Goal: Information Seeking & Learning: Learn about a topic

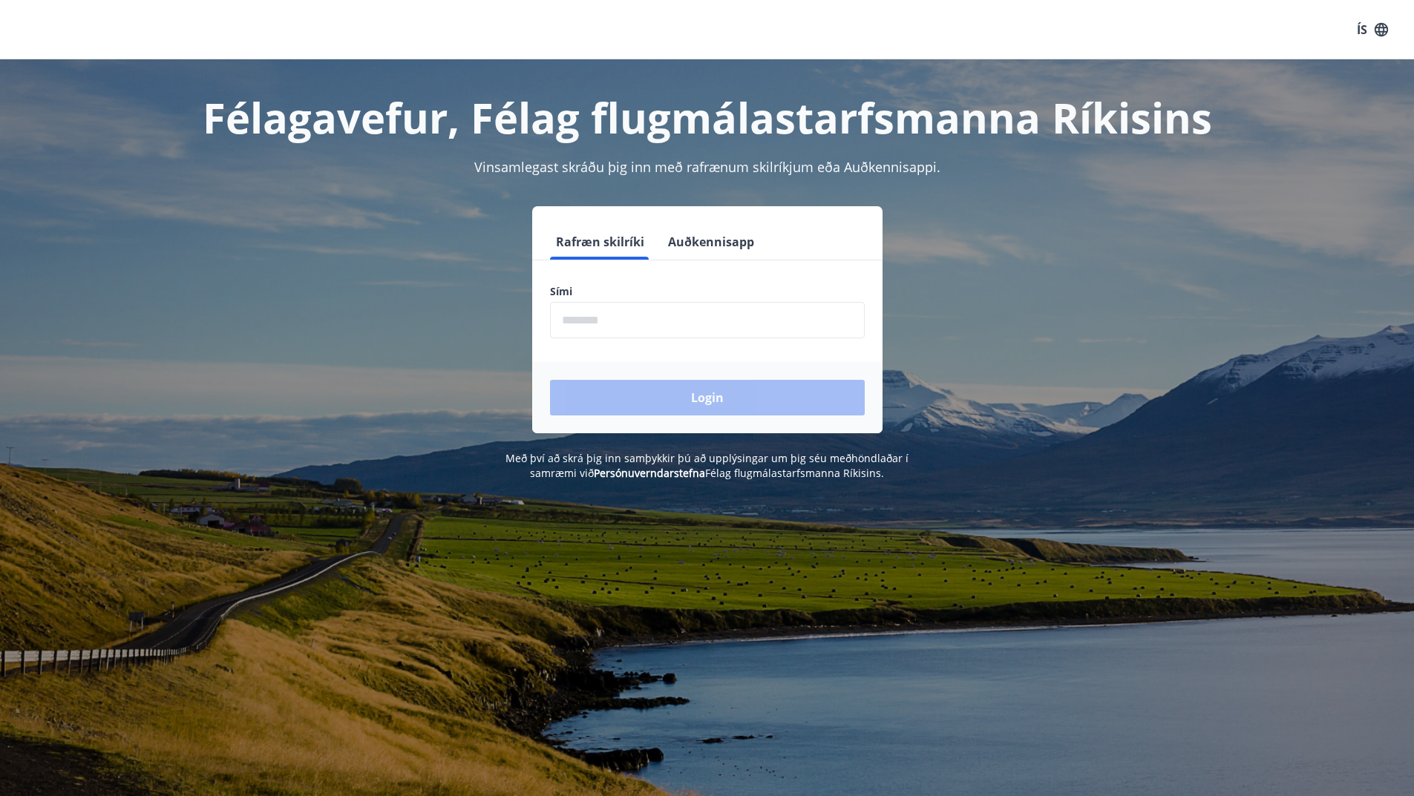
click at [606, 325] on input "phone" at bounding box center [707, 320] width 315 height 36
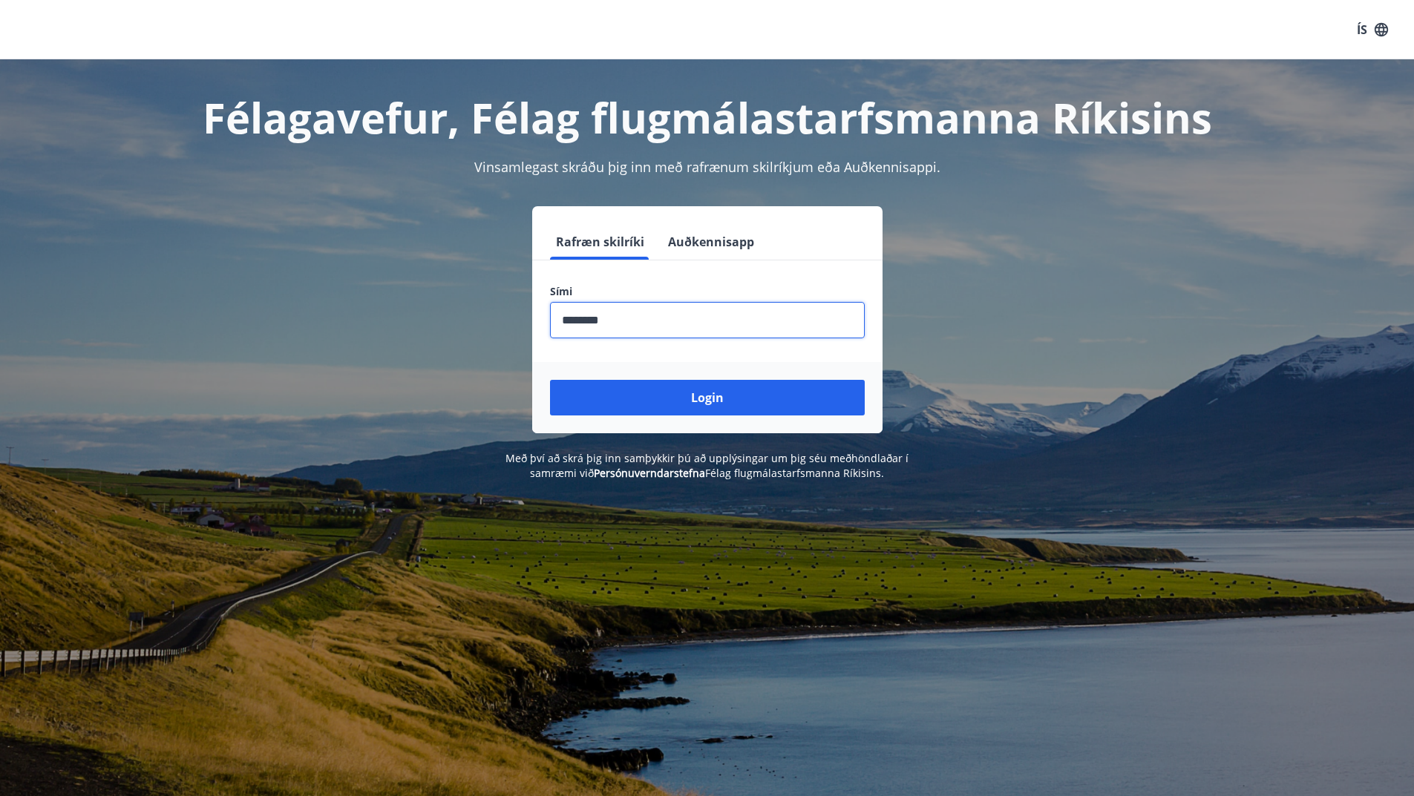
type input "********"
click at [550, 380] on button "Login" at bounding box center [707, 398] width 315 height 36
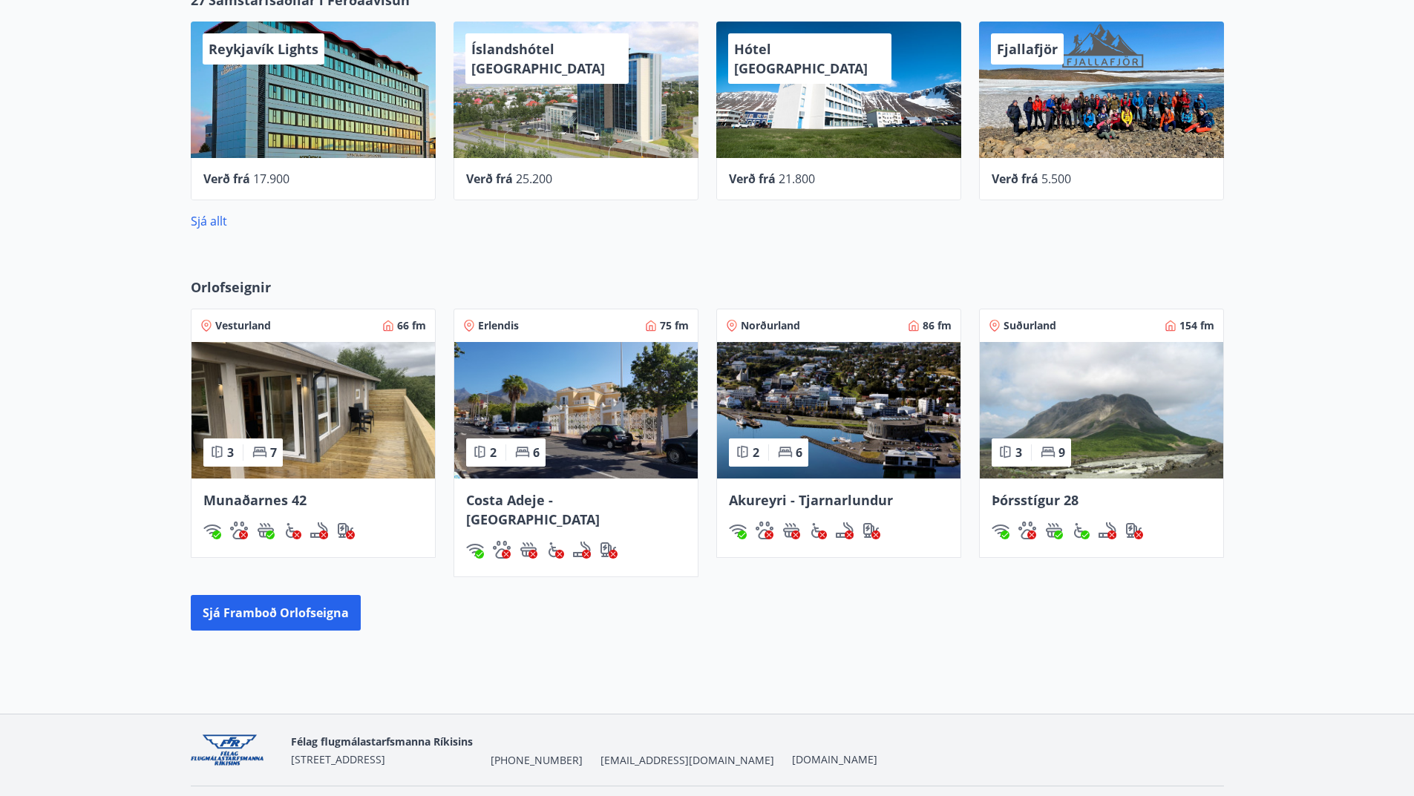
scroll to position [715, 0]
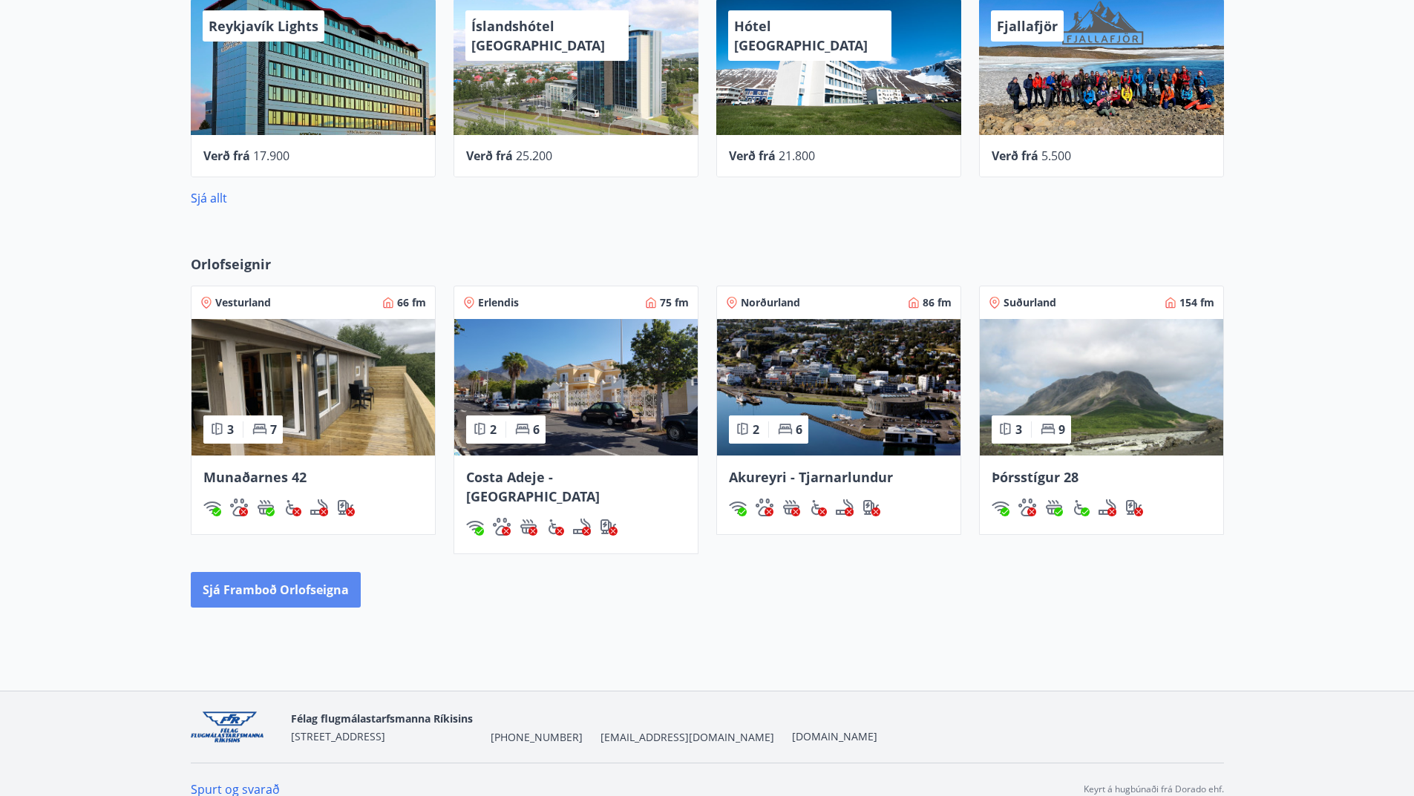
click at [258, 572] on button "Sjá framboð orlofseigna" at bounding box center [276, 590] width 170 height 36
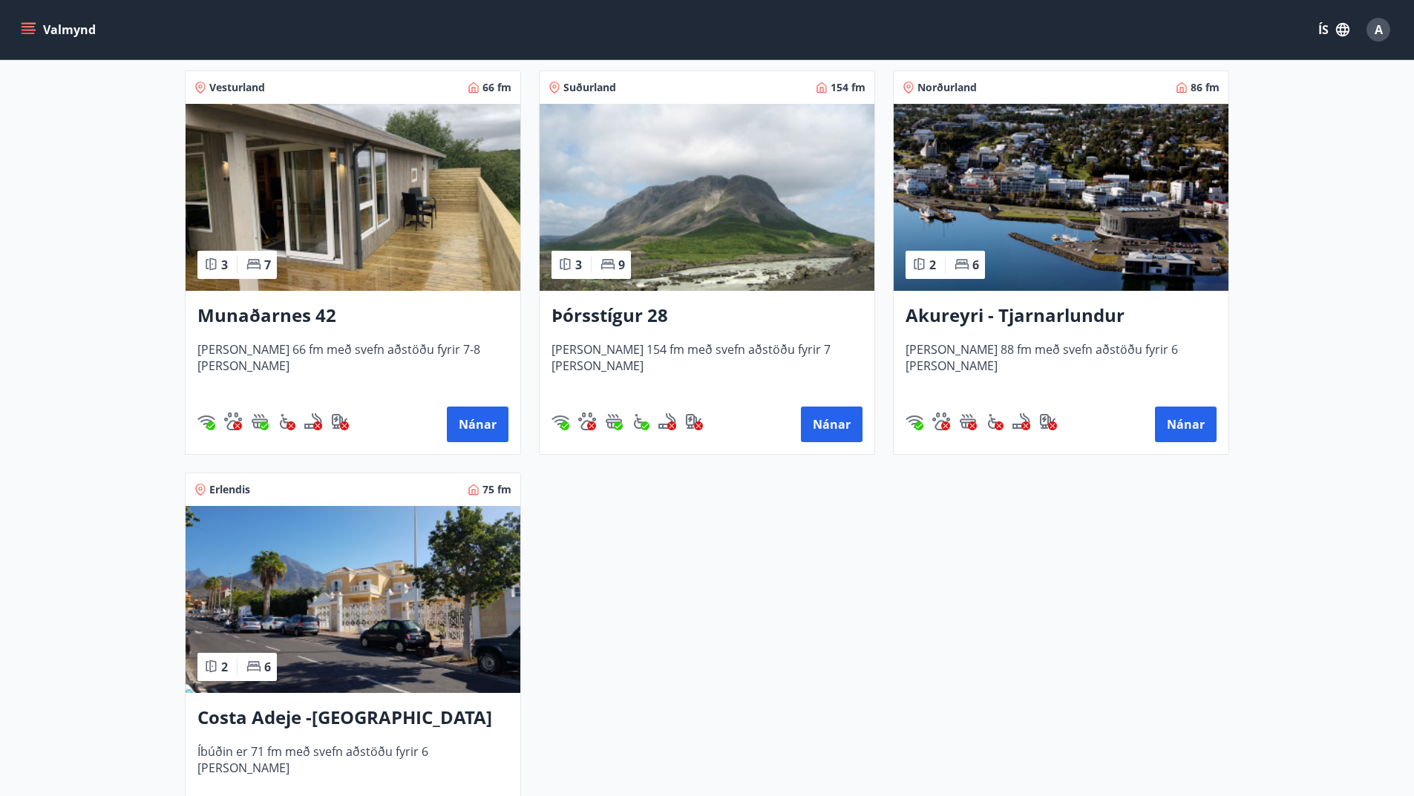
scroll to position [304, 0]
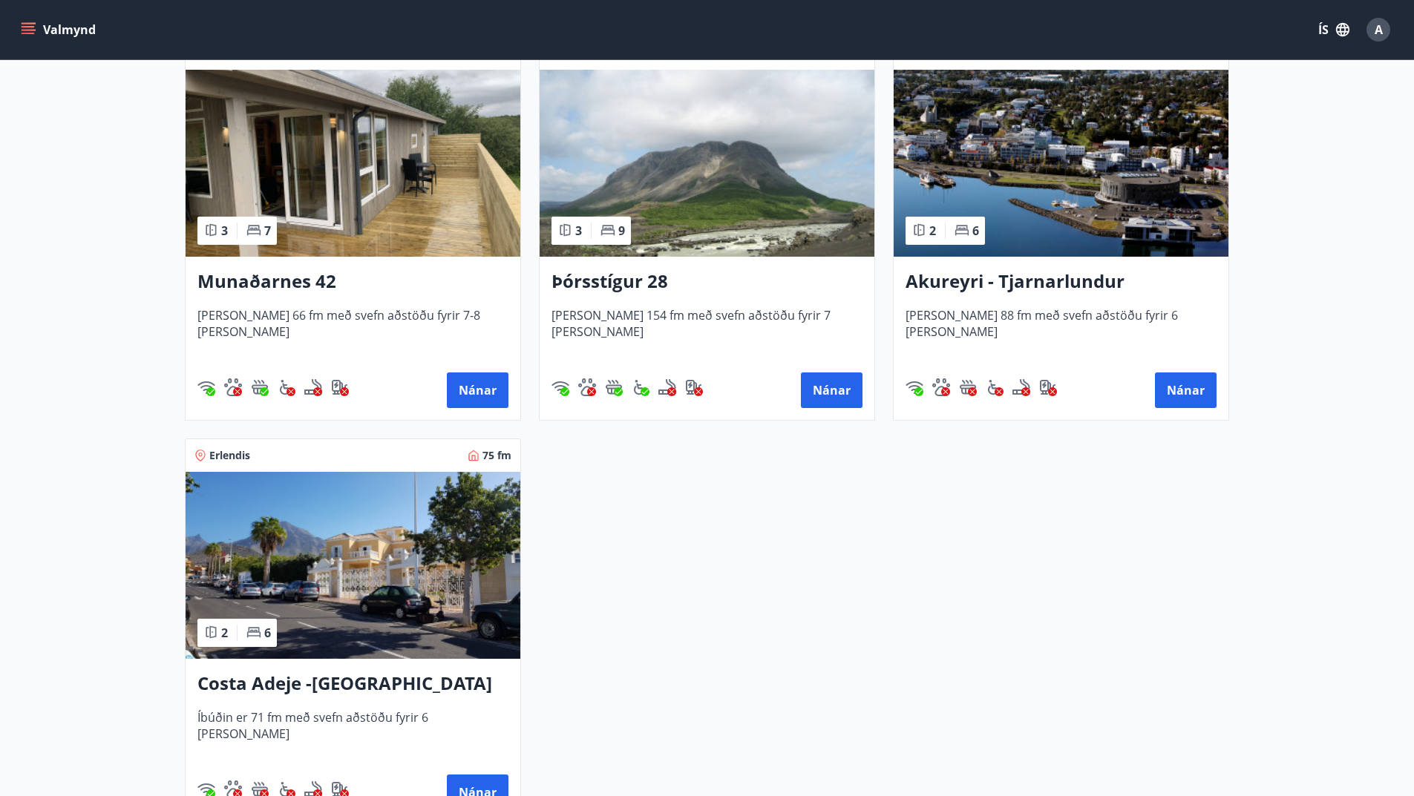
click at [692, 194] on img at bounding box center [707, 163] width 335 height 187
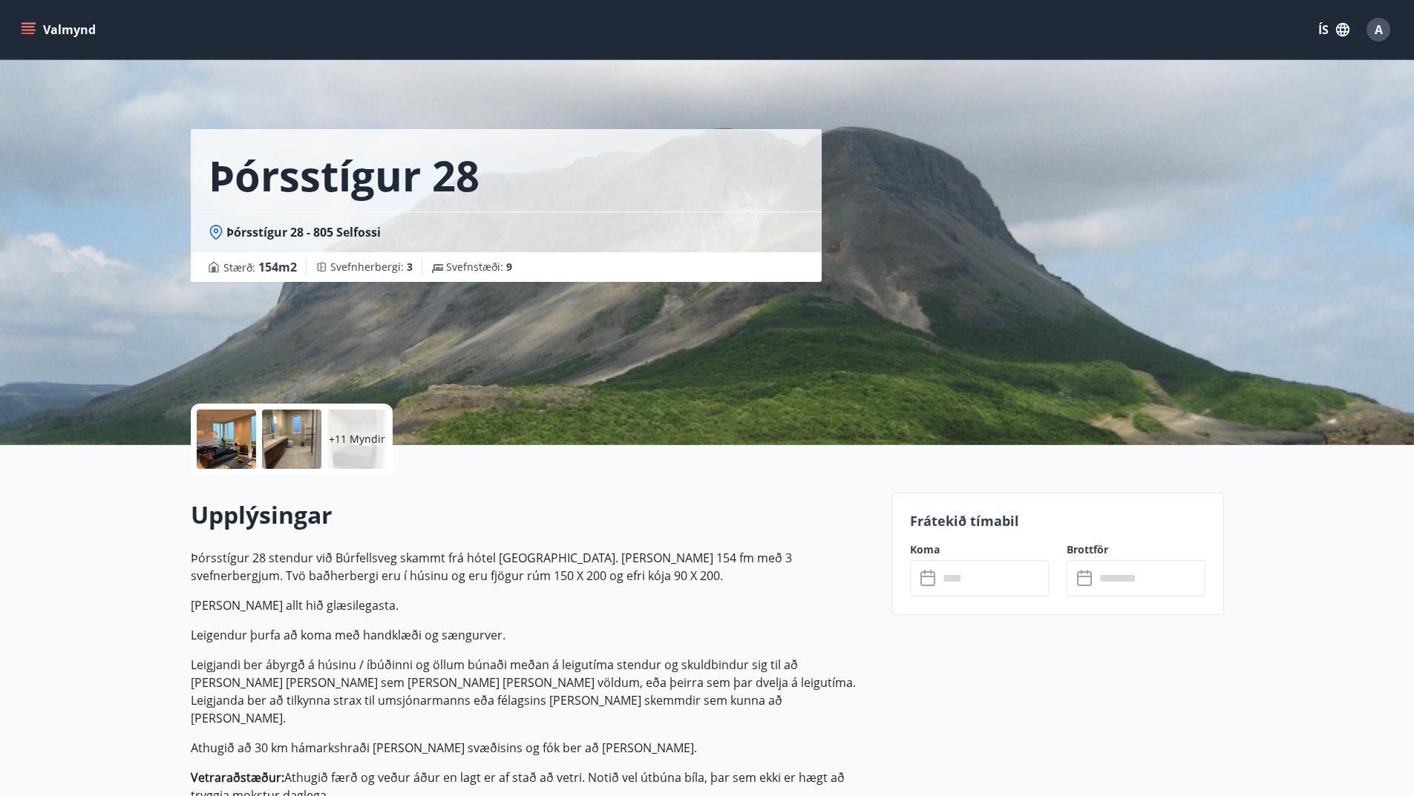
click at [223, 437] on div at bounding box center [226, 439] width 59 height 59
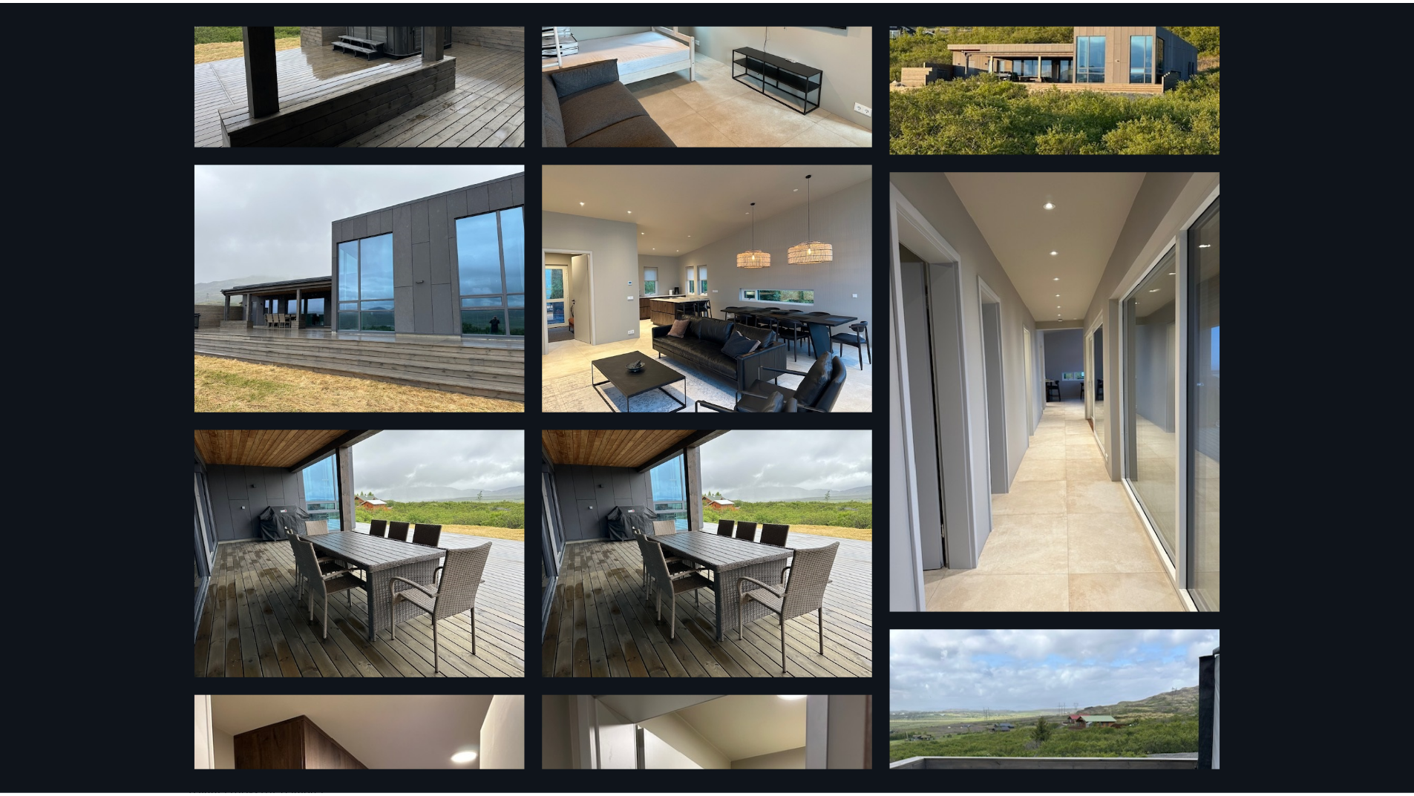
scroll to position [965, 0]
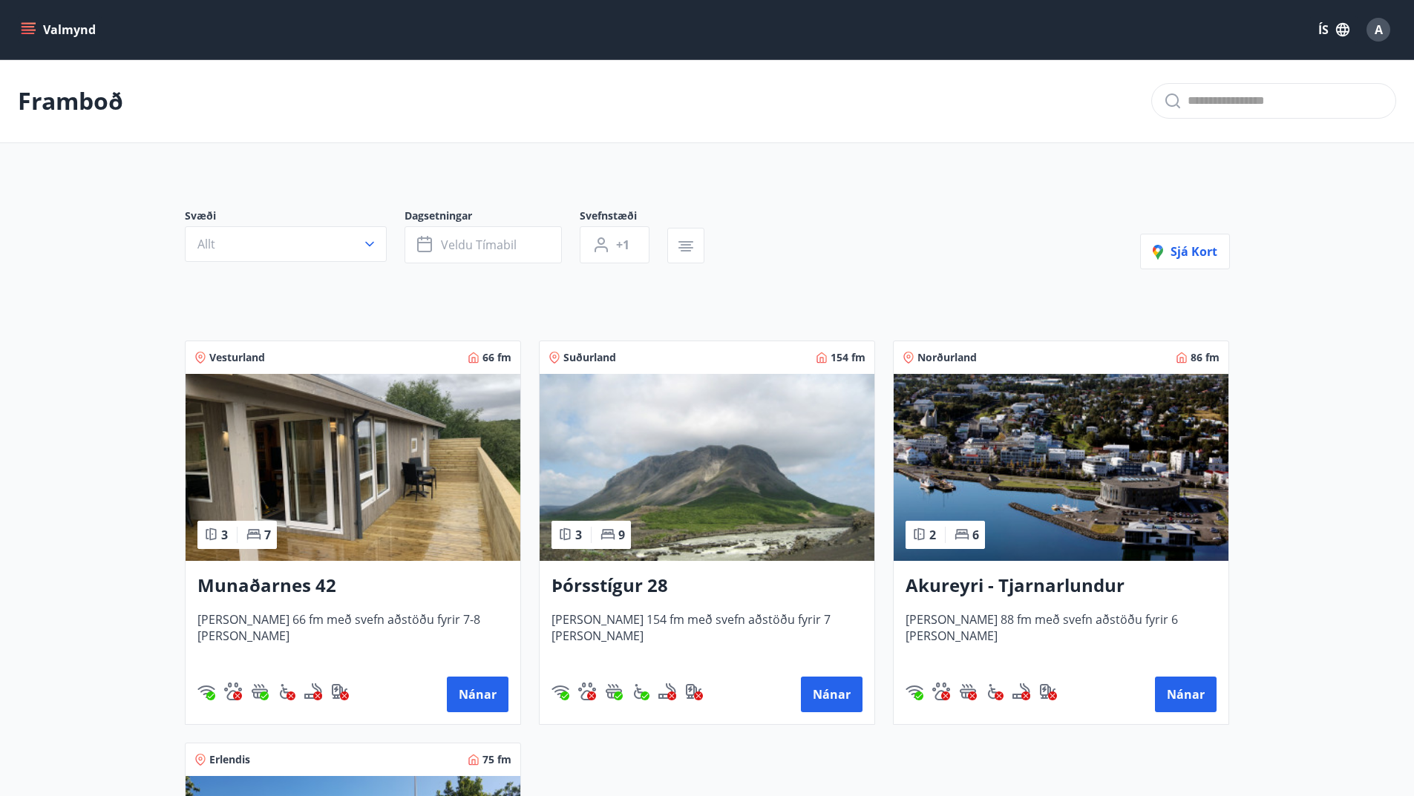
click at [375, 503] on img at bounding box center [353, 467] width 335 height 187
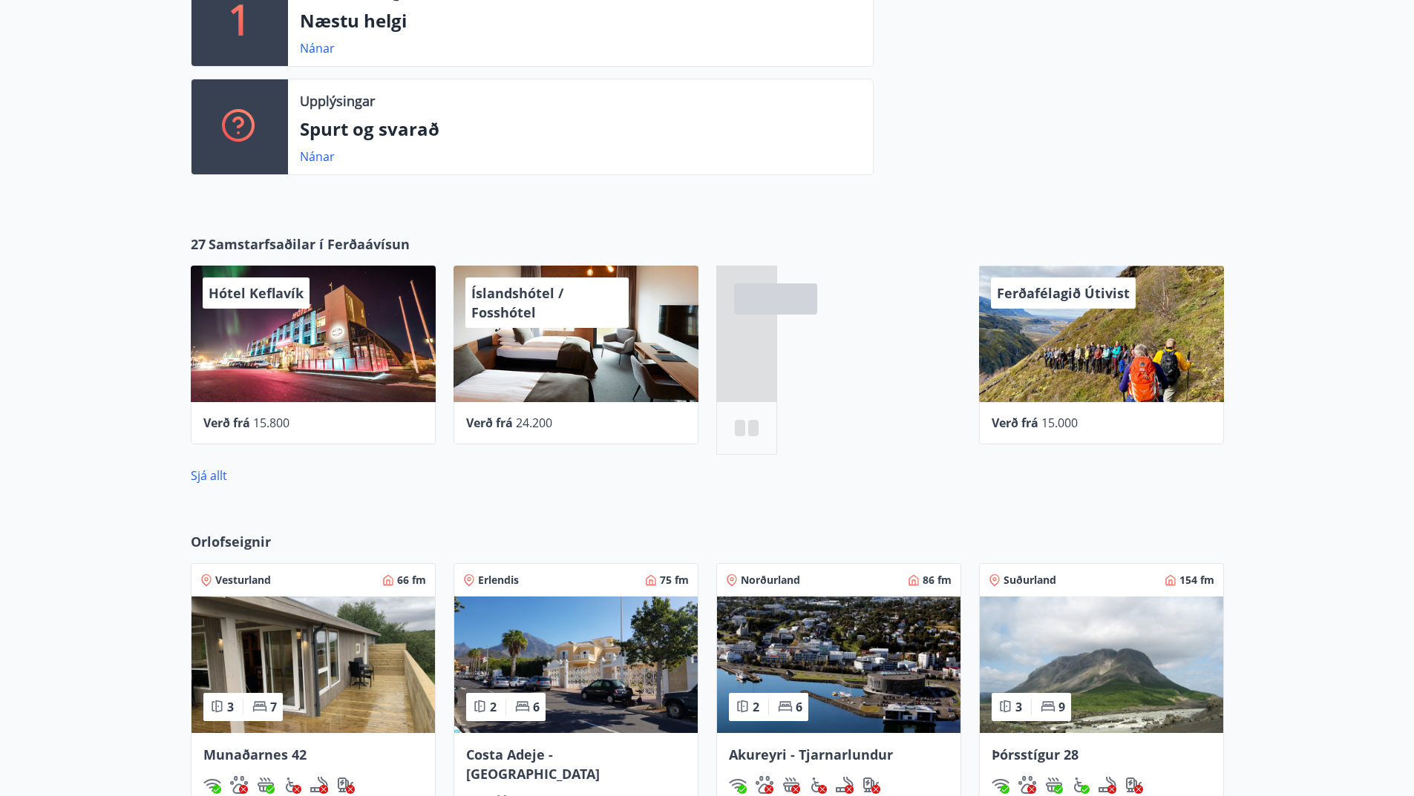
scroll to position [428, 0]
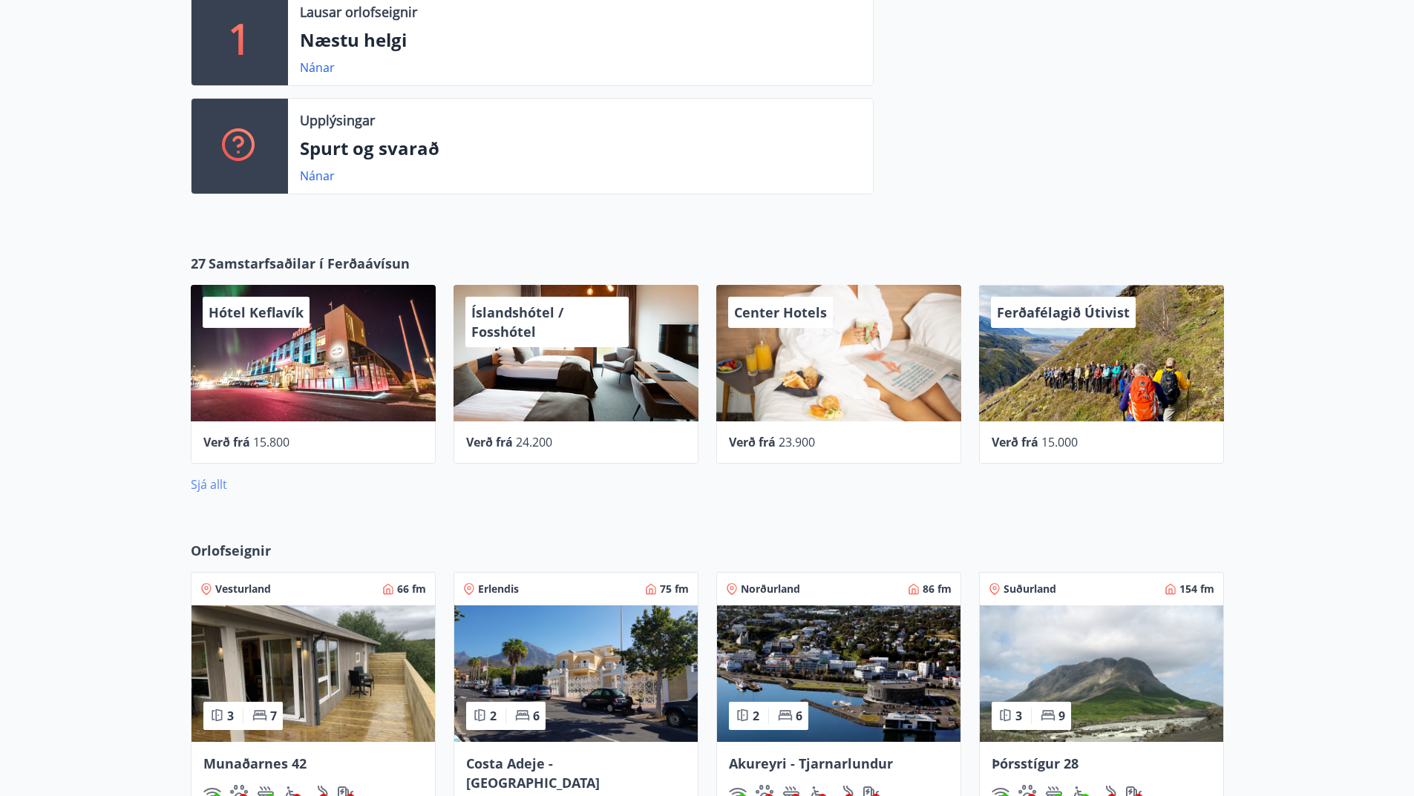
click at [212, 485] on link "Sjá allt" at bounding box center [209, 484] width 36 height 16
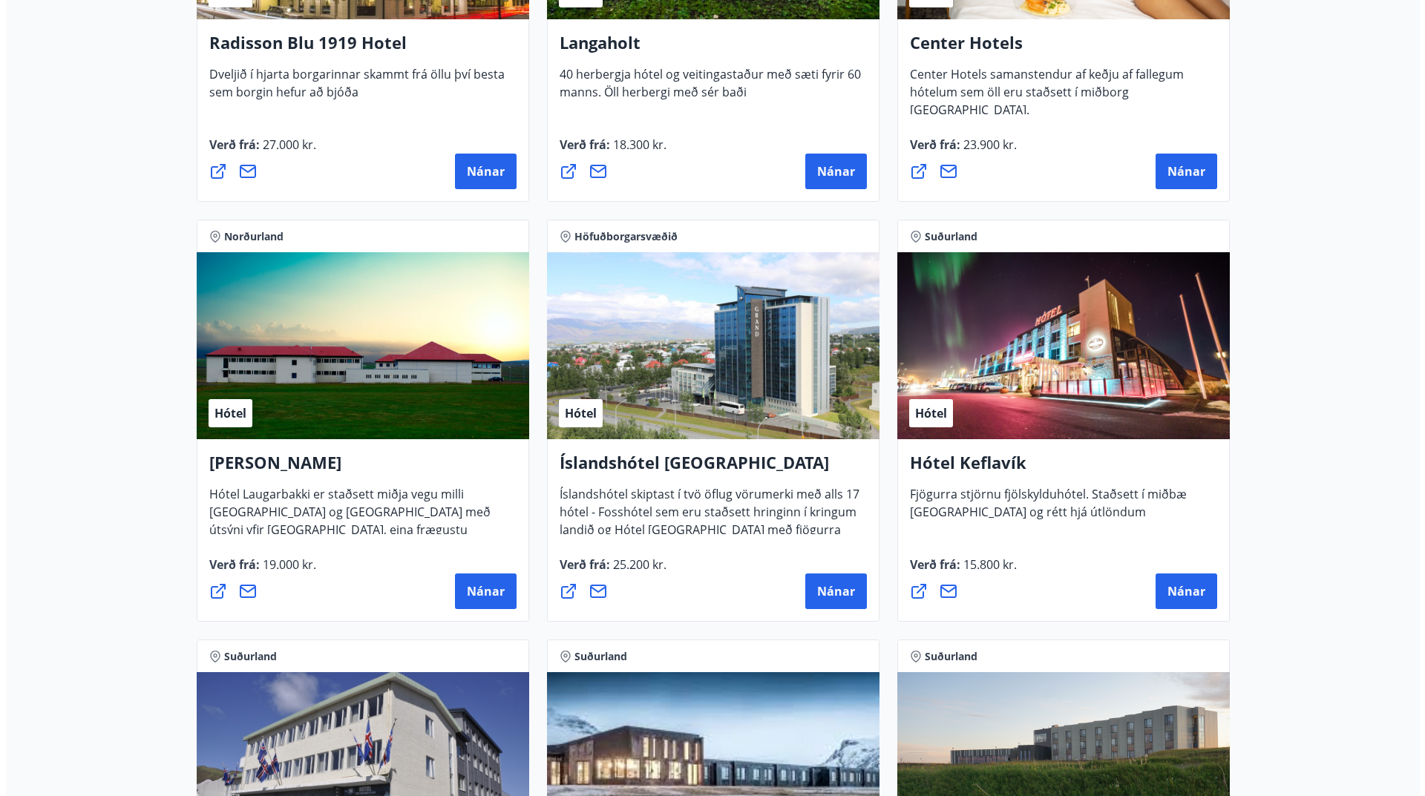
scroll to position [2598, 0]
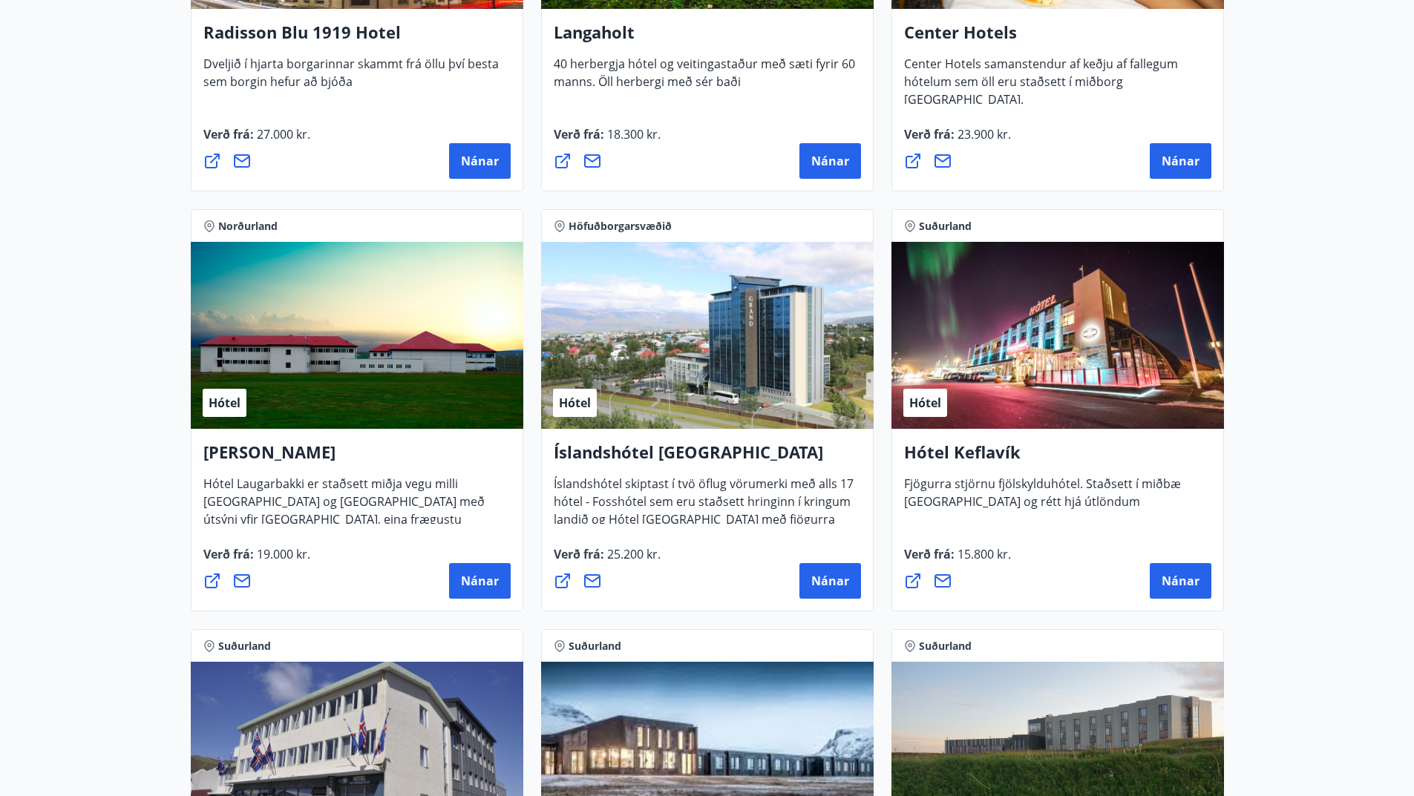
click at [727, 367] on div "Hótel" at bounding box center [707, 335] width 333 height 187
click at [828, 577] on span "Nánar" at bounding box center [830, 581] width 38 height 16
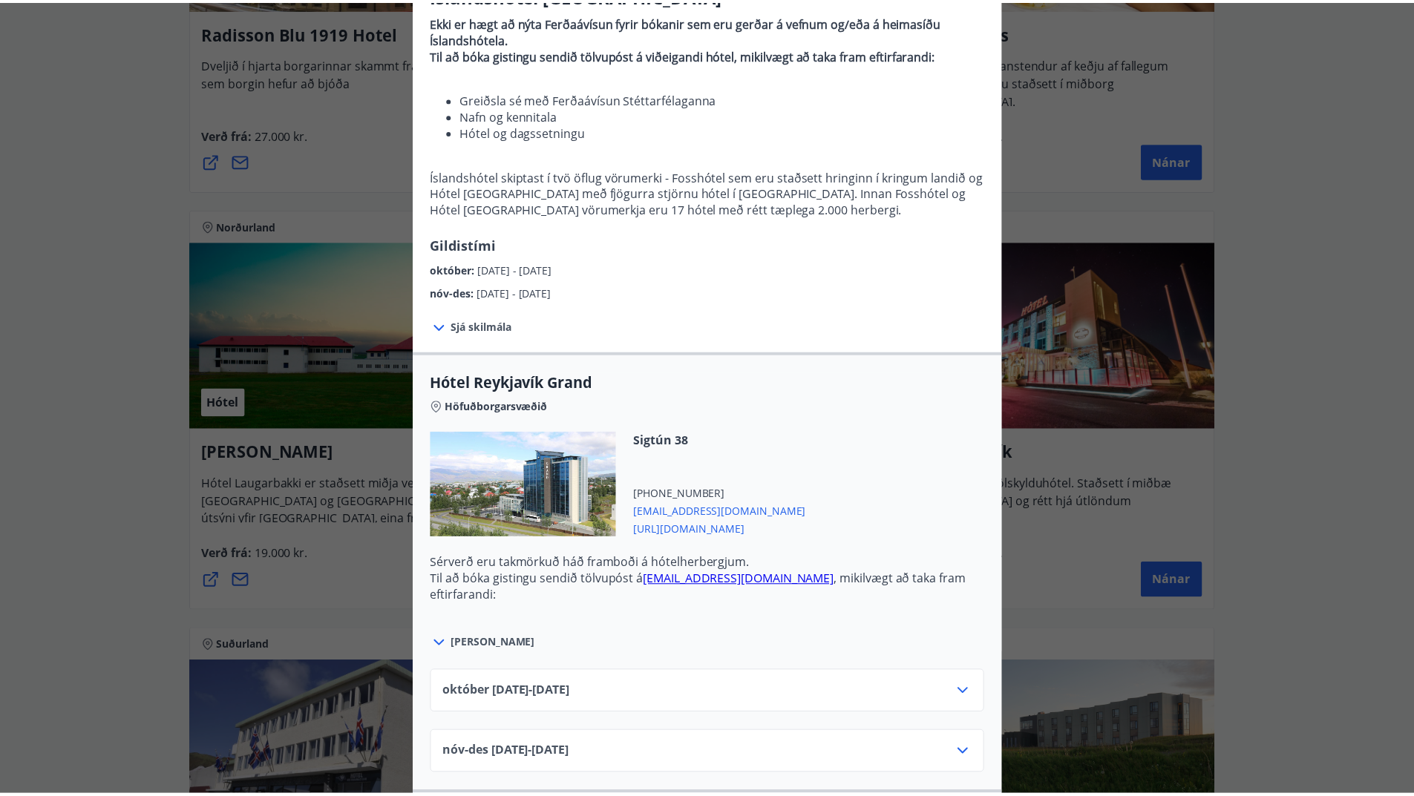
scroll to position [75, 0]
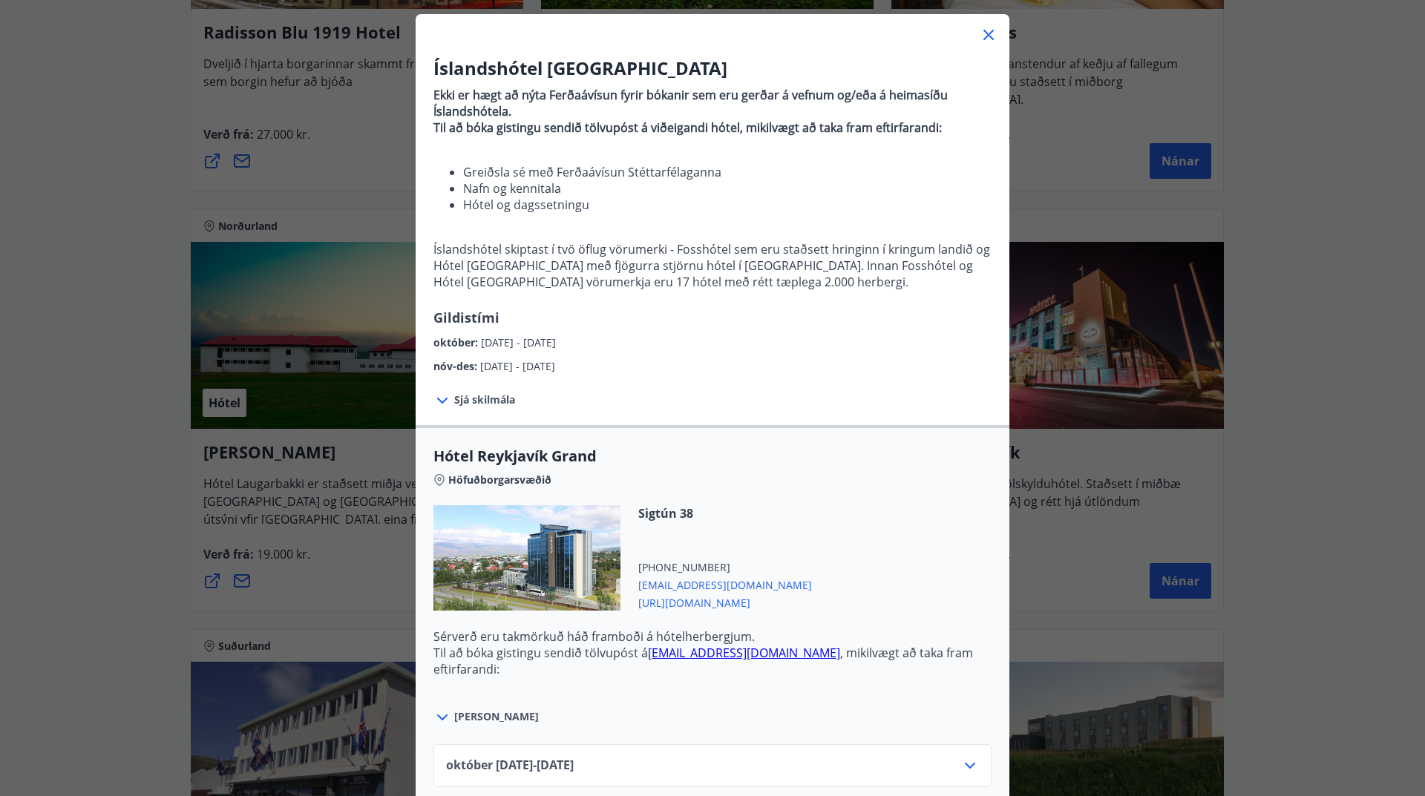
click at [96, 165] on div "Íslandshótel Reykjavík Ekki er hægt að nýta Ferðaávísun fyrir bókanir sem eru g…" at bounding box center [712, 323] width 1425 height 796
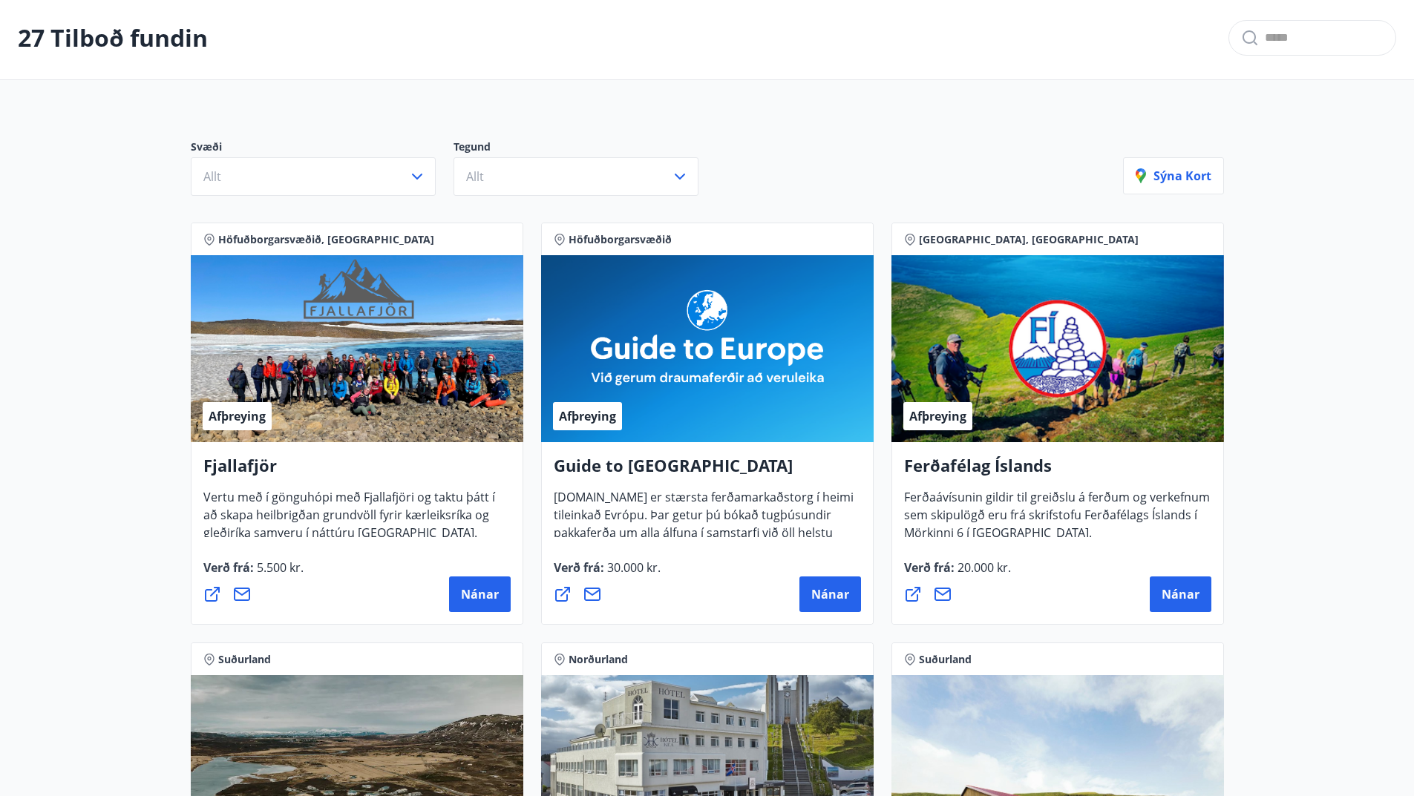
scroll to position [0, 0]
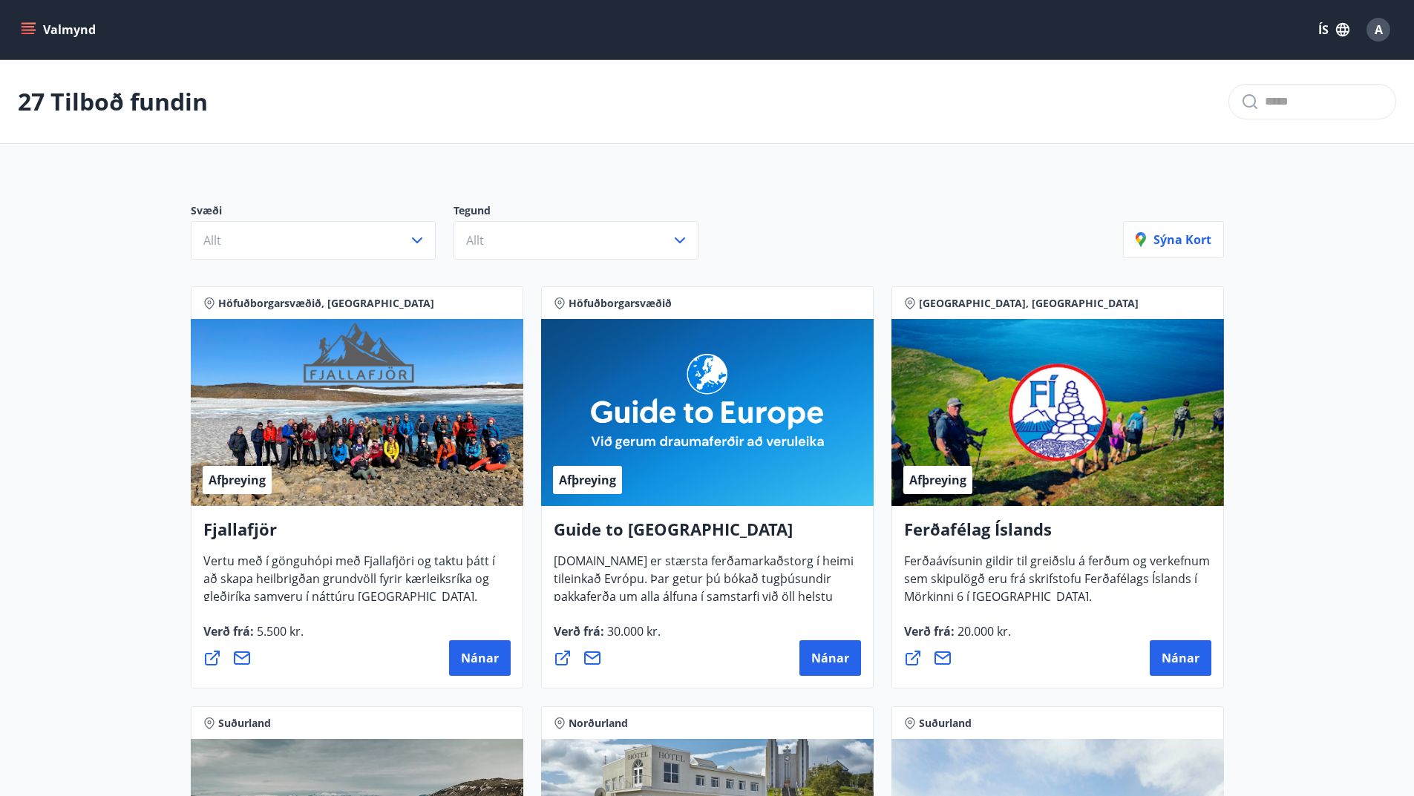
click at [32, 22] on icon "menu" at bounding box center [28, 29] width 15 height 15
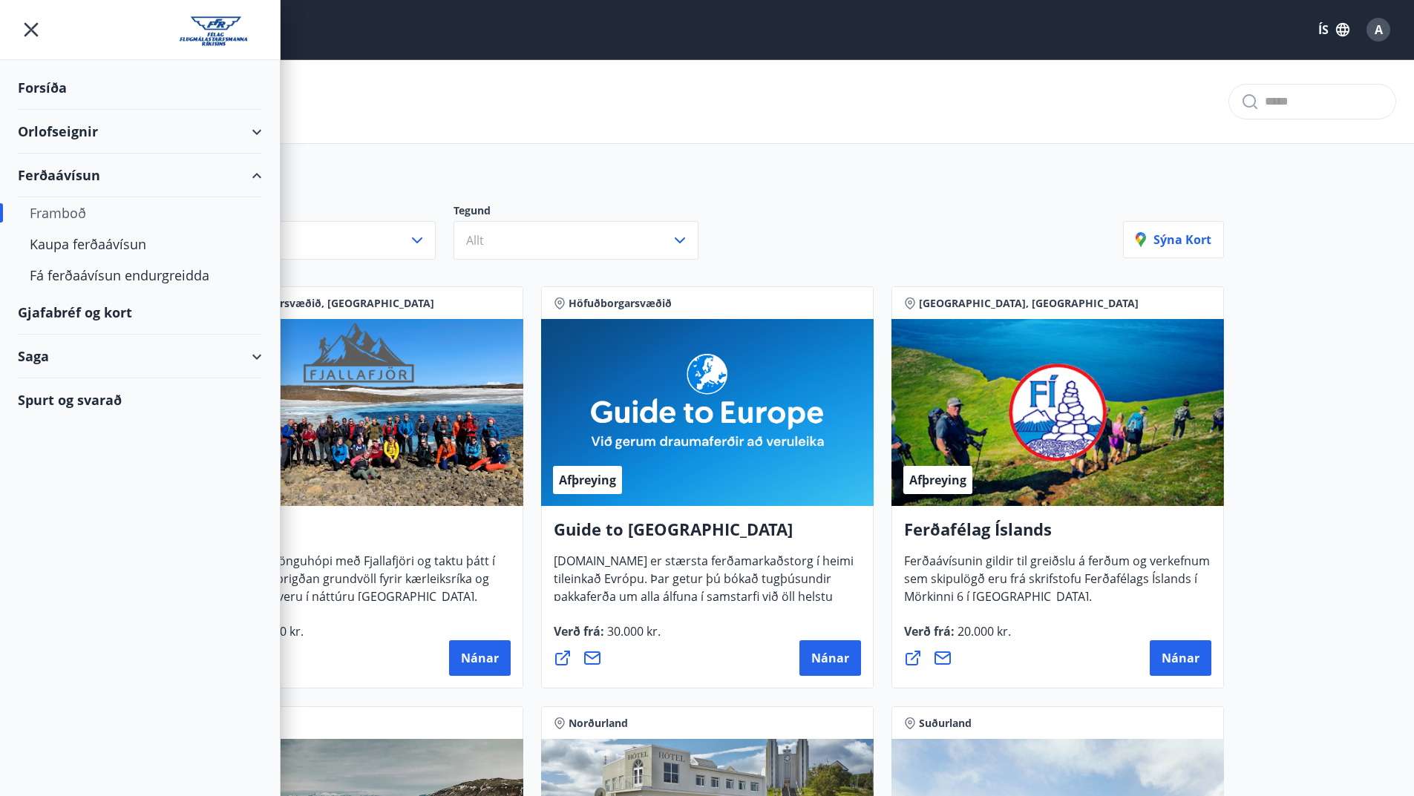
click at [41, 79] on div "Forsíða" at bounding box center [140, 88] width 244 height 44
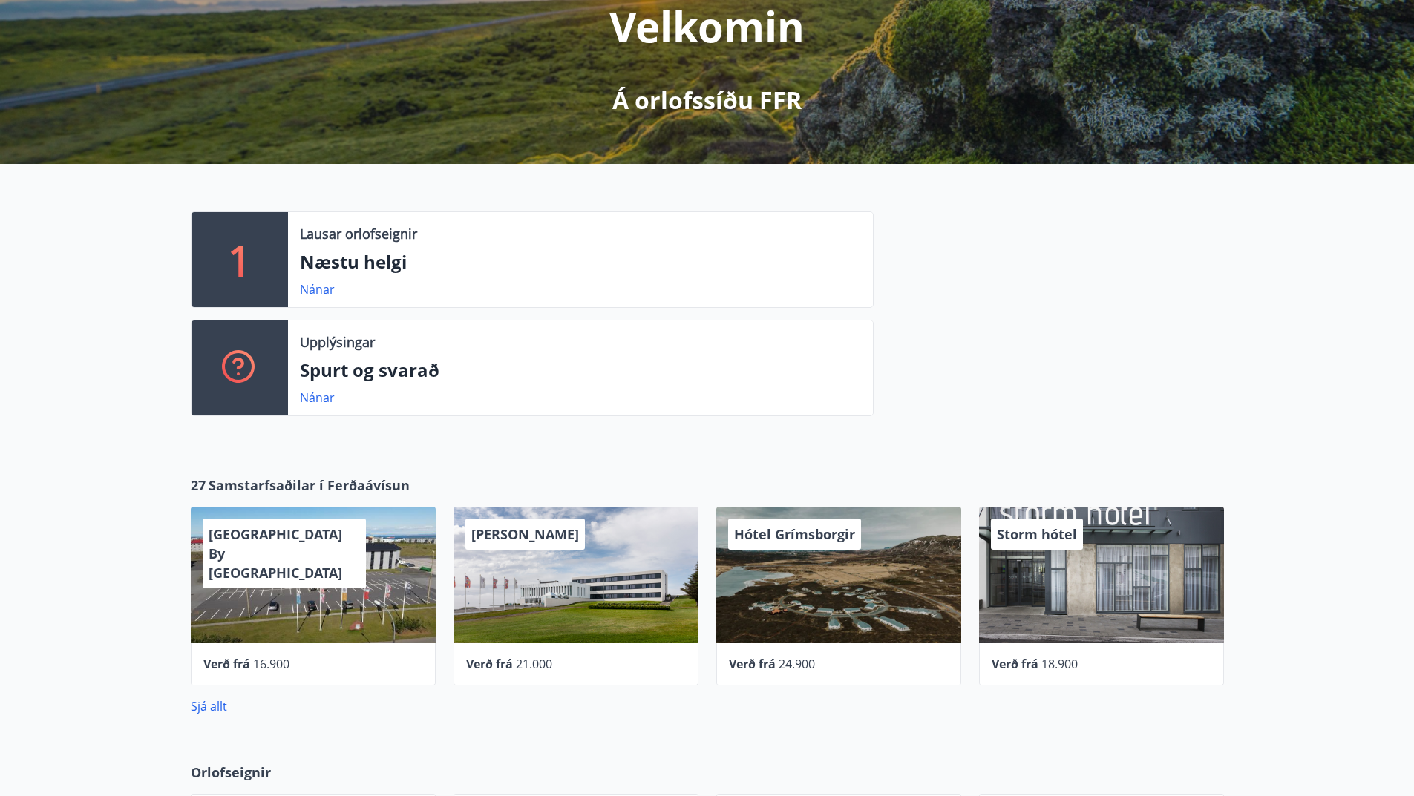
scroll to position [223, 0]
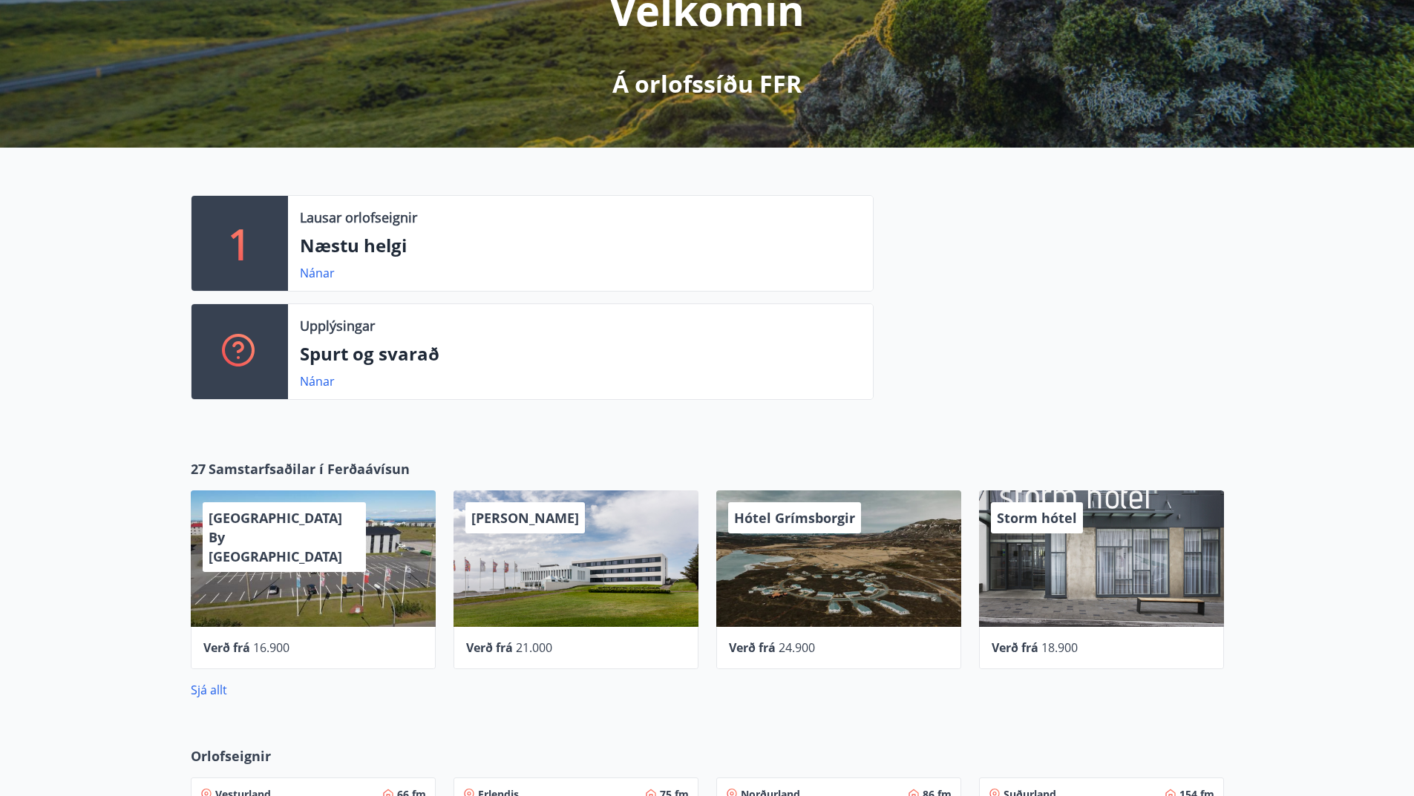
click at [240, 246] on p "1" at bounding box center [240, 243] width 24 height 56
click at [334, 266] on div "Nánar" at bounding box center [323, 273] width 47 height 18
click at [322, 272] on link "Nánar" at bounding box center [317, 273] width 35 height 16
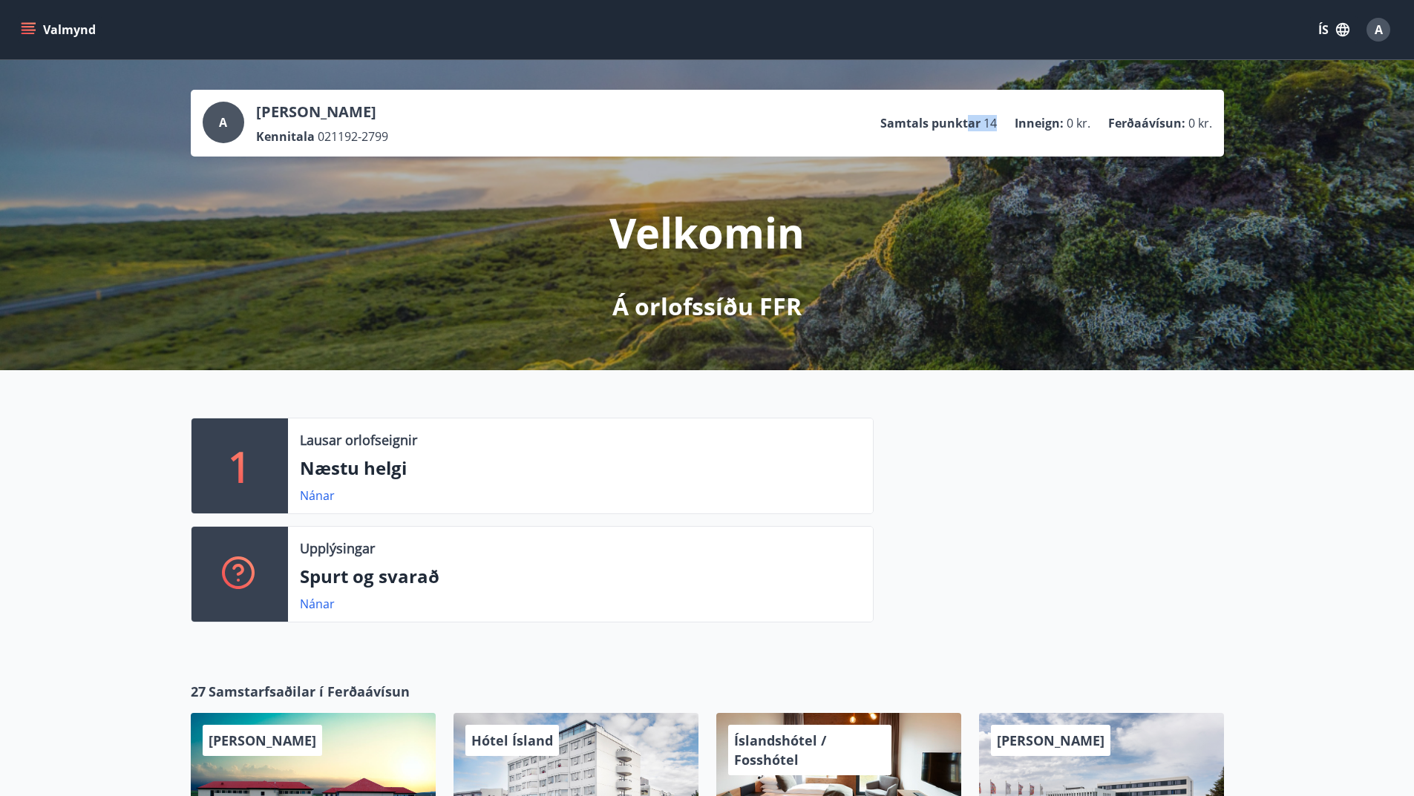
drag, startPoint x: 1003, startPoint y: 125, endPoint x: 971, endPoint y: 117, distance: 32.8
click at [971, 117] on ul "Samtals punktar 14 Inneign : 0 kr. Ferðaávísun : 0 kr." at bounding box center [1046, 123] width 332 height 28
click at [983, 116] on li "Samtals punktar 14" at bounding box center [938, 123] width 117 height 16
drag, startPoint x: 1002, startPoint y: 119, endPoint x: 987, endPoint y: 123, distance: 15.5
click at [987, 123] on ul "Samtals punktar 14 Inneign : 0 kr. Ferðaávísun : 0 kr." at bounding box center [1046, 123] width 332 height 28
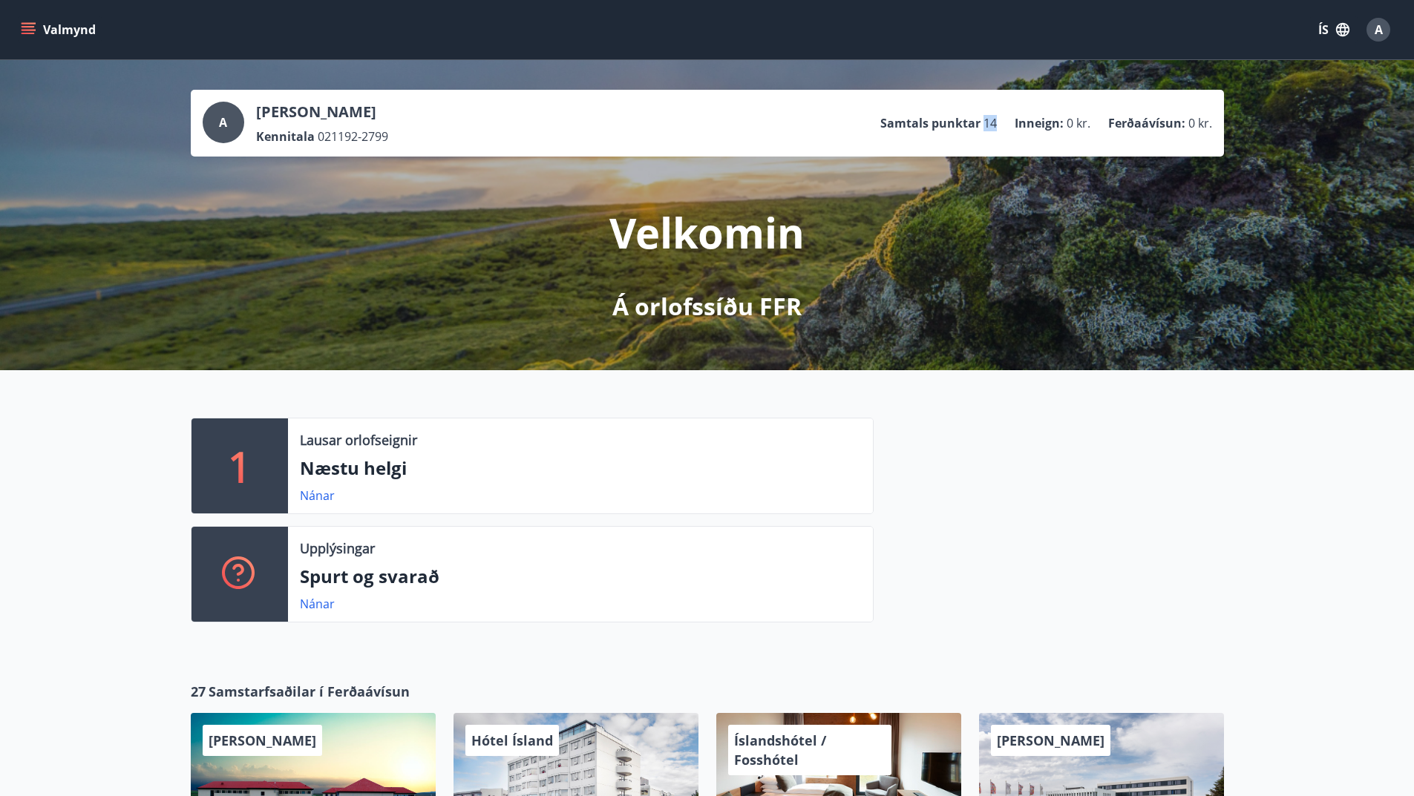
click at [30, 27] on icon "menu" at bounding box center [28, 26] width 13 height 1
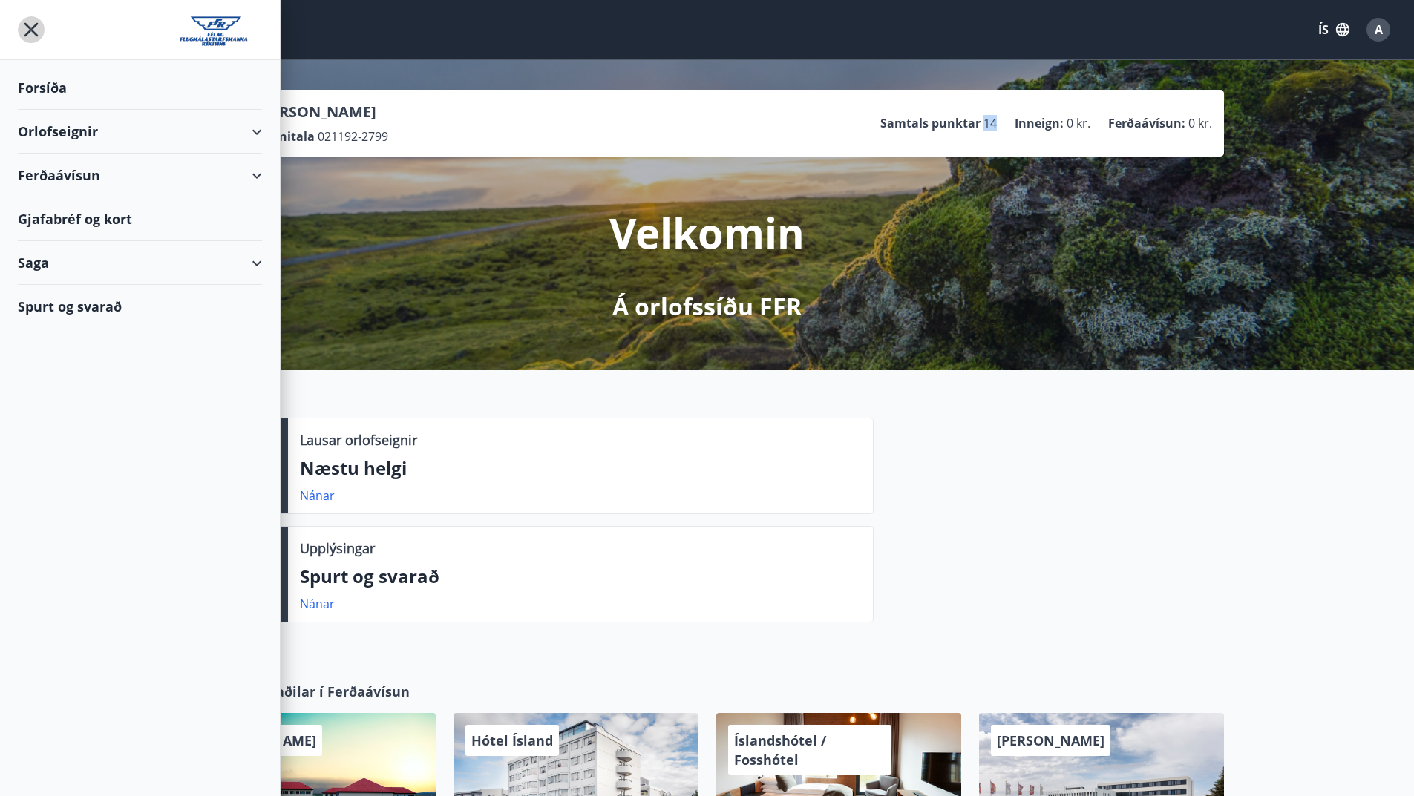
click at [30, 27] on icon "menu" at bounding box center [31, 29] width 27 height 27
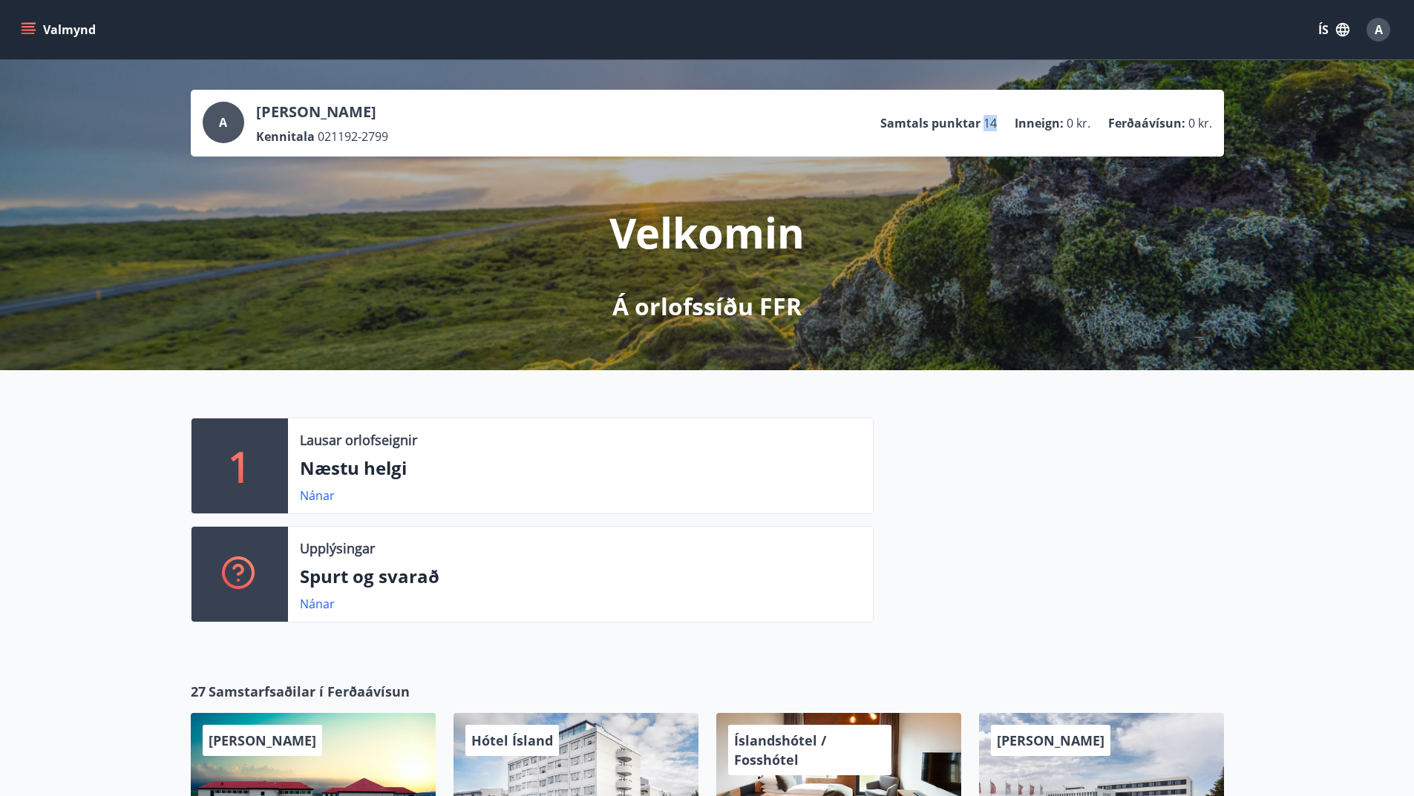
click at [49, 27] on button "Valmynd" at bounding box center [60, 29] width 84 height 27
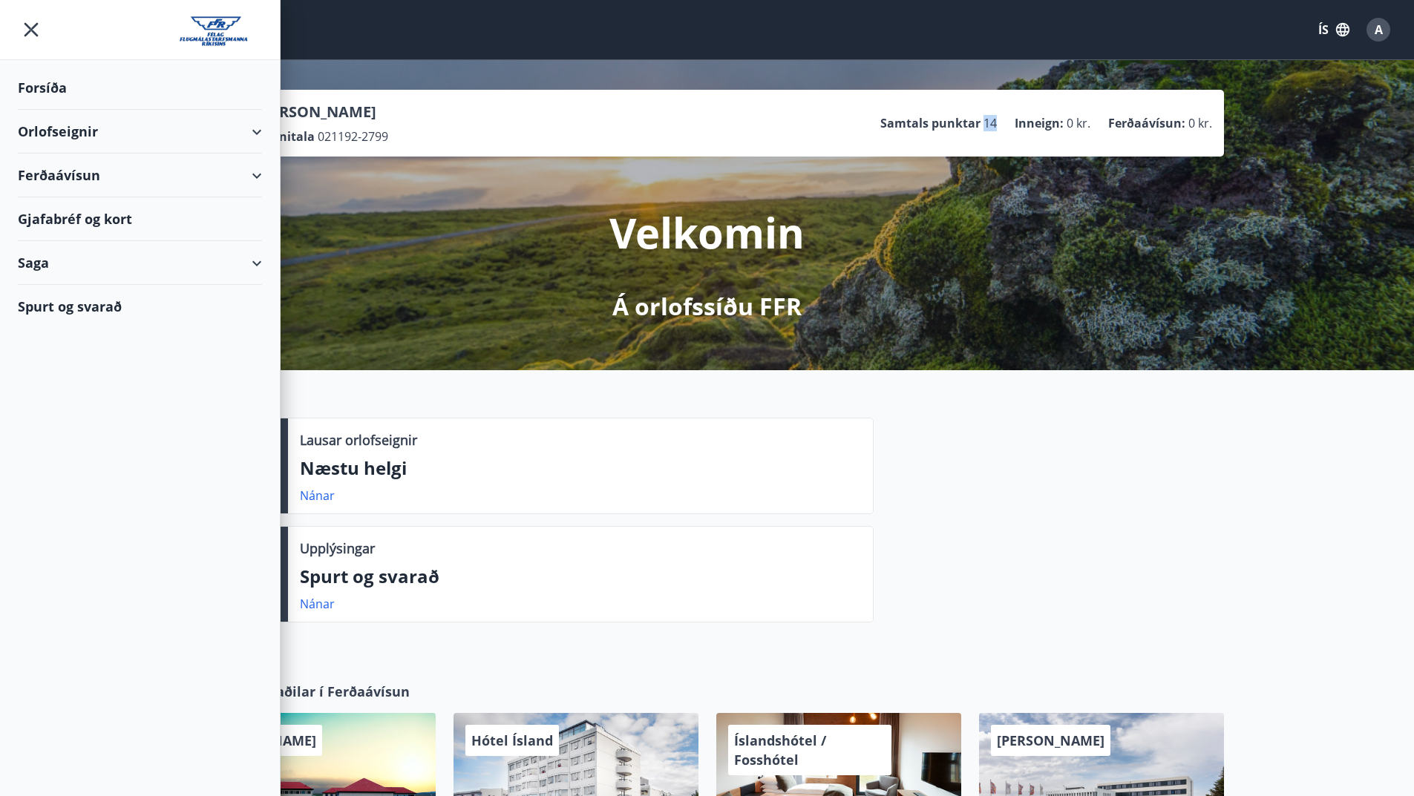
click at [230, 169] on div "Ferðaávísun" at bounding box center [140, 176] width 244 height 44
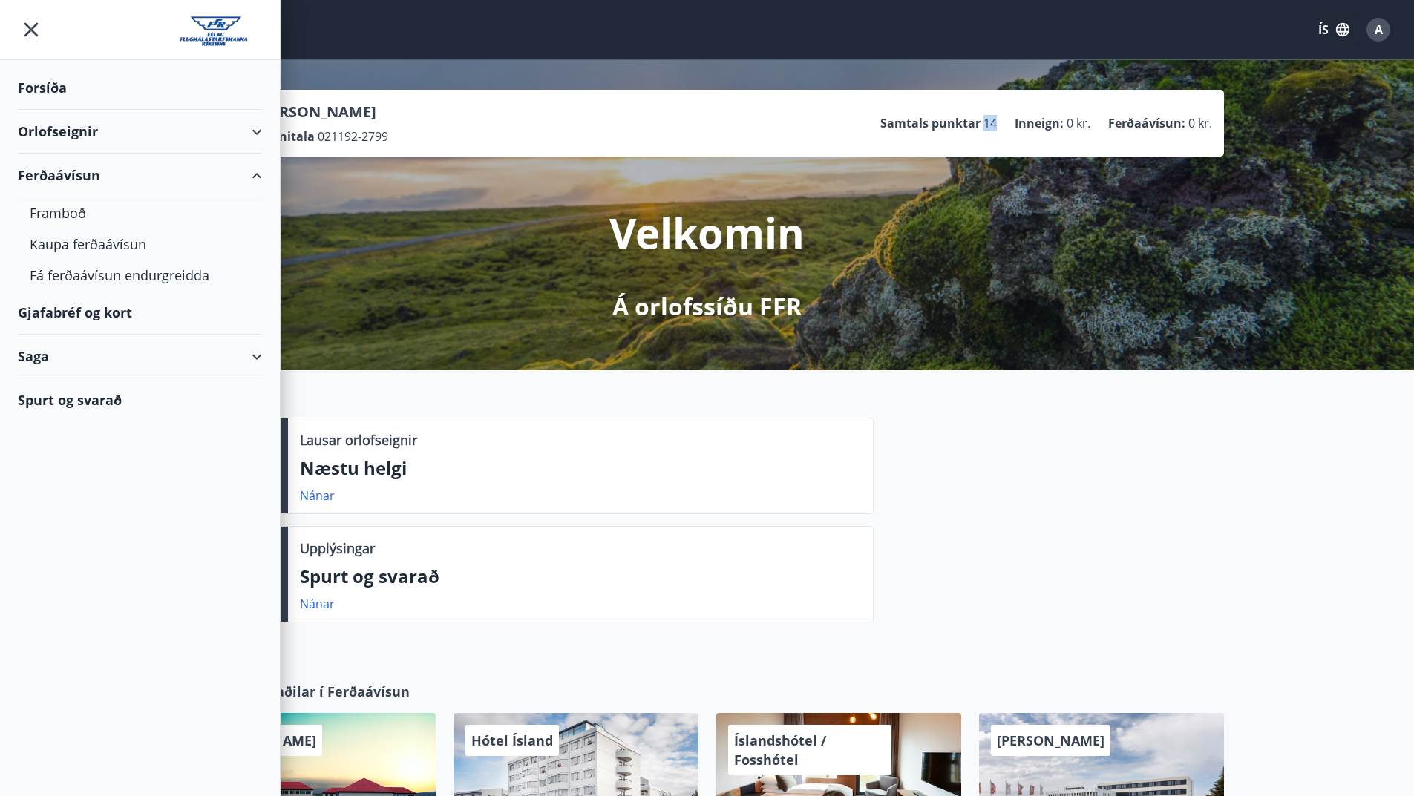
click at [253, 176] on div "Ferðaávísun" at bounding box center [140, 176] width 244 height 44
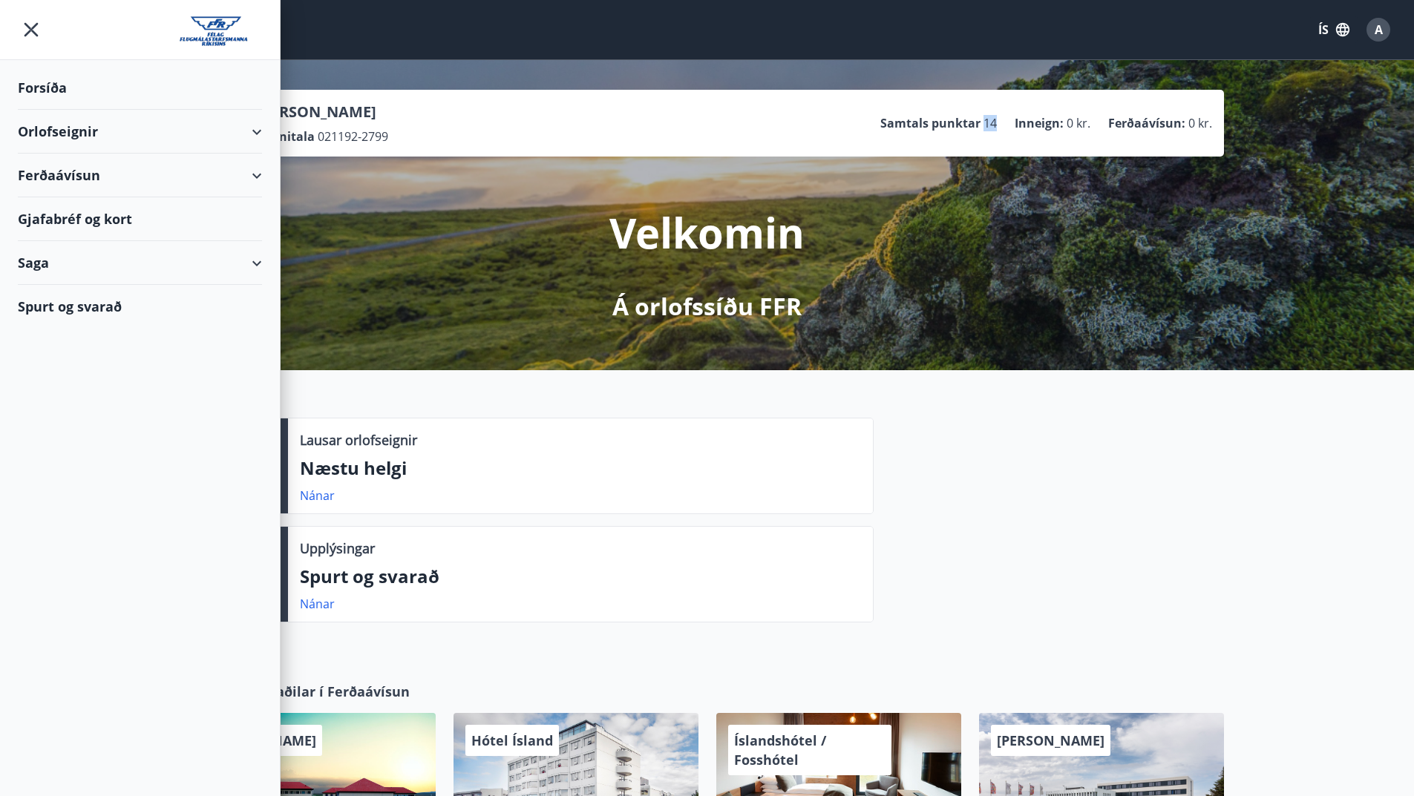
click at [194, 263] on div "Saga" at bounding box center [140, 263] width 244 height 44
click at [252, 263] on div "Saga" at bounding box center [140, 263] width 244 height 44
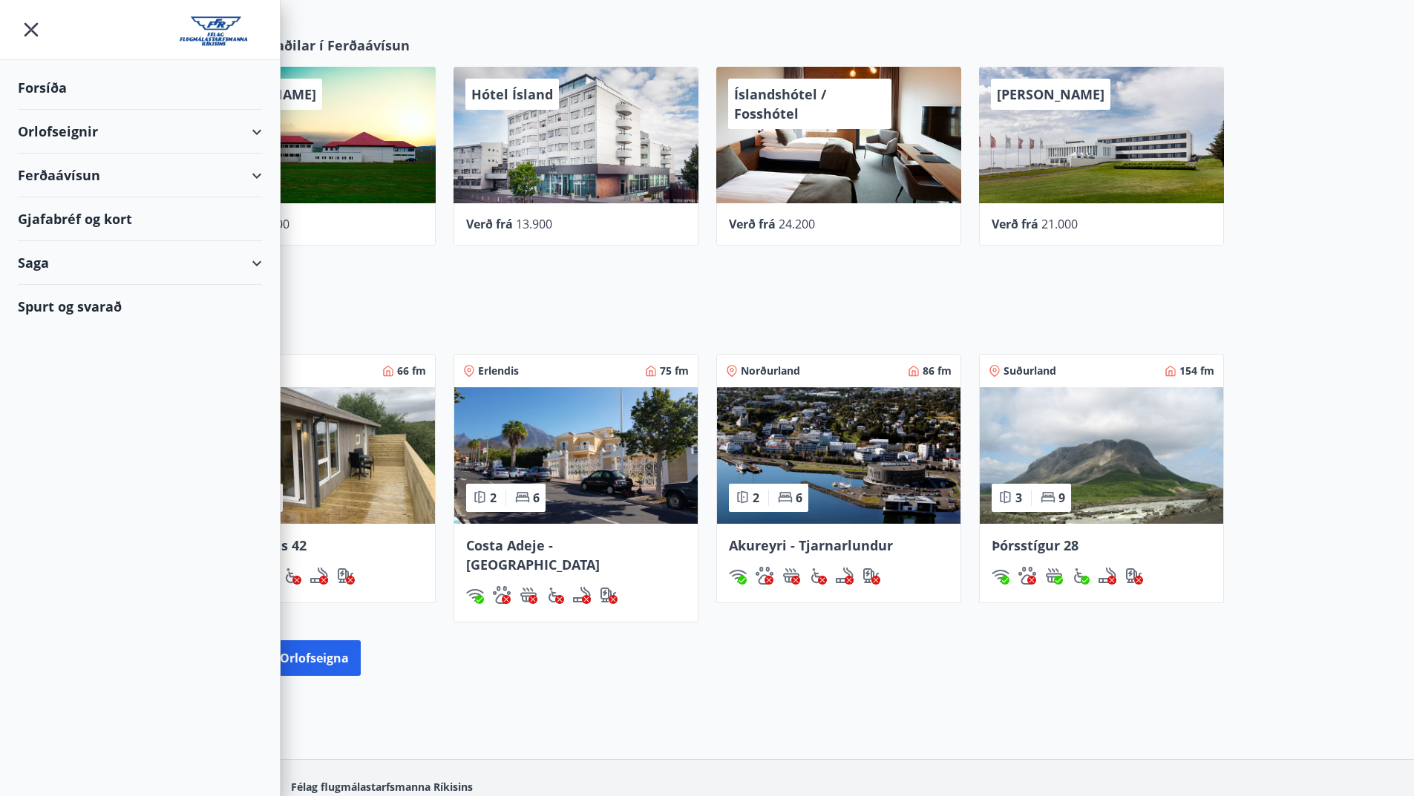
scroll to position [715, 0]
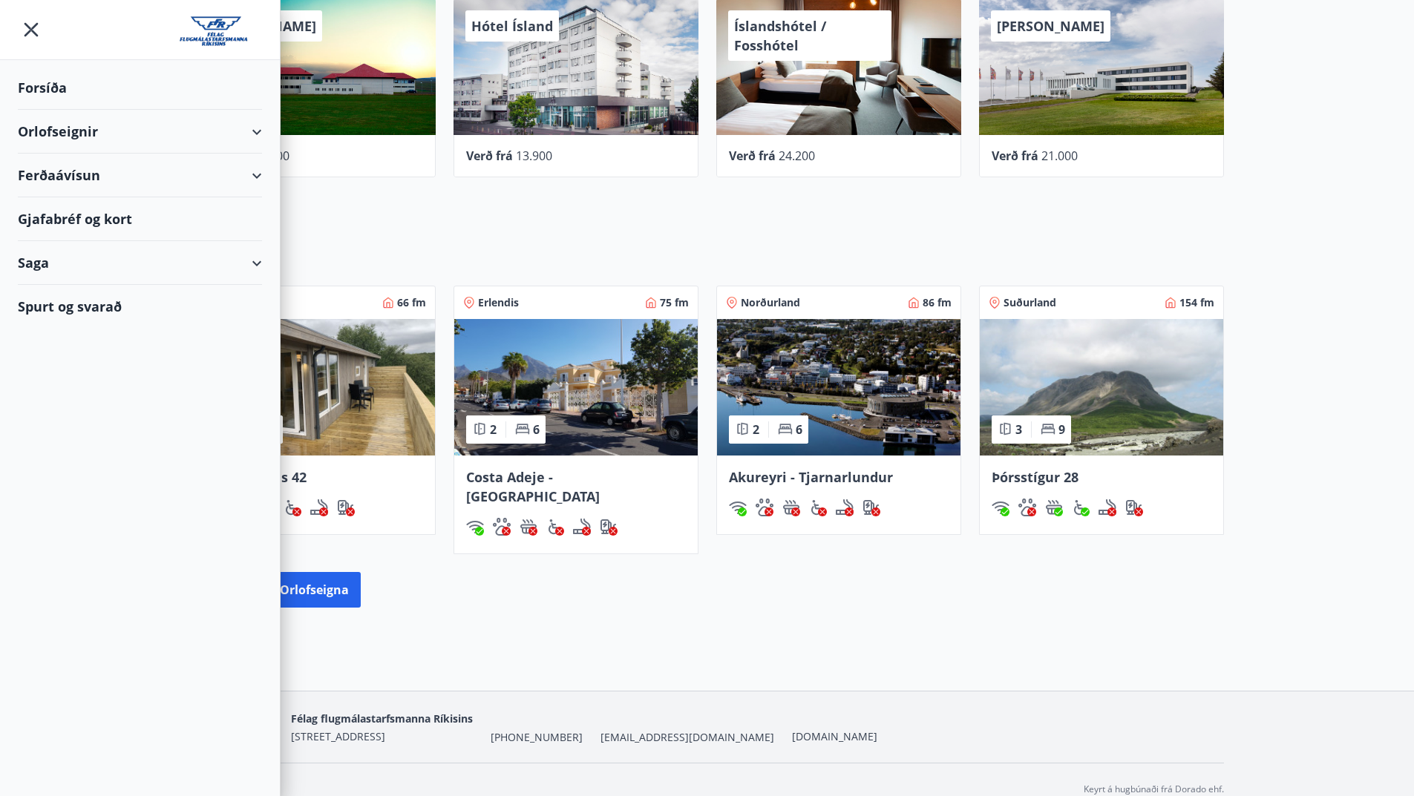
click at [1328, 270] on div "Orlofseignir Vesturland 66 fm 3 7 Munaðarnes 42 Erlendis 75 fm 2 6 [GEOGRAPHIC_…" at bounding box center [707, 431] width 1414 height 401
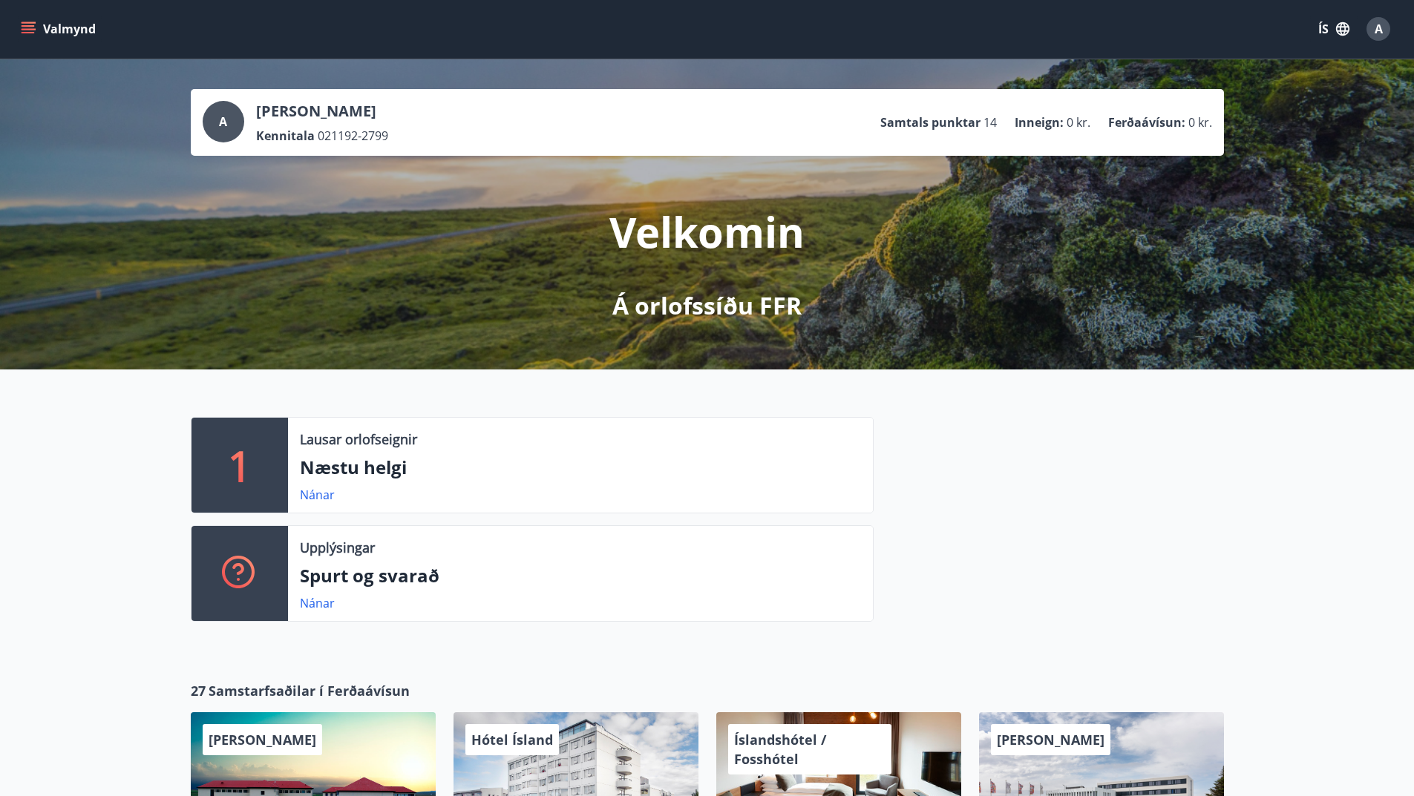
scroll to position [0, 0]
click at [26, 25] on icon "menu" at bounding box center [28, 29] width 15 height 15
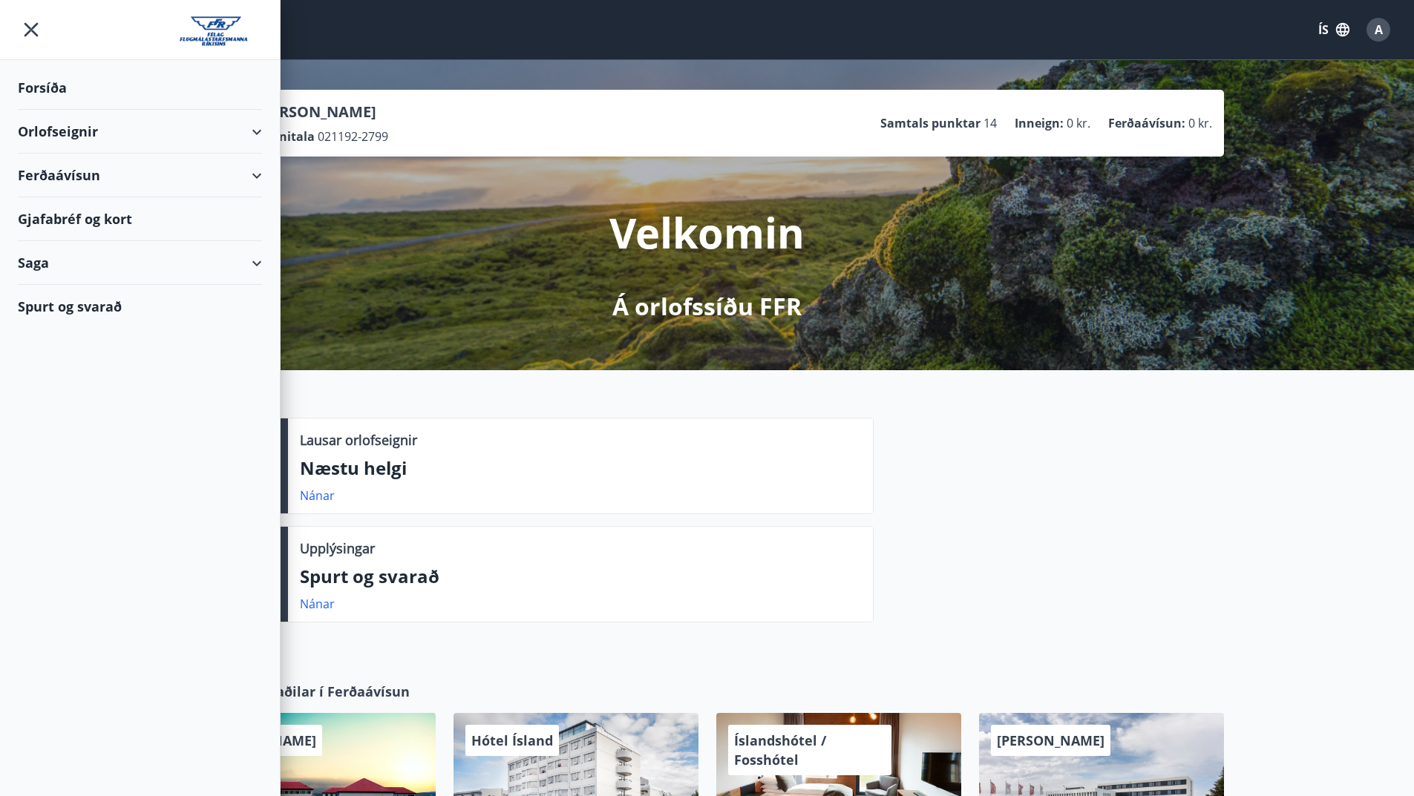
click at [65, 261] on div "Saga" at bounding box center [140, 263] width 244 height 44
click at [63, 391] on div "Punktar" at bounding box center [140, 394] width 220 height 31
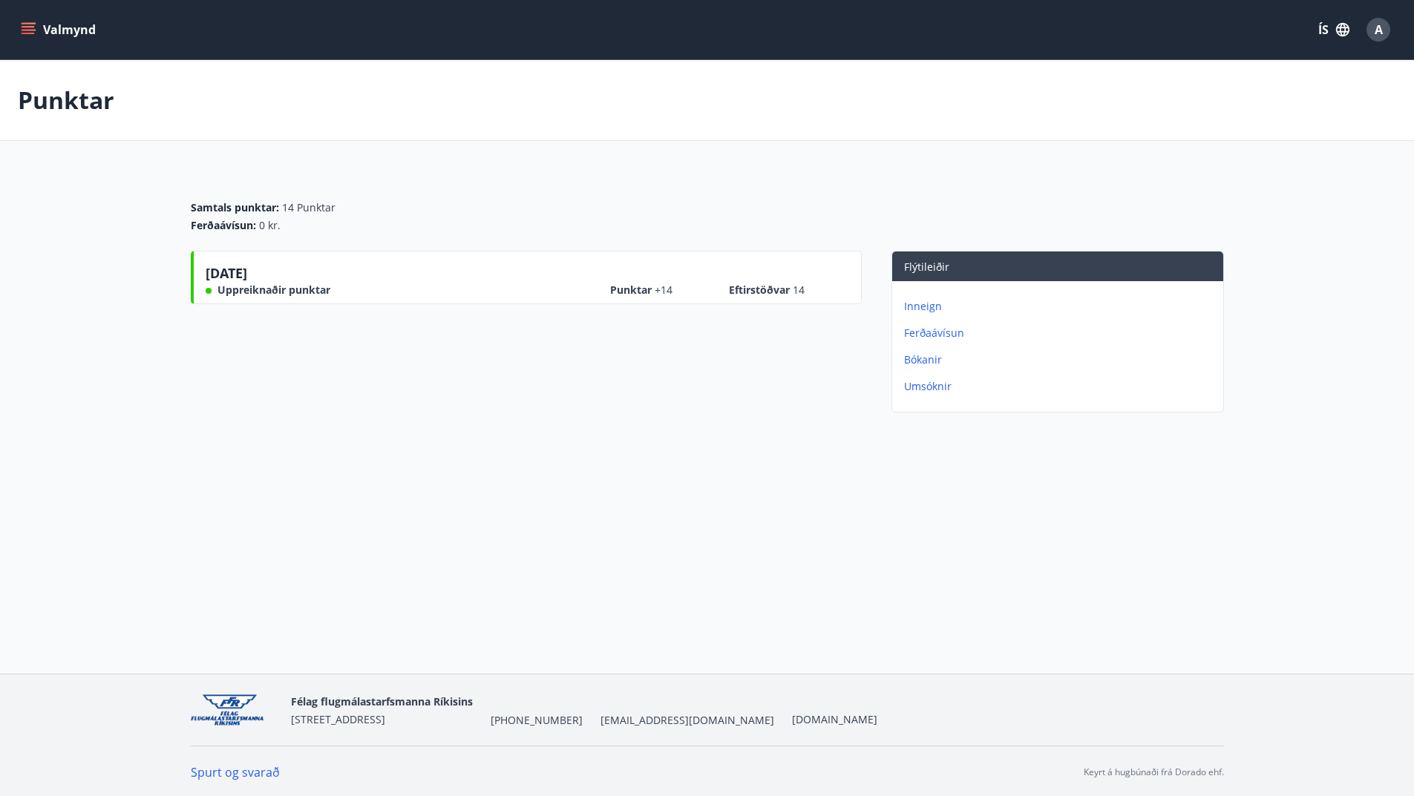
click at [286, 295] on span "Uppreiknaðir punktar" at bounding box center [273, 290] width 113 height 15
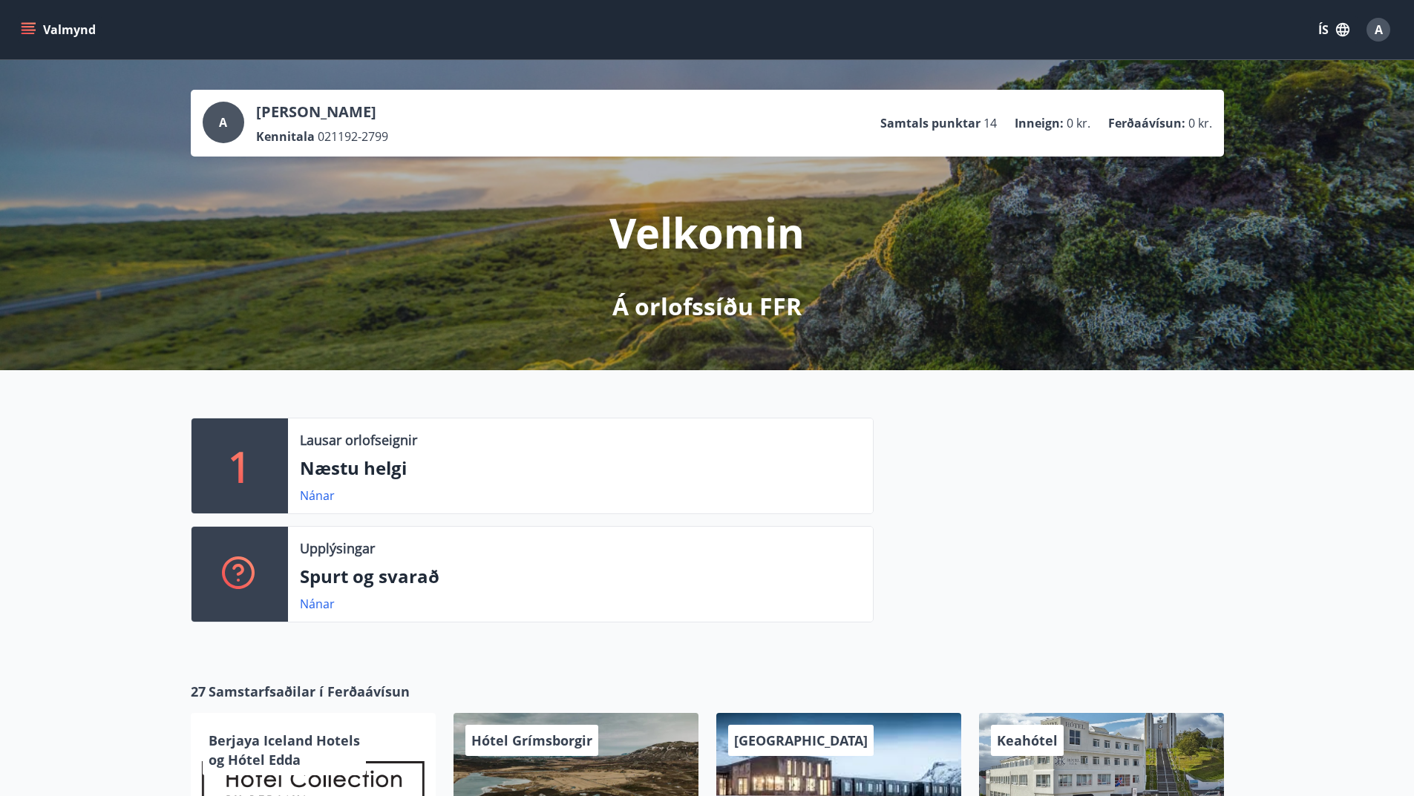
click at [31, 27] on icon "menu" at bounding box center [28, 26] width 13 height 1
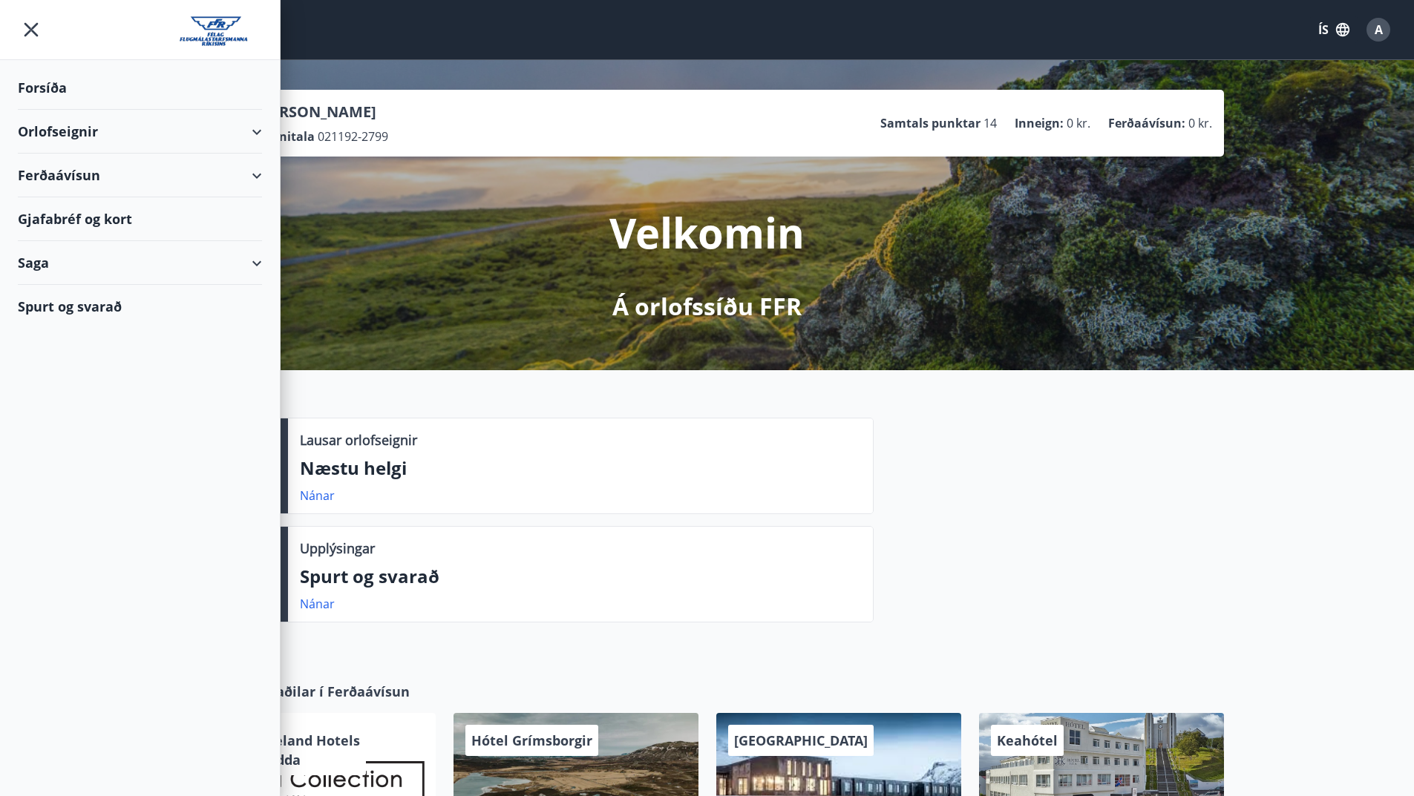
click at [117, 261] on div "Saga" at bounding box center [140, 263] width 244 height 44
click at [62, 359] on div "Umsóknir" at bounding box center [140, 362] width 220 height 31
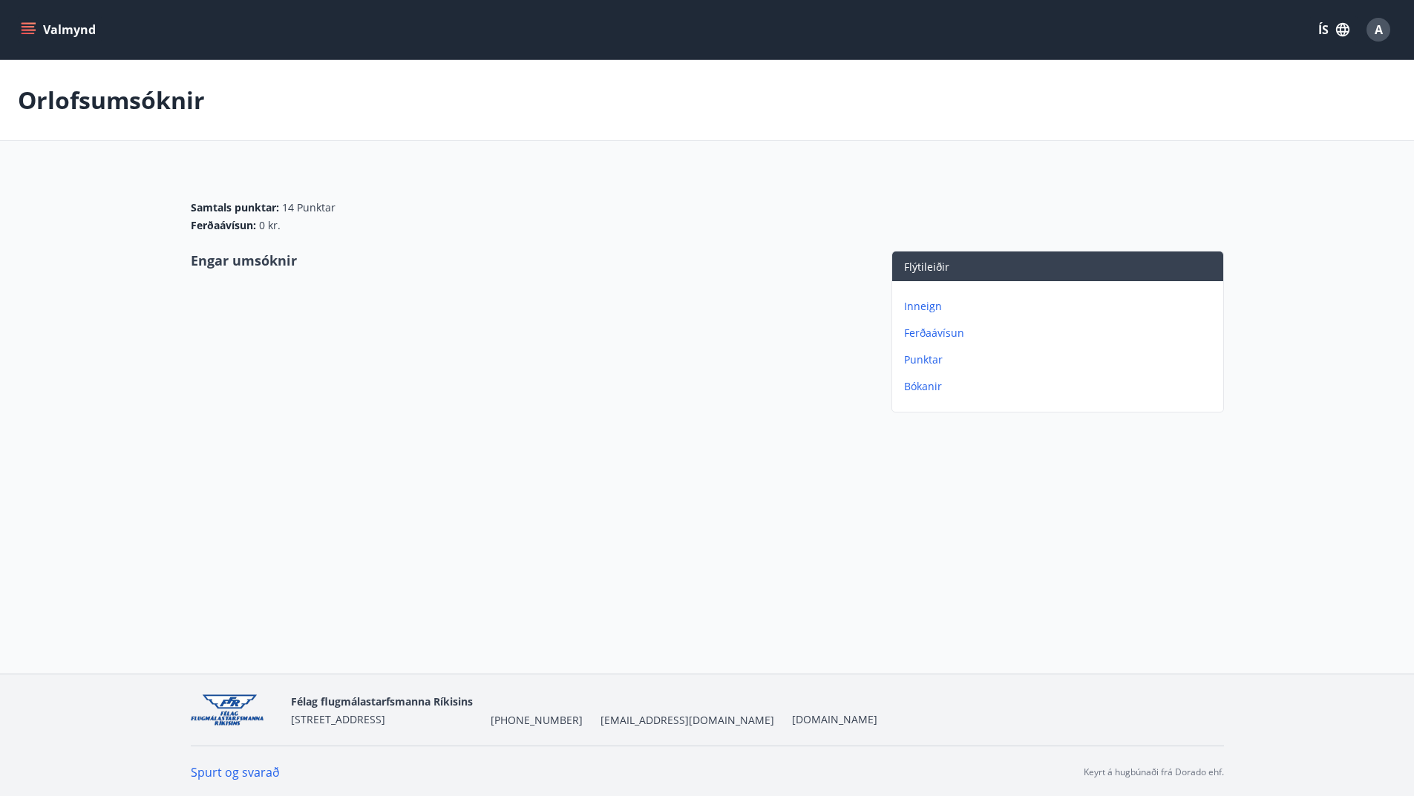
click at [279, 270] on div "Engar umsóknir" at bounding box center [526, 335] width 671 height 168
click at [24, 21] on button "Valmynd" at bounding box center [60, 29] width 84 height 27
click at [400, 91] on div "Orlofsumsóknir" at bounding box center [707, 100] width 1414 height 81
click at [62, 30] on button "Valmynd" at bounding box center [60, 29] width 84 height 27
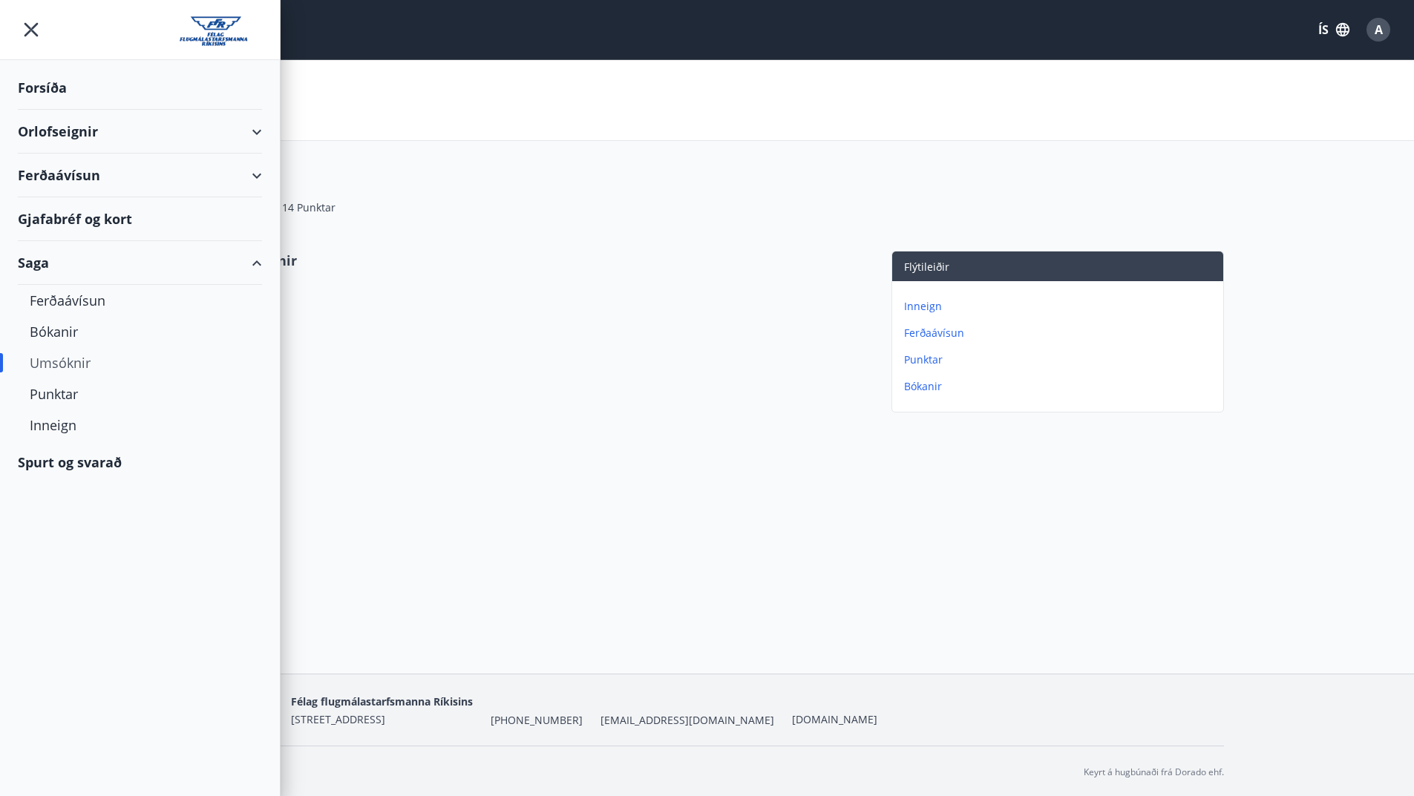
click at [18, 27] on icon "menu" at bounding box center [31, 29] width 27 height 27
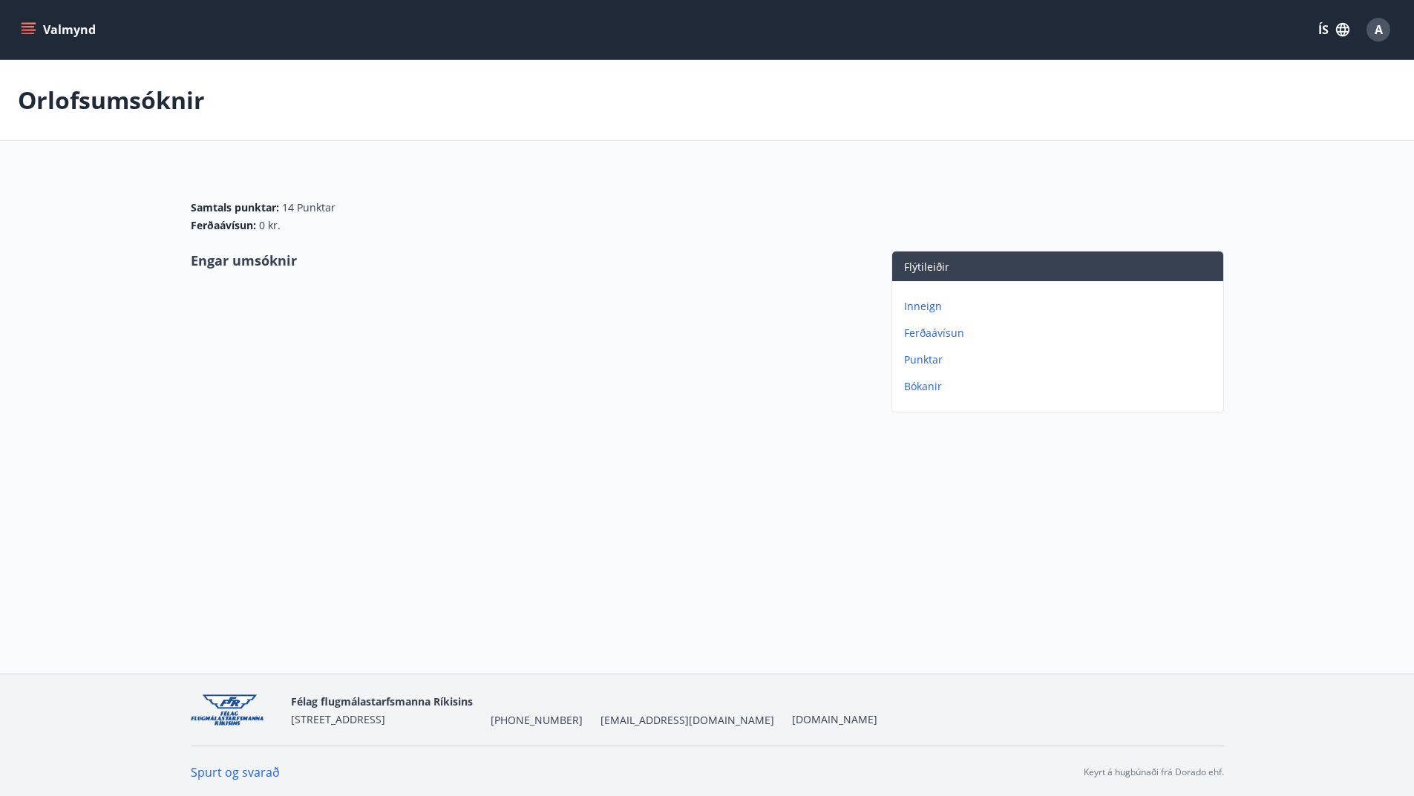
click at [24, 29] on icon "menu" at bounding box center [28, 29] width 15 height 15
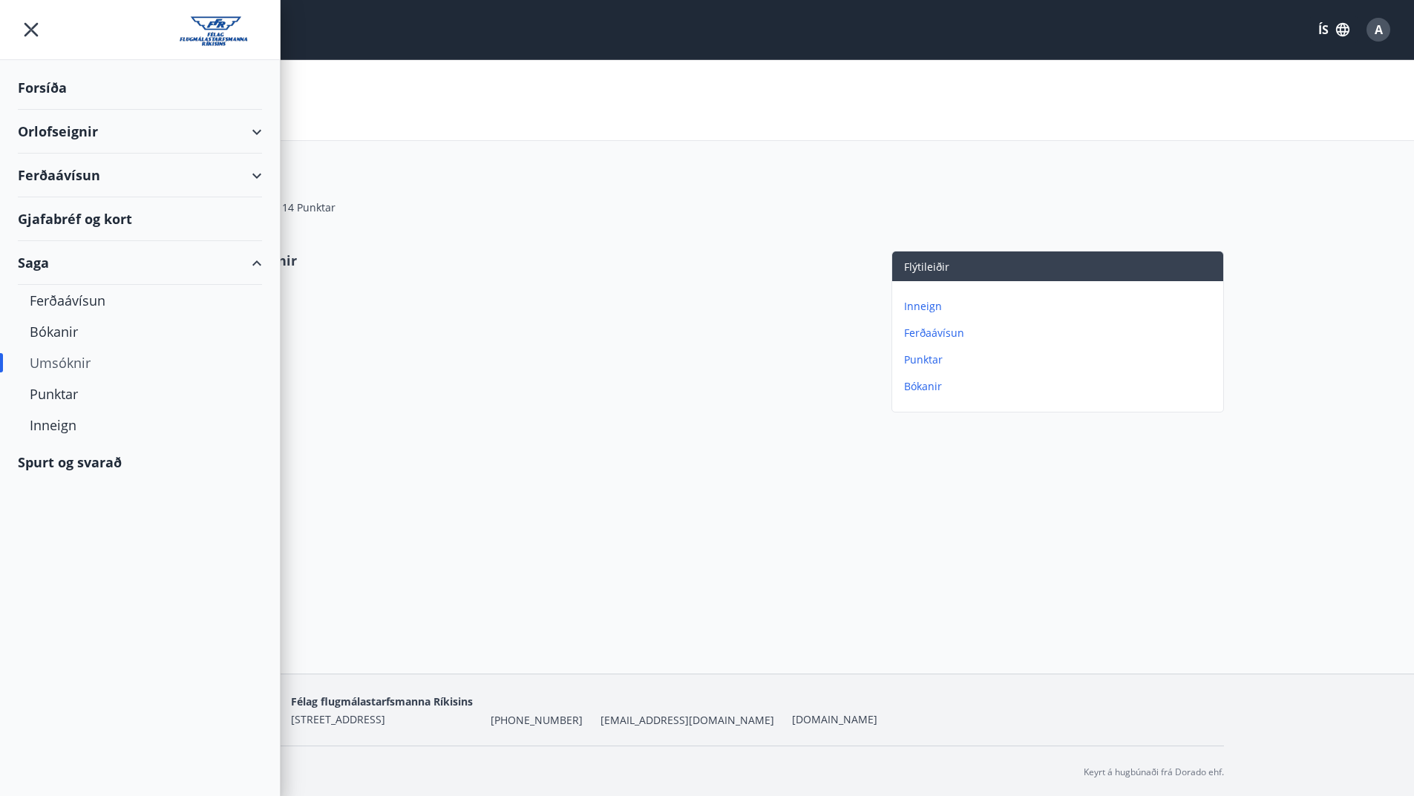
click at [36, 82] on div "Forsíða" at bounding box center [140, 88] width 244 height 44
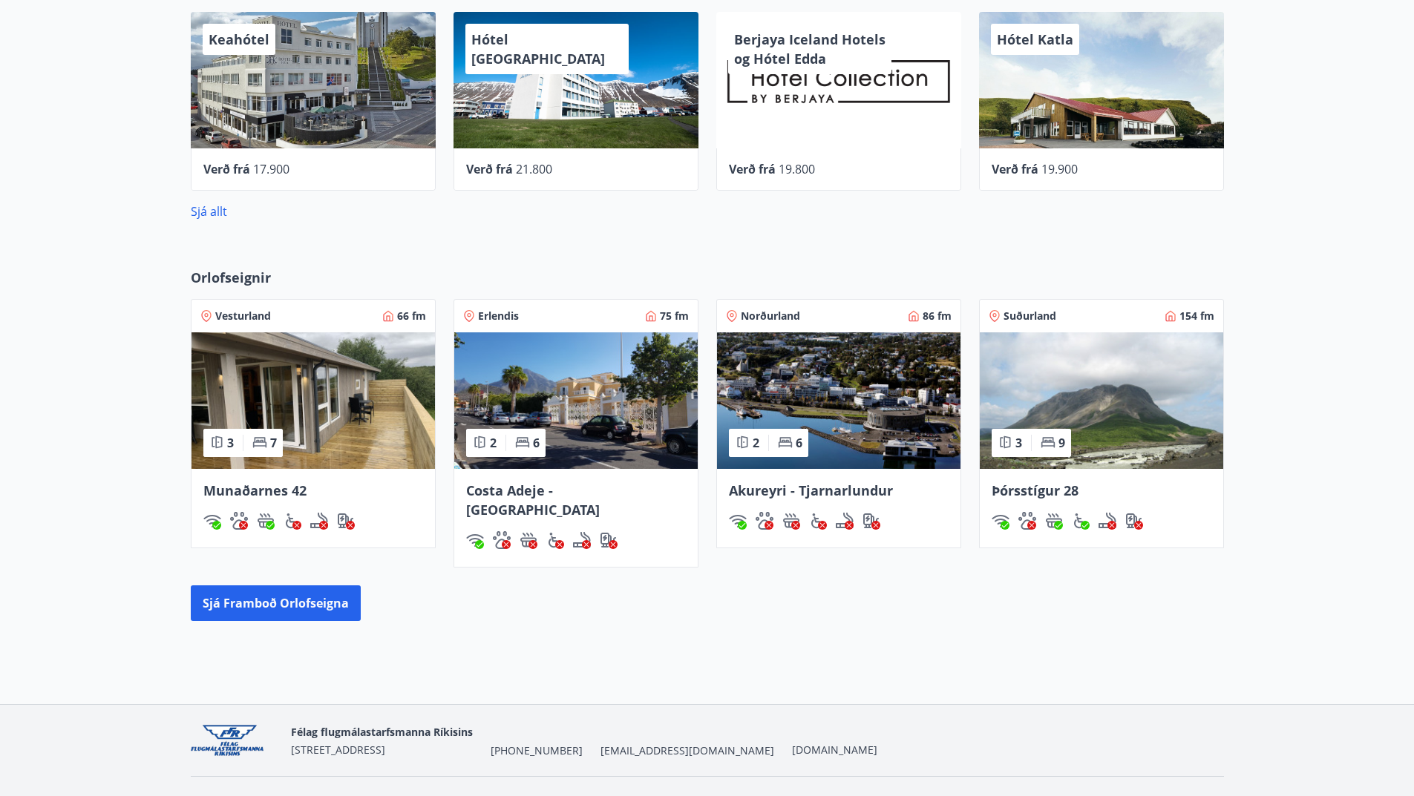
scroll to position [715, 0]
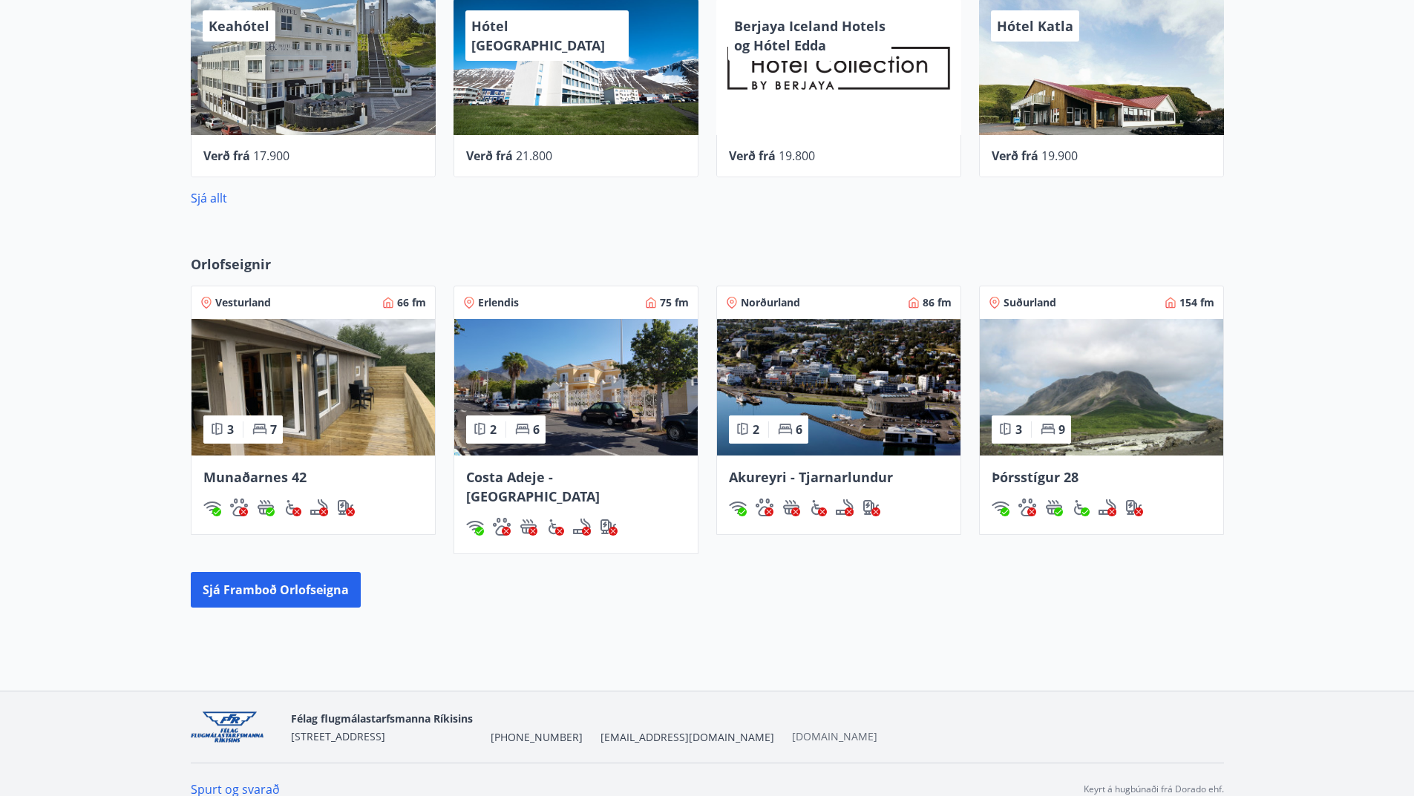
click at [792, 730] on link "[DOMAIN_NAME]" at bounding box center [834, 737] width 85 height 14
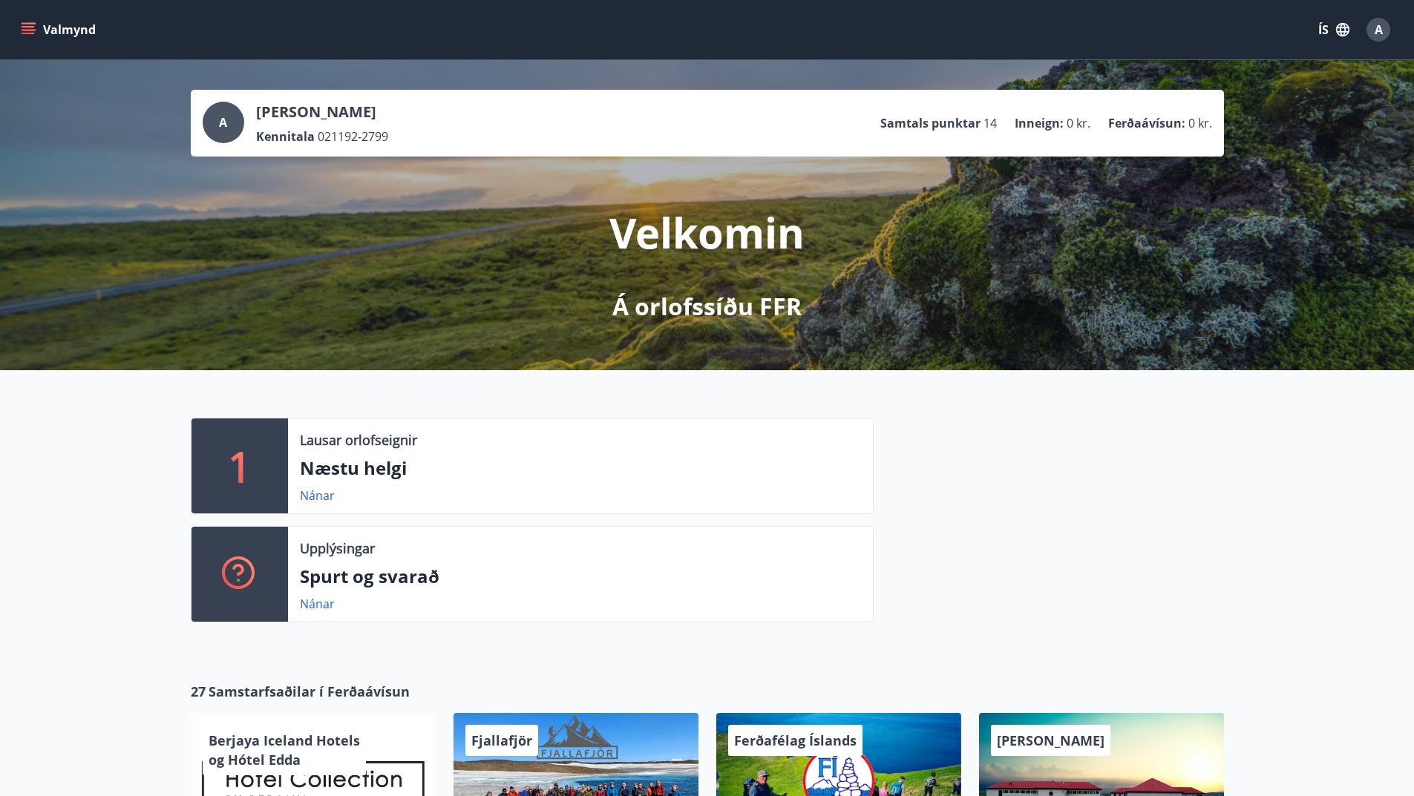
click at [328, 135] on span "021192-2799" at bounding box center [353, 136] width 71 height 16
drag, startPoint x: 223, startPoint y: 120, endPoint x: 214, endPoint y: 114, distance: 11.7
click at [223, 119] on span "A" at bounding box center [223, 122] width 8 height 16
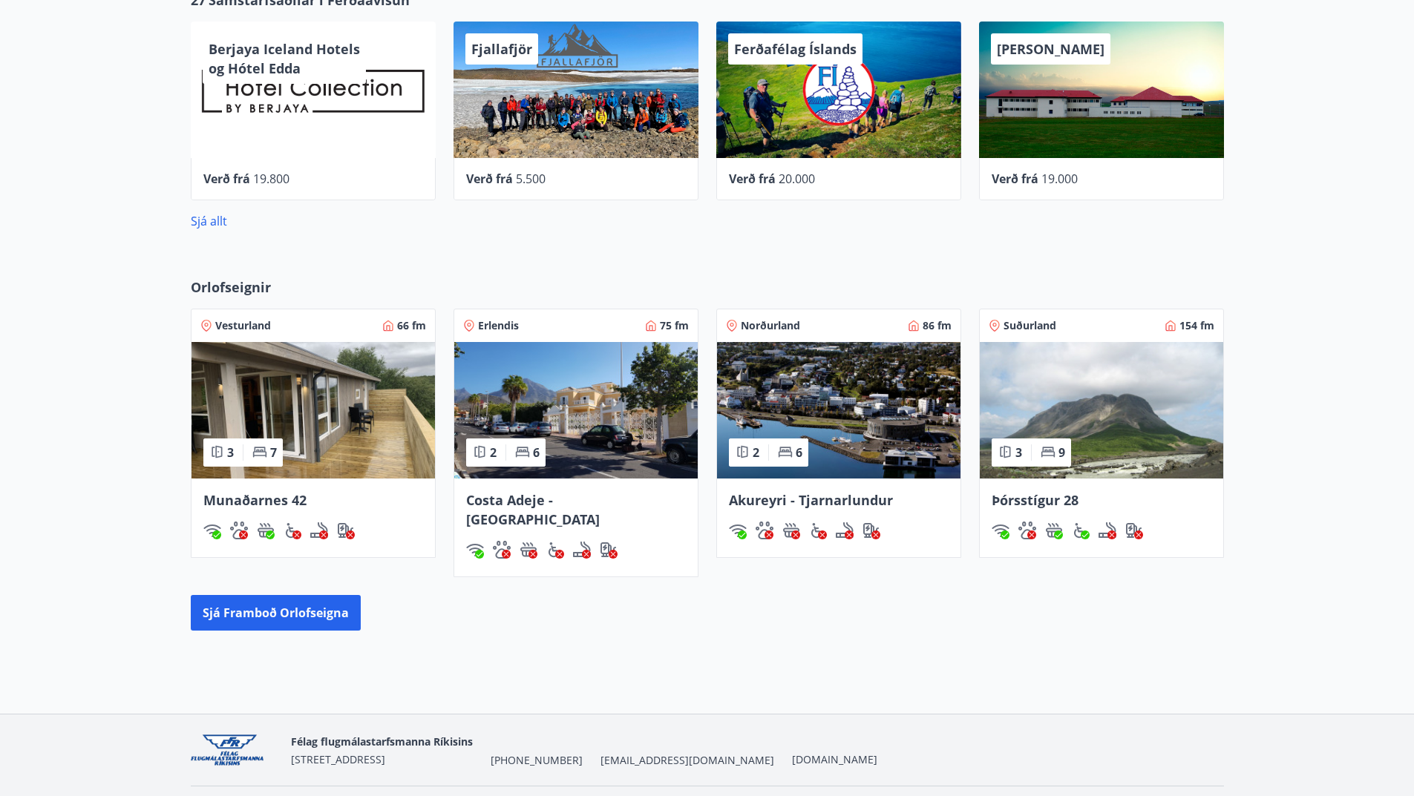
scroll to position [715, 0]
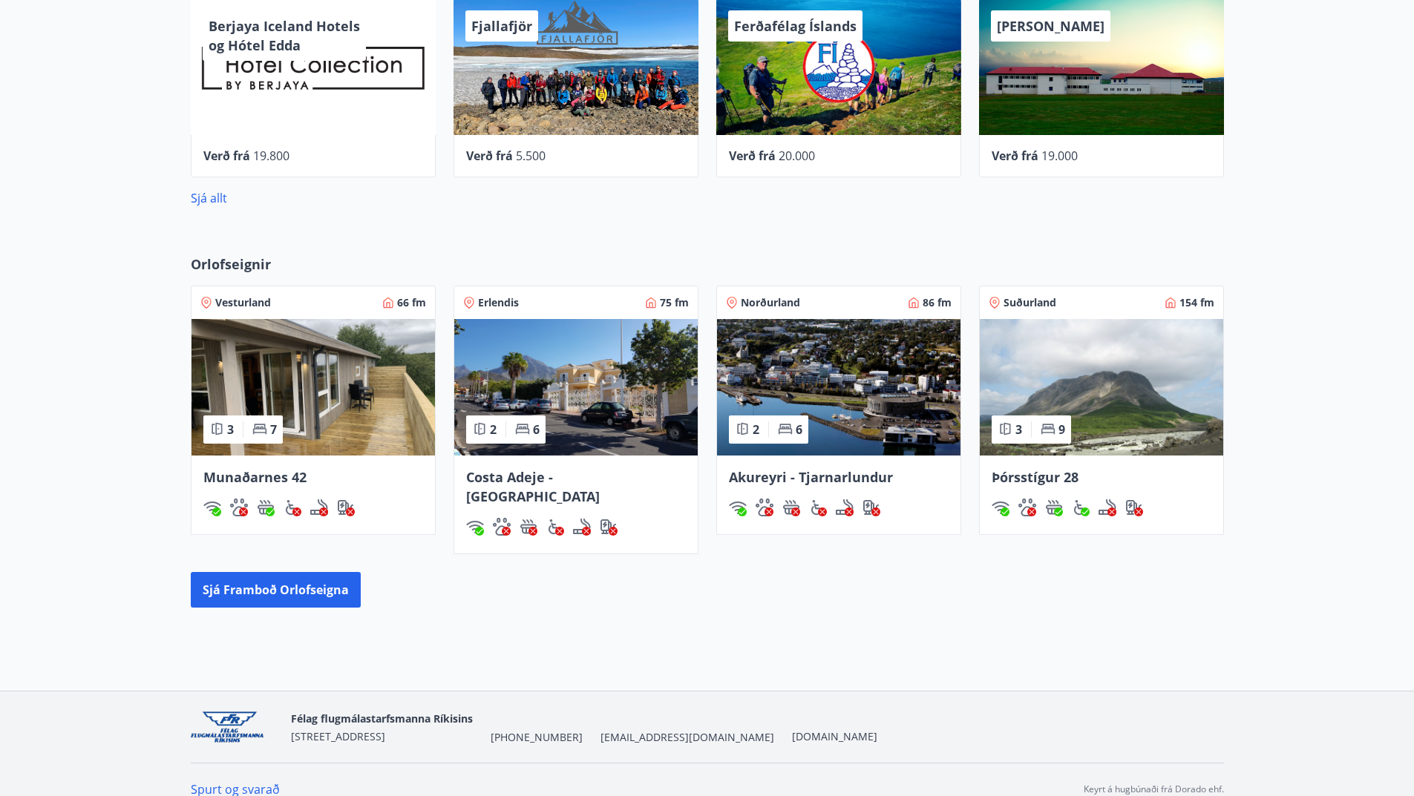
click at [254, 782] on link "Spurt og svarað" at bounding box center [235, 790] width 89 height 16
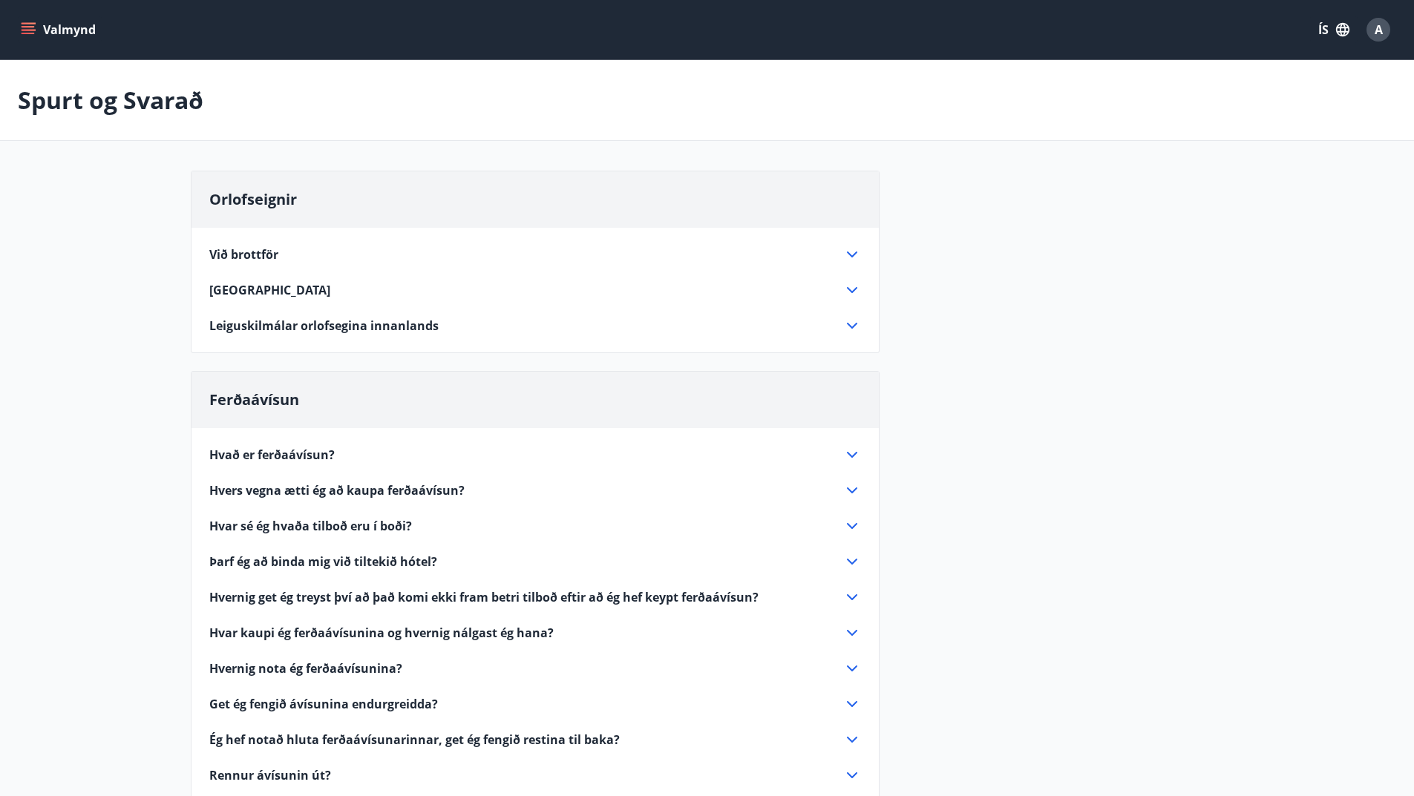
click at [36, 30] on button "Valmynd" at bounding box center [60, 29] width 84 height 27
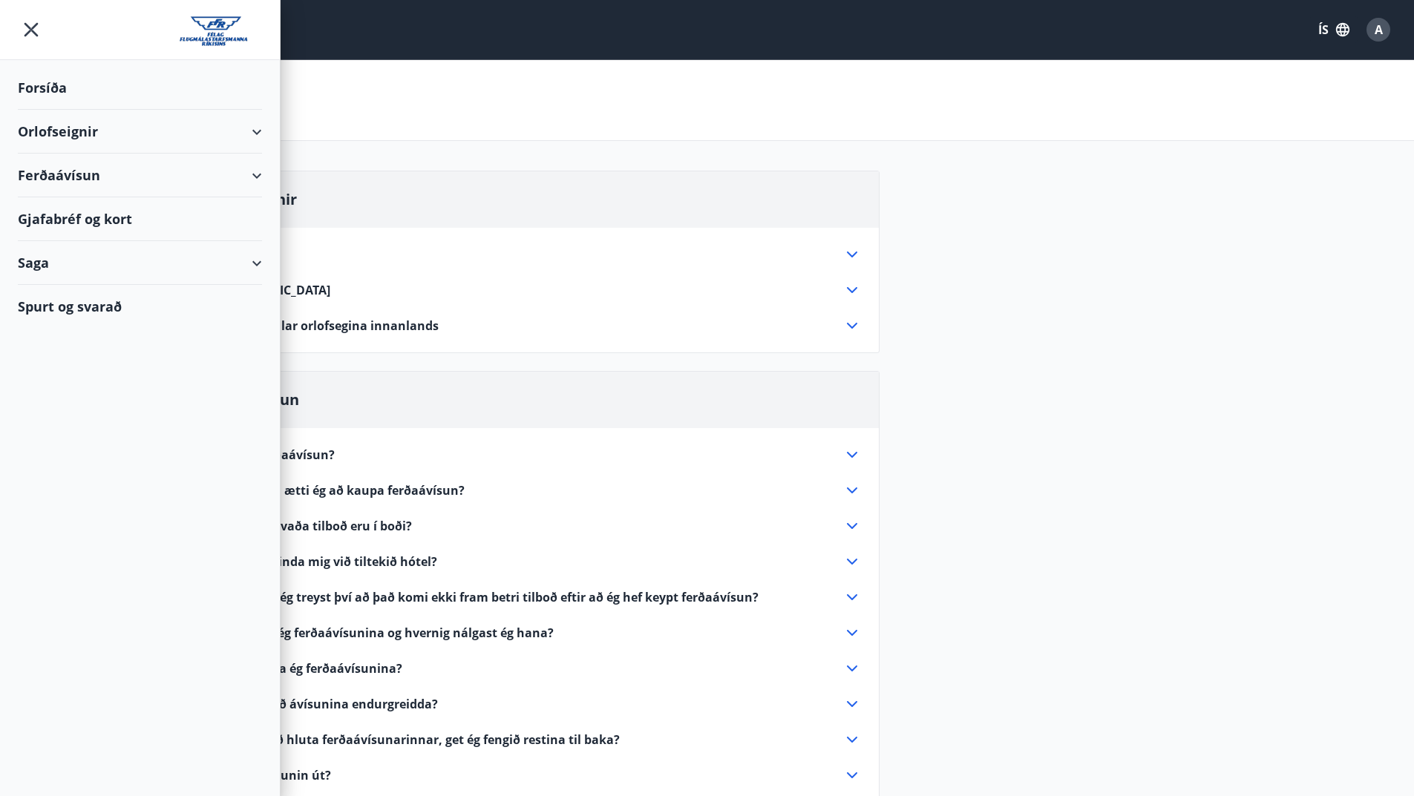
click at [112, 223] on div "Gjafabréf og kort" at bounding box center [140, 219] width 244 height 44
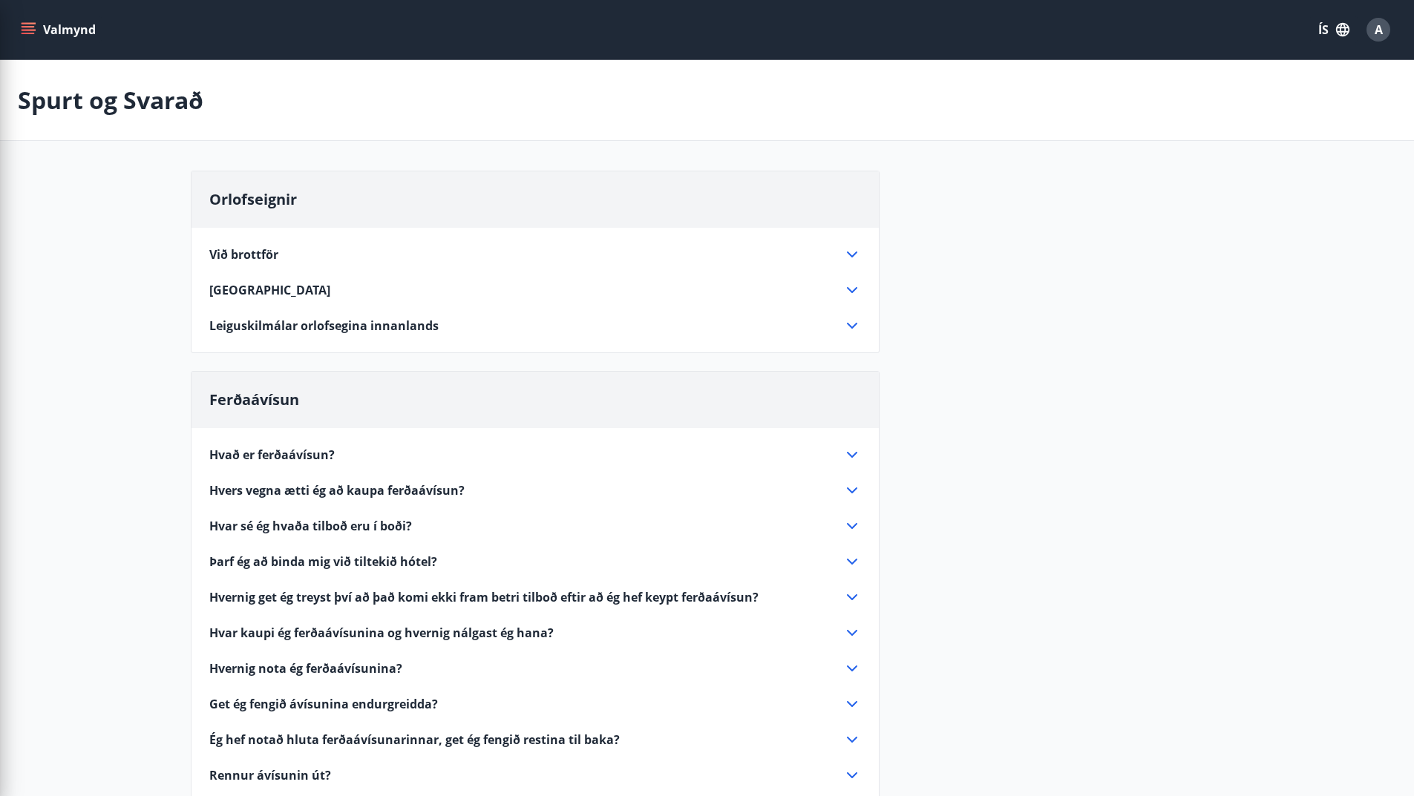
click at [500, 116] on div "Spurt og Svarað" at bounding box center [707, 100] width 1414 height 81
click at [31, 21] on button "Valmynd" at bounding box center [60, 29] width 84 height 27
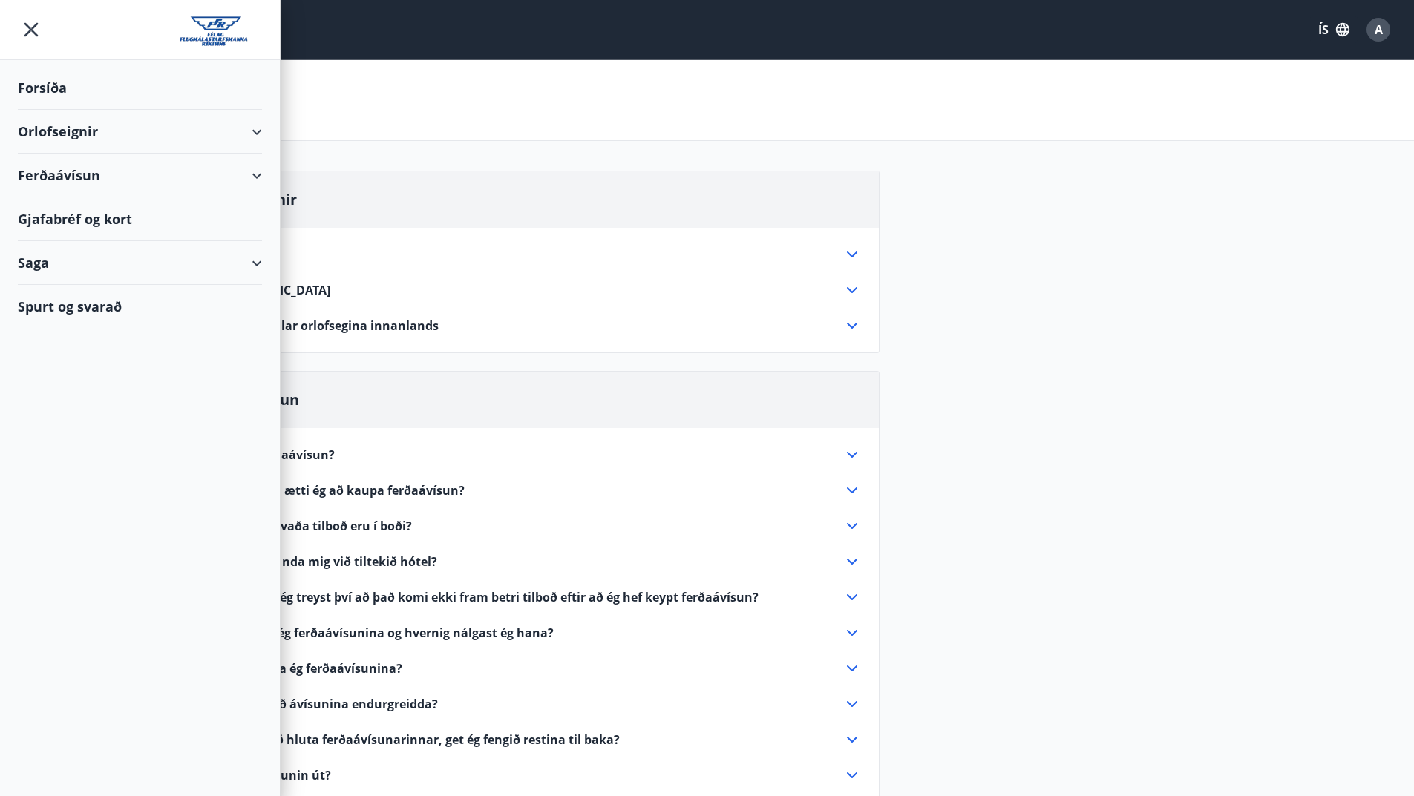
click at [59, 125] on div "Orlofseignir" at bounding box center [140, 132] width 244 height 44
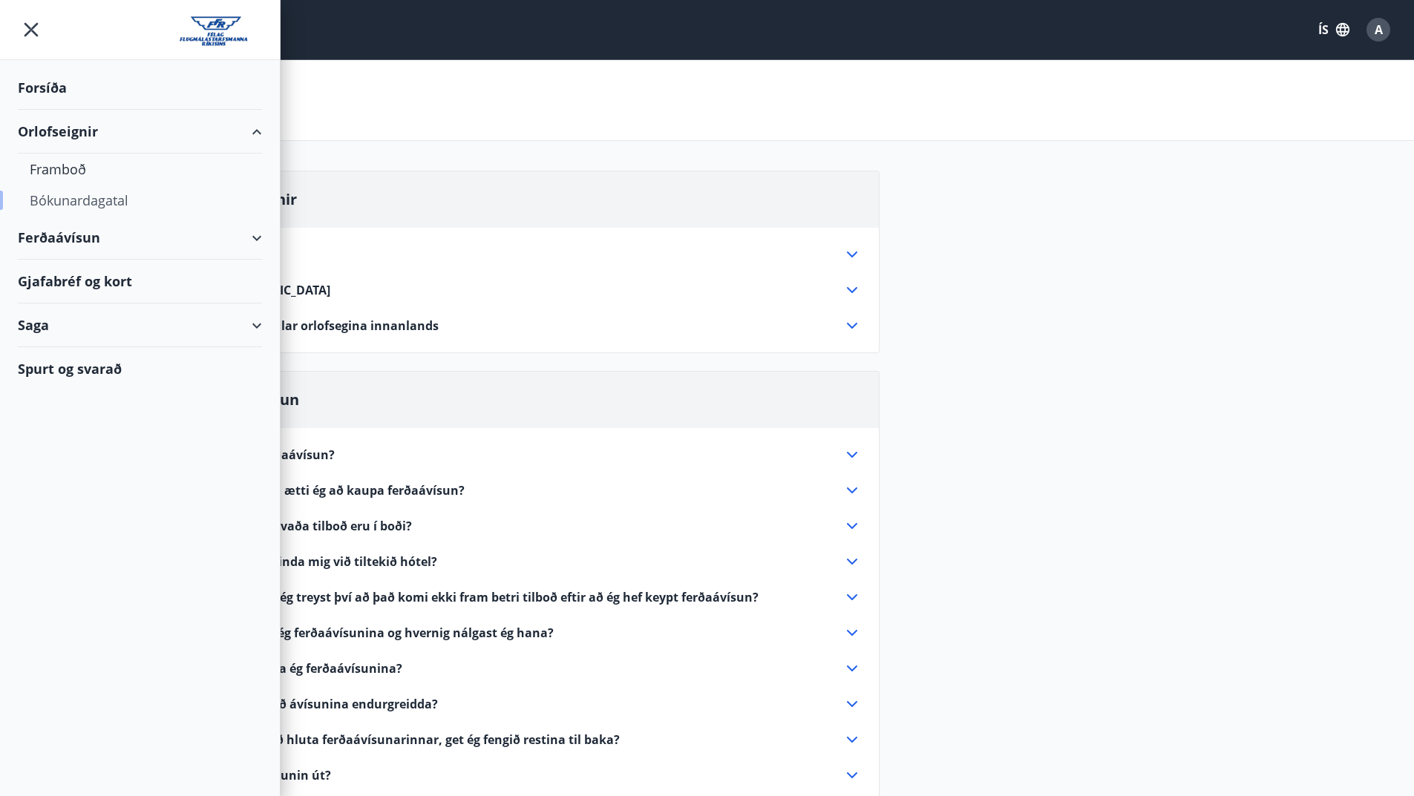
click at [71, 196] on div "Bókunardagatal" at bounding box center [140, 200] width 220 height 31
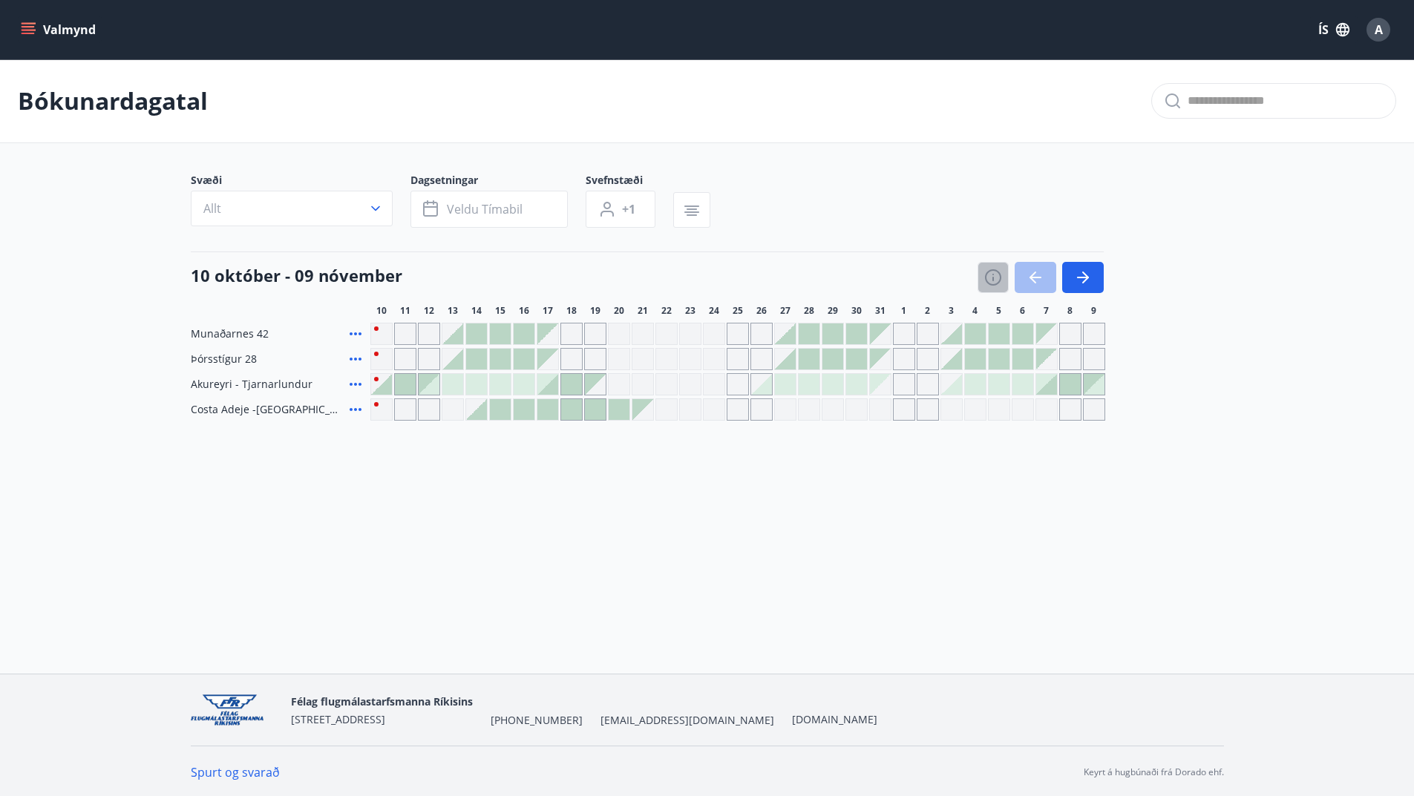
click at [992, 277] on icon "button" at bounding box center [993, 278] width 18 height 18
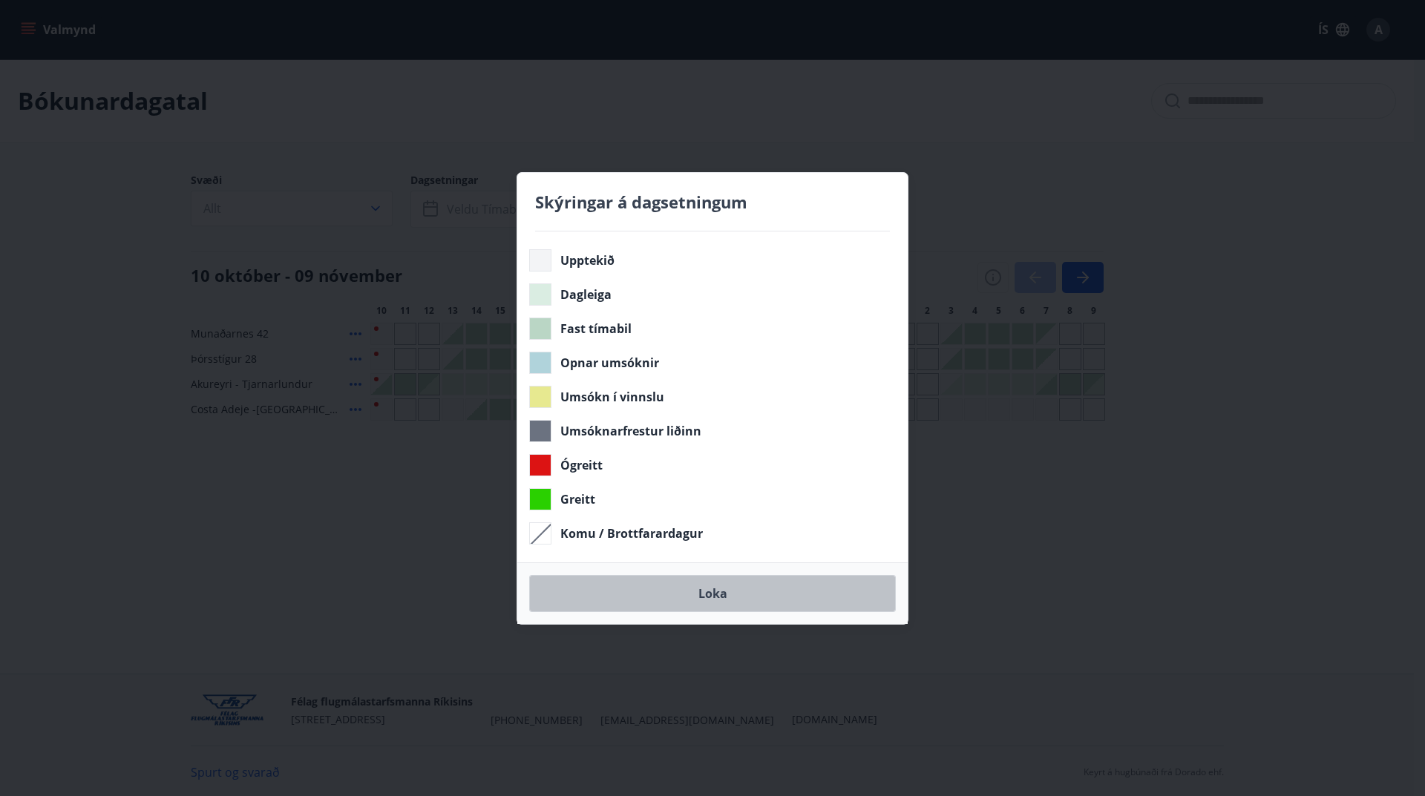
drag, startPoint x: 724, startPoint y: 596, endPoint x: 1045, endPoint y: 299, distance: 437.5
click at [723, 596] on button "Loka" at bounding box center [712, 593] width 367 height 37
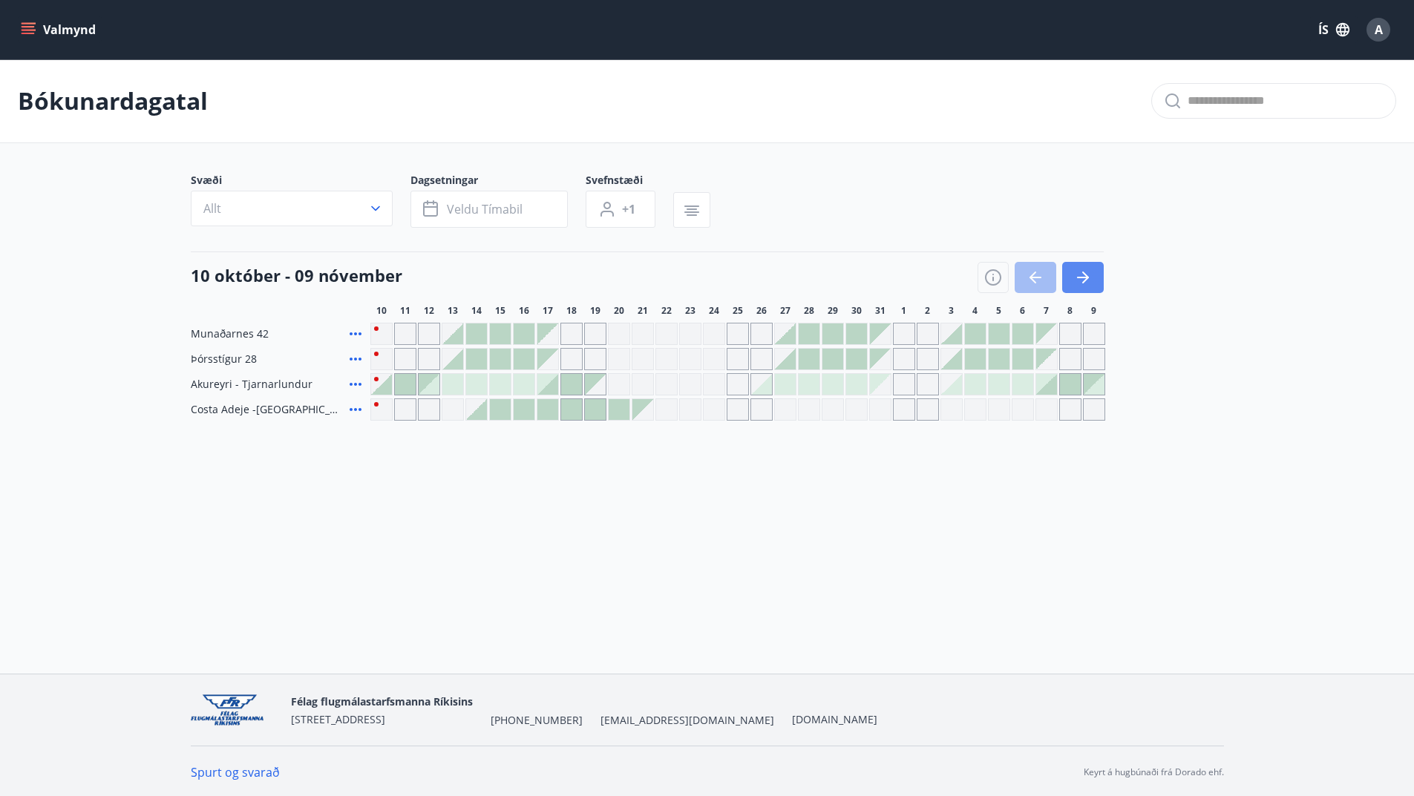
click at [1087, 277] on icon "button" at bounding box center [1085, 278] width 7 height 12
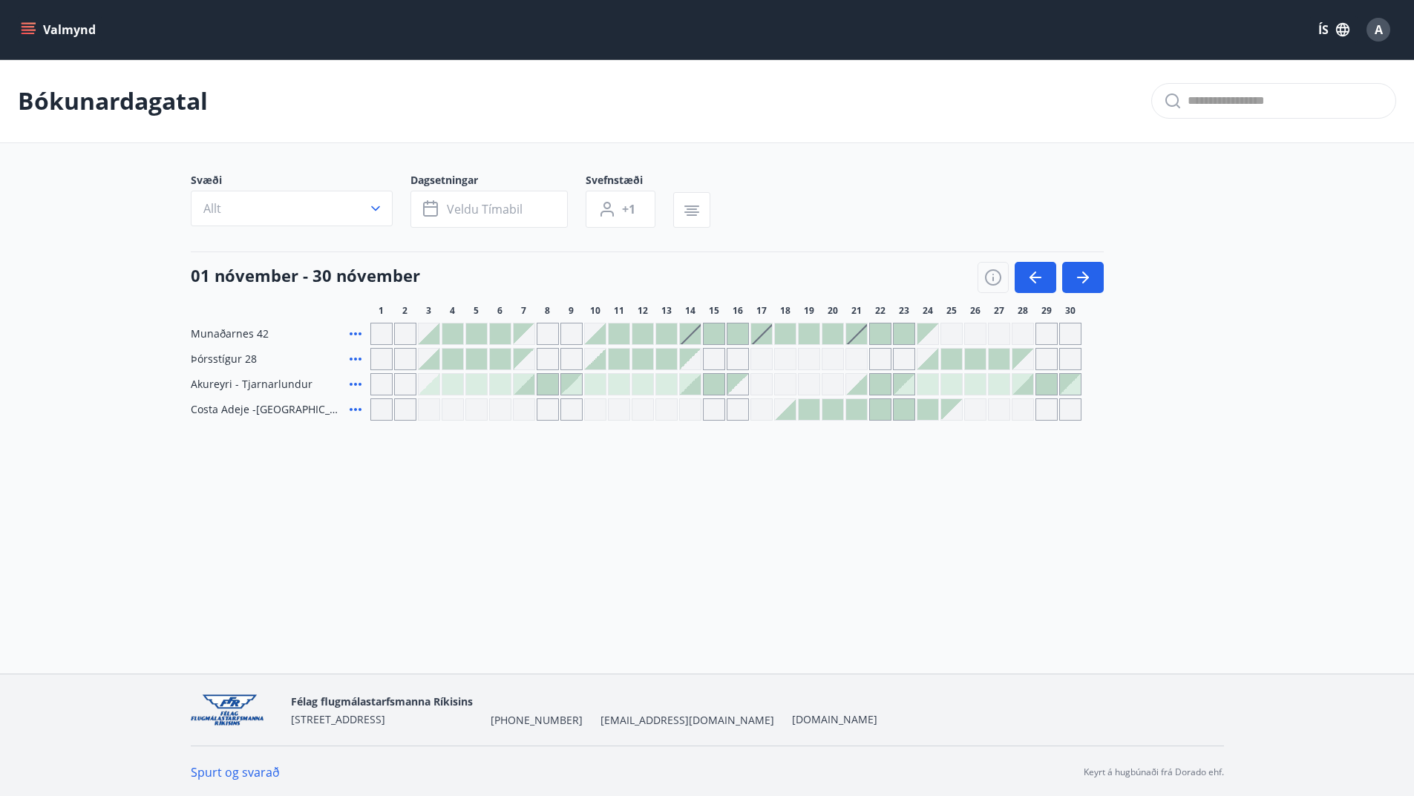
click at [989, 276] on icon "button" at bounding box center [993, 278] width 18 height 18
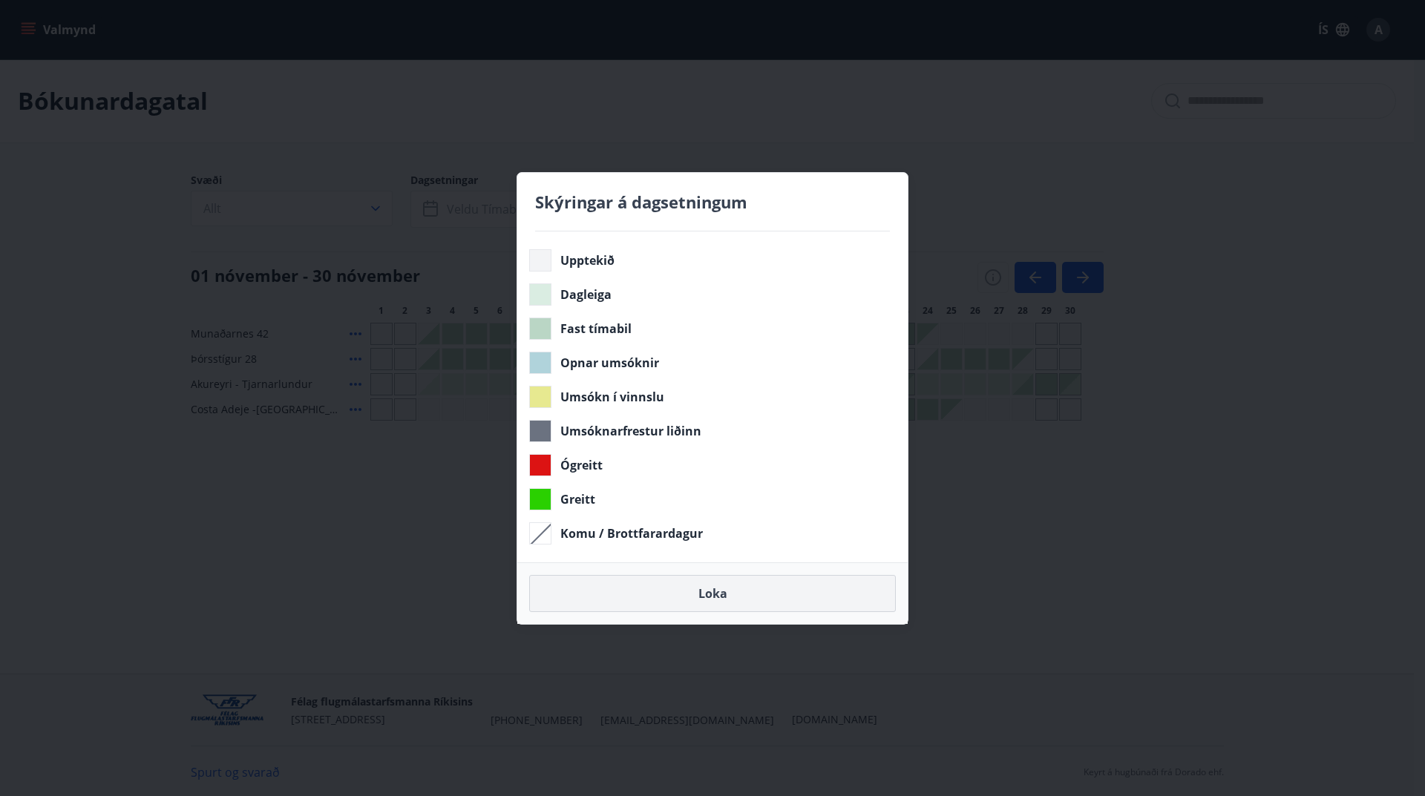
click at [717, 588] on button "Loka" at bounding box center [712, 593] width 367 height 37
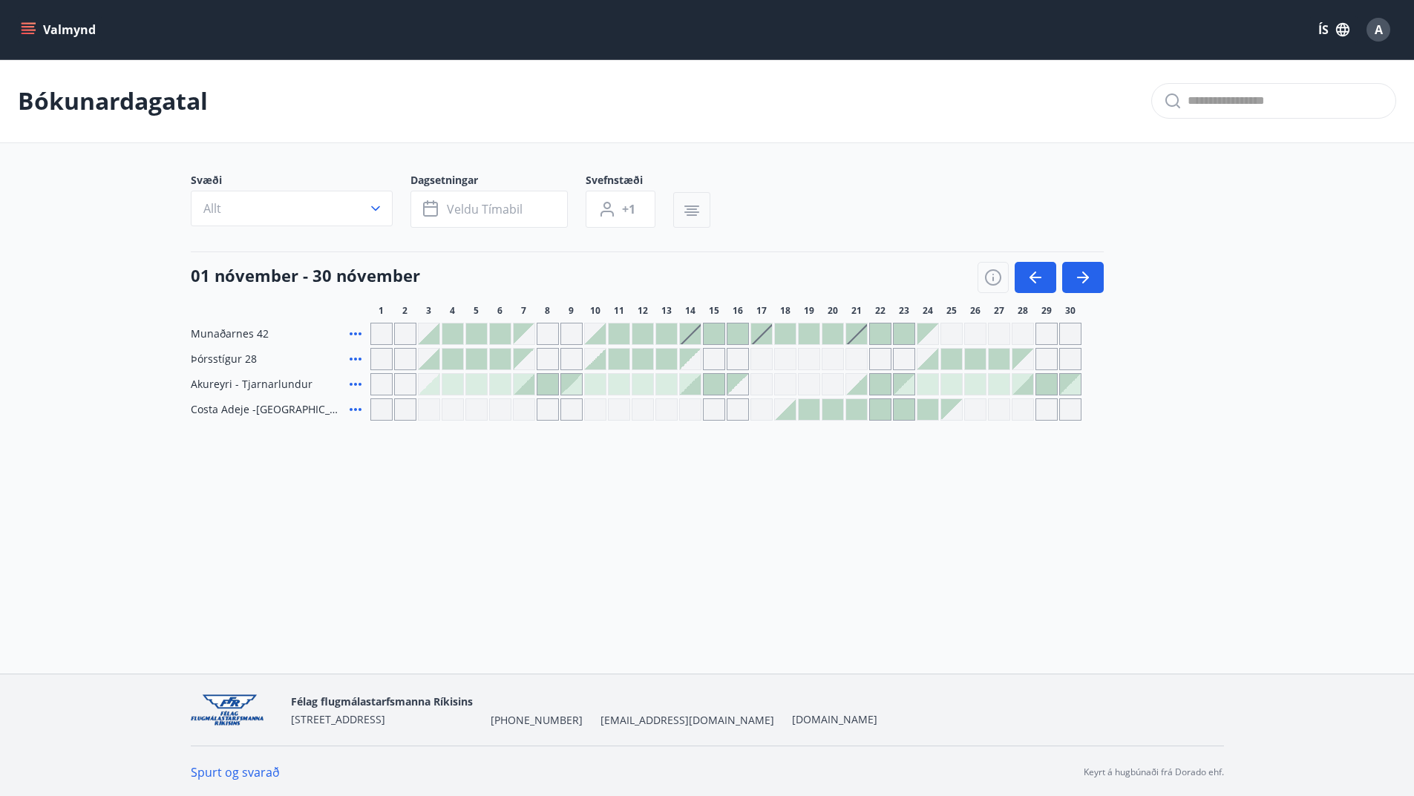
click at [699, 207] on icon "button" at bounding box center [692, 211] width 18 height 18
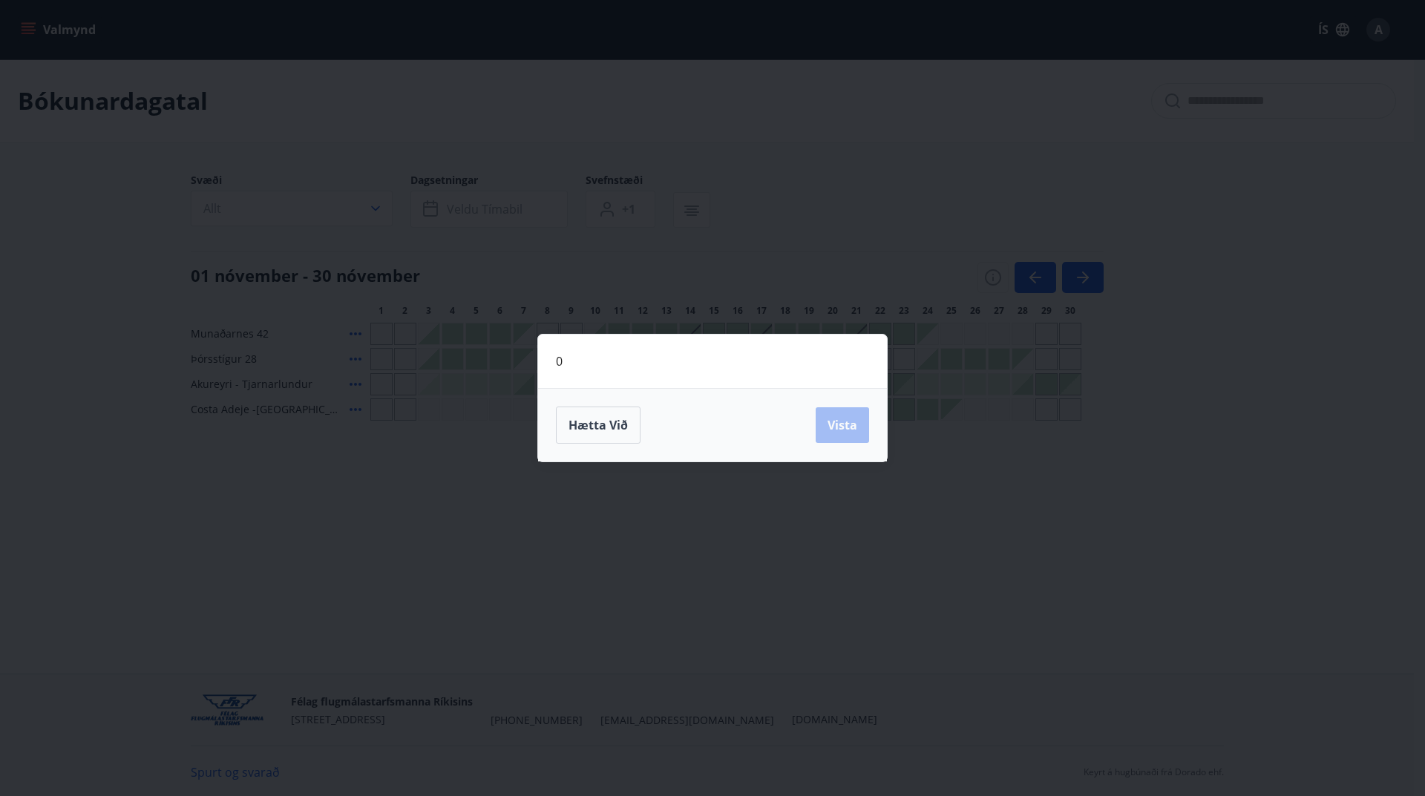
click at [833, 408] on div "Hætta við Vista" at bounding box center [712, 425] width 313 height 37
click at [761, 203] on div "0 Hætta við Vista" at bounding box center [712, 398] width 1425 height 796
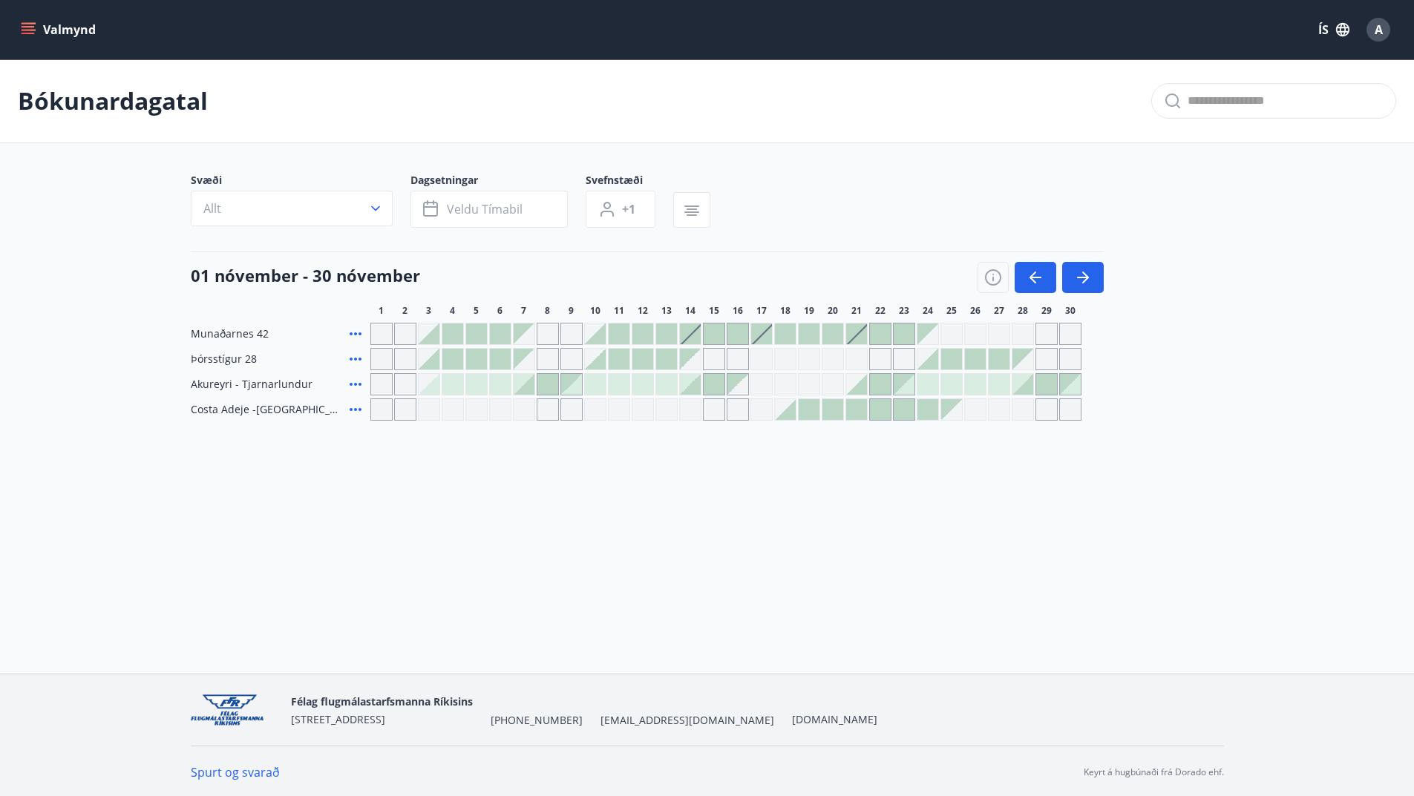
click at [356, 357] on icon at bounding box center [356, 359] width 18 height 18
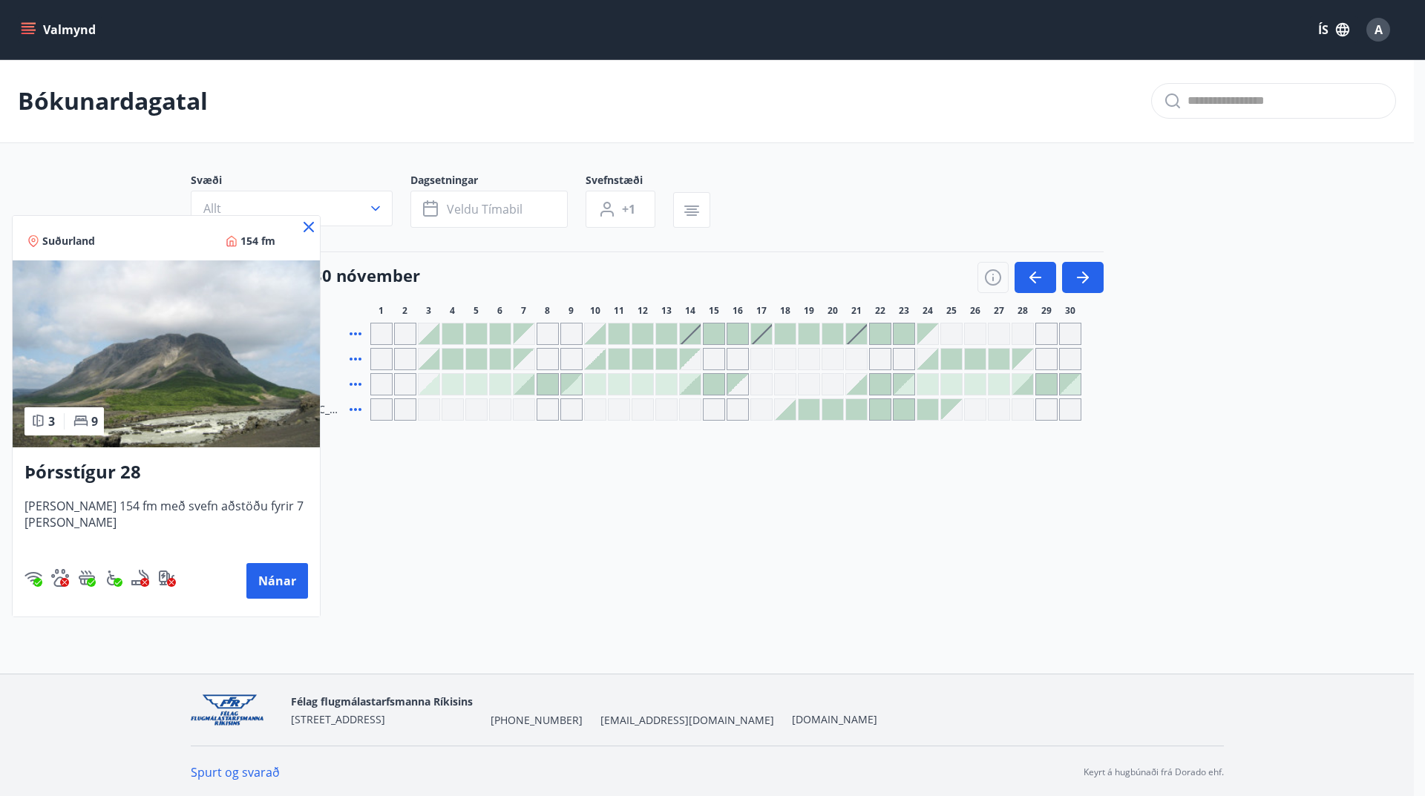
click at [300, 224] on icon at bounding box center [309, 227] width 18 height 18
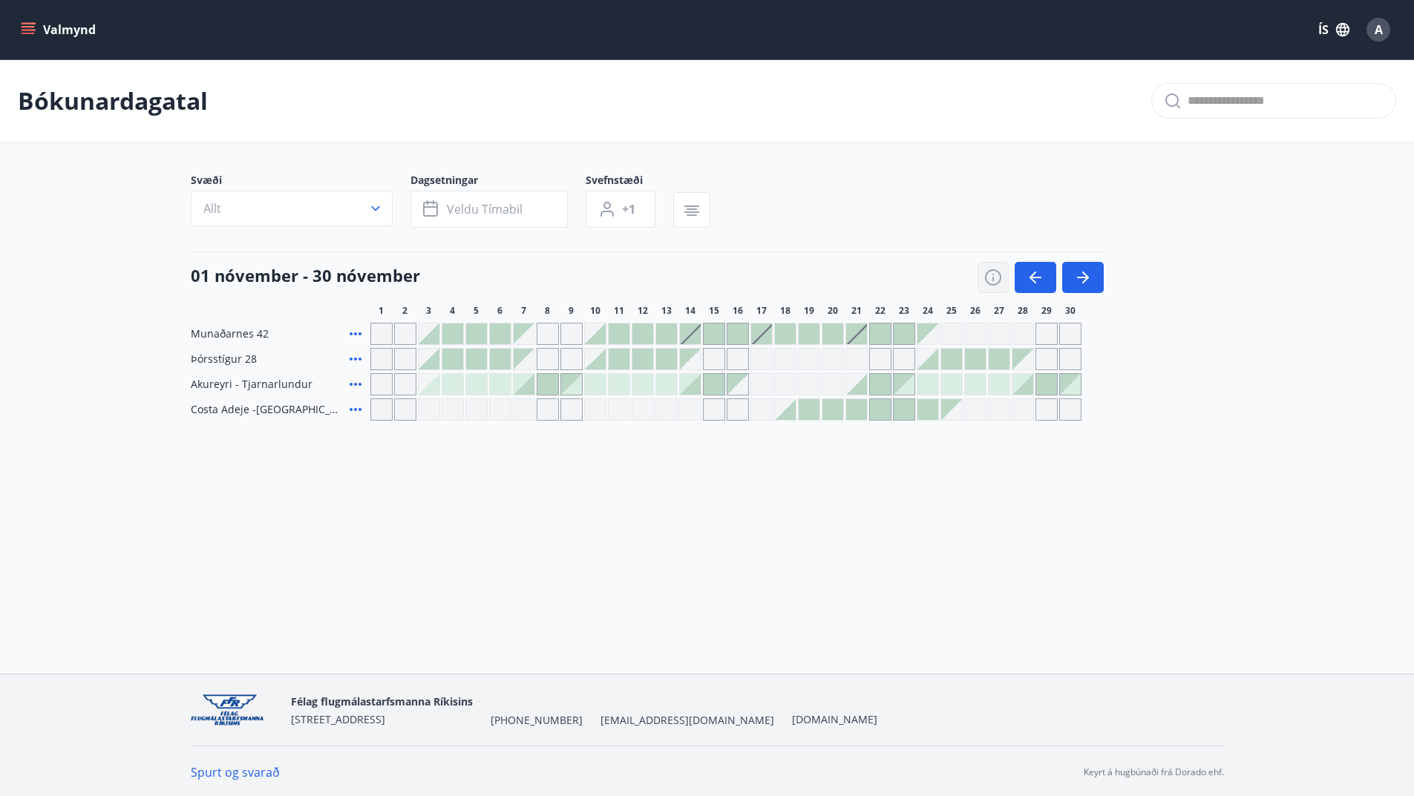
click at [989, 281] on icon "button" at bounding box center [993, 278] width 18 height 18
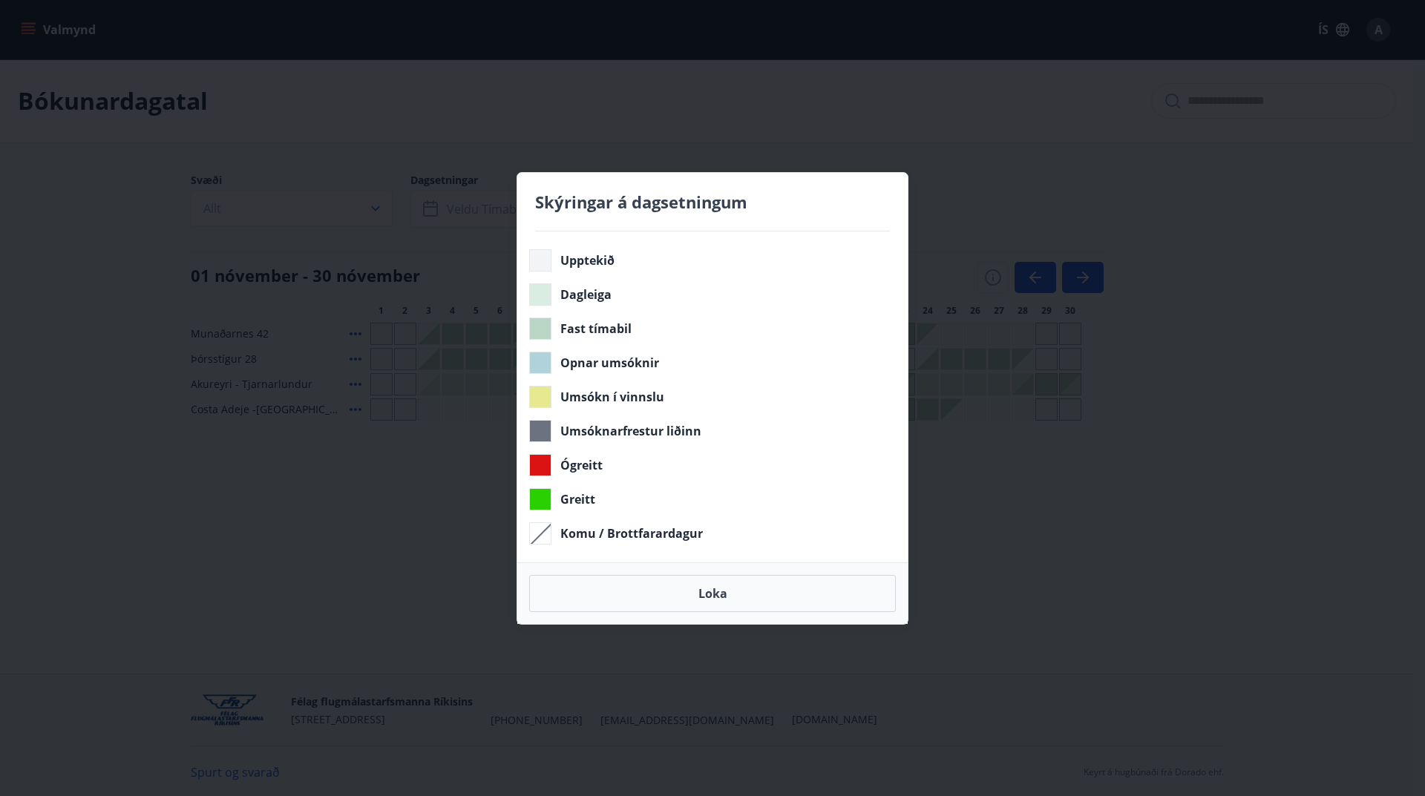
click at [545, 264] on div at bounding box center [540, 260] width 22 height 22
click at [546, 298] on div at bounding box center [540, 295] width 22 height 22
click at [546, 332] on div at bounding box center [540, 329] width 22 height 22
click at [540, 360] on div at bounding box center [540, 363] width 22 height 22
click at [538, 394] on div at bounding box center [540, 397] width 22 height 22
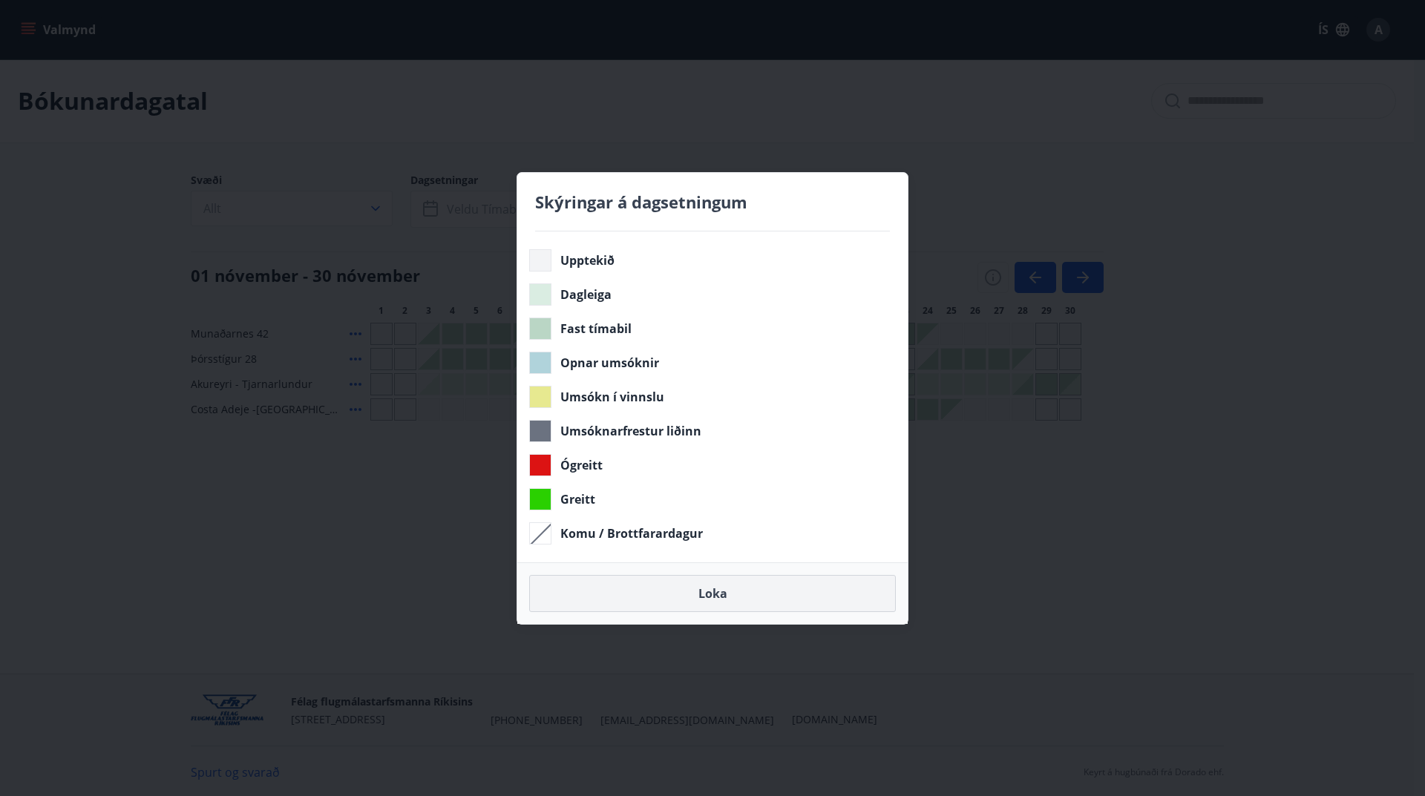
click at [720, 608] on button "Loka" at bounding box center [712, 593] width 367 height 37
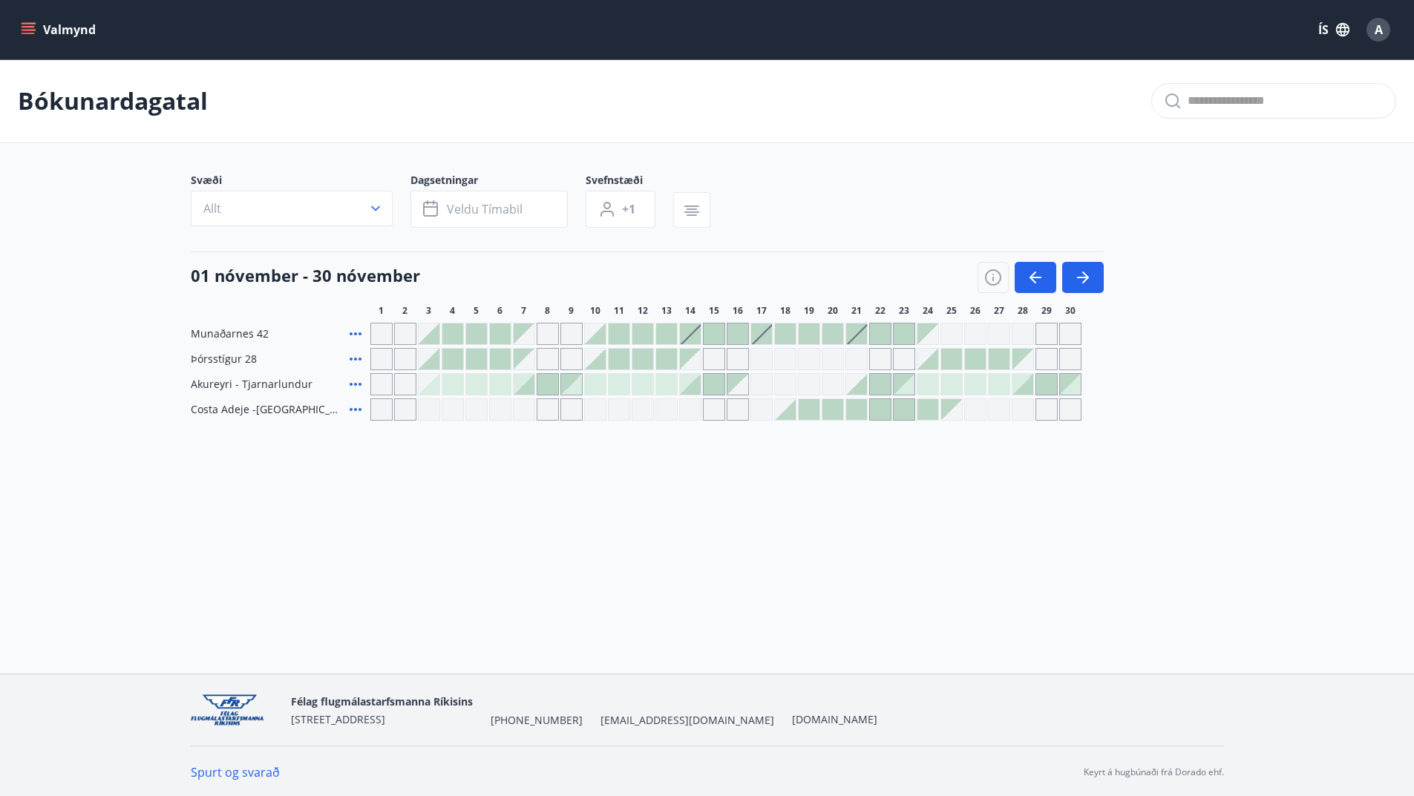
click at [26, 26] on icon "menu" at bounding box center [28, 26] width 13 height 1
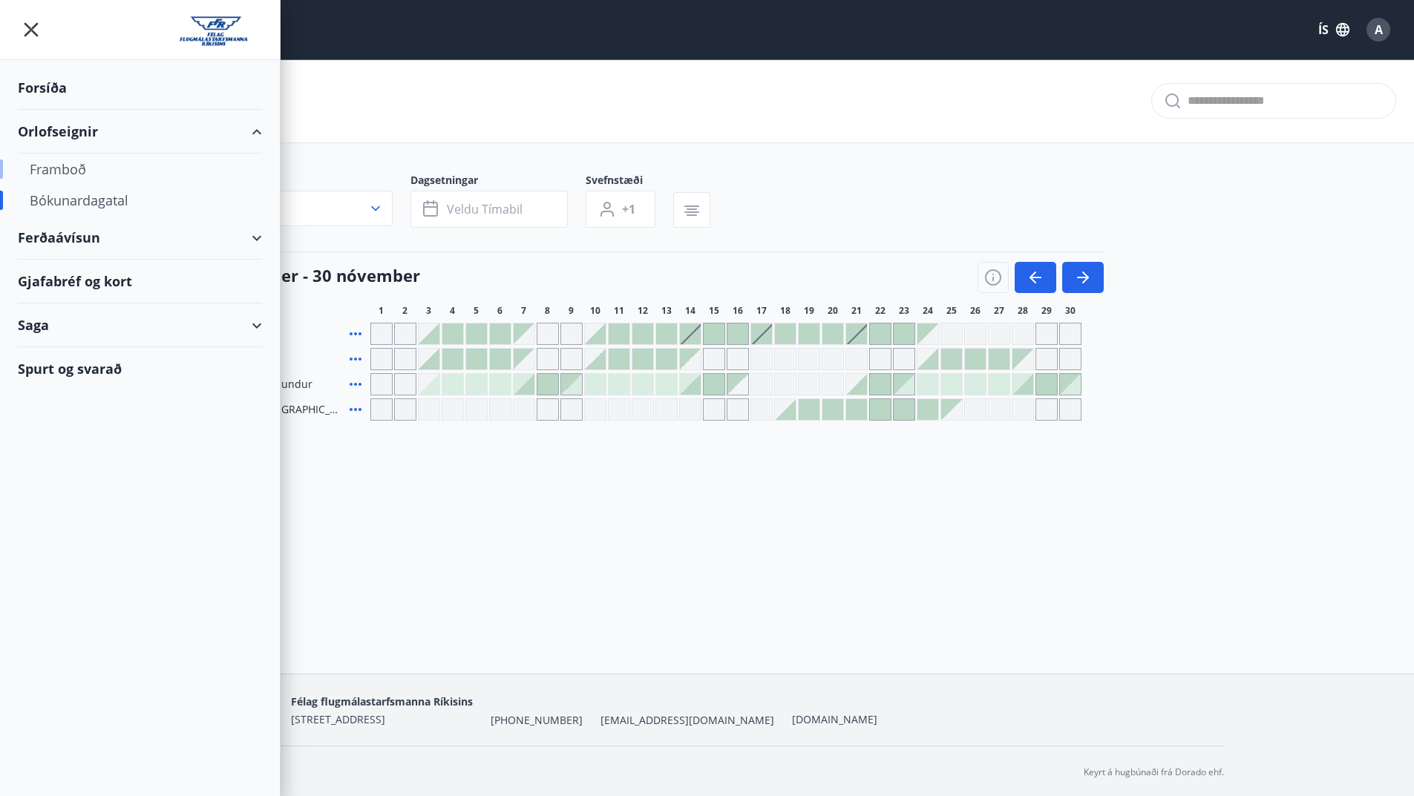
click at [70, 167] on div "Framboð" at bounding box center [140, 169] width 220 height 31
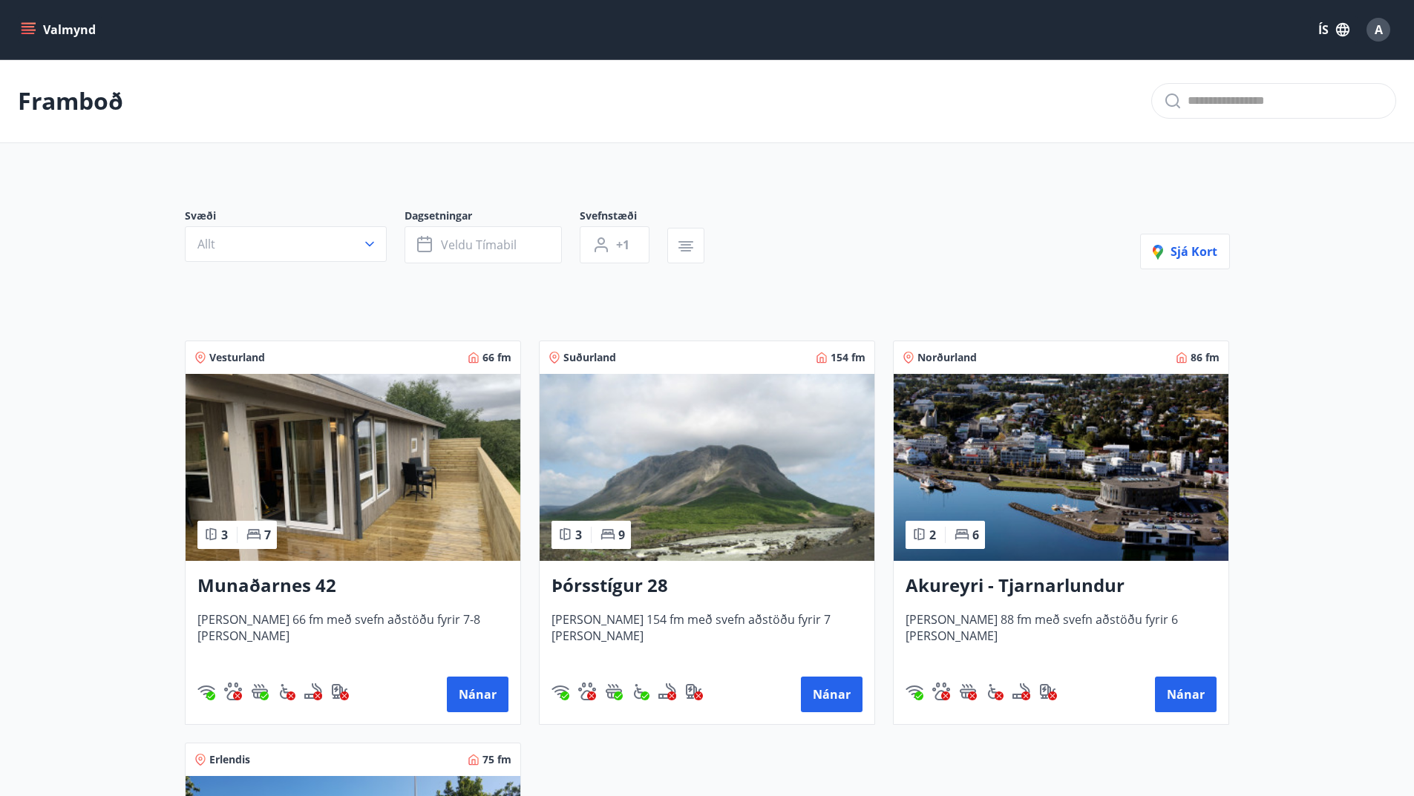
click at [25, 29] on icon "menu" at bounding box center [28, 29] width 15 height 15
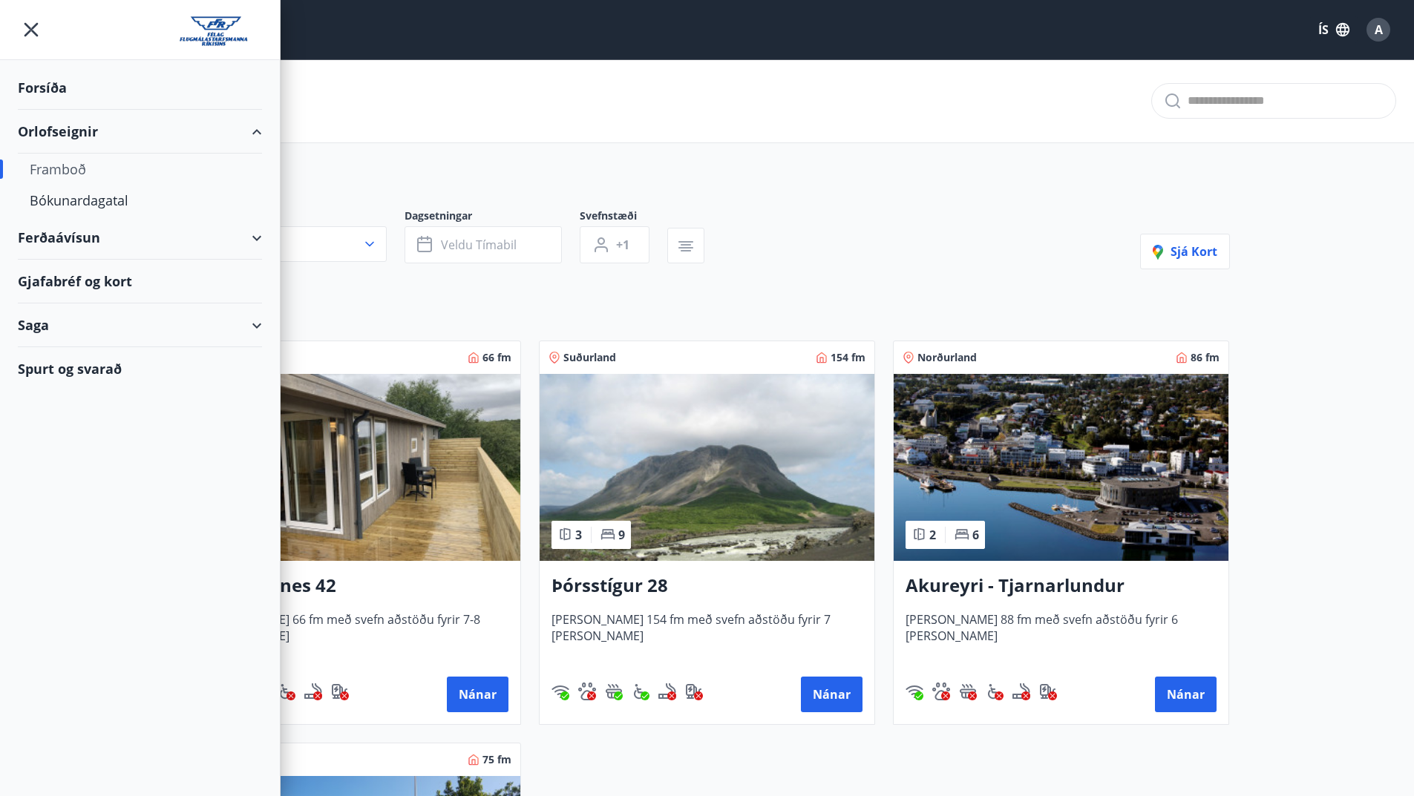
click at [86, 369] on div "Spurt og svarað" at bounding box center [140, 368] width 244 height 43
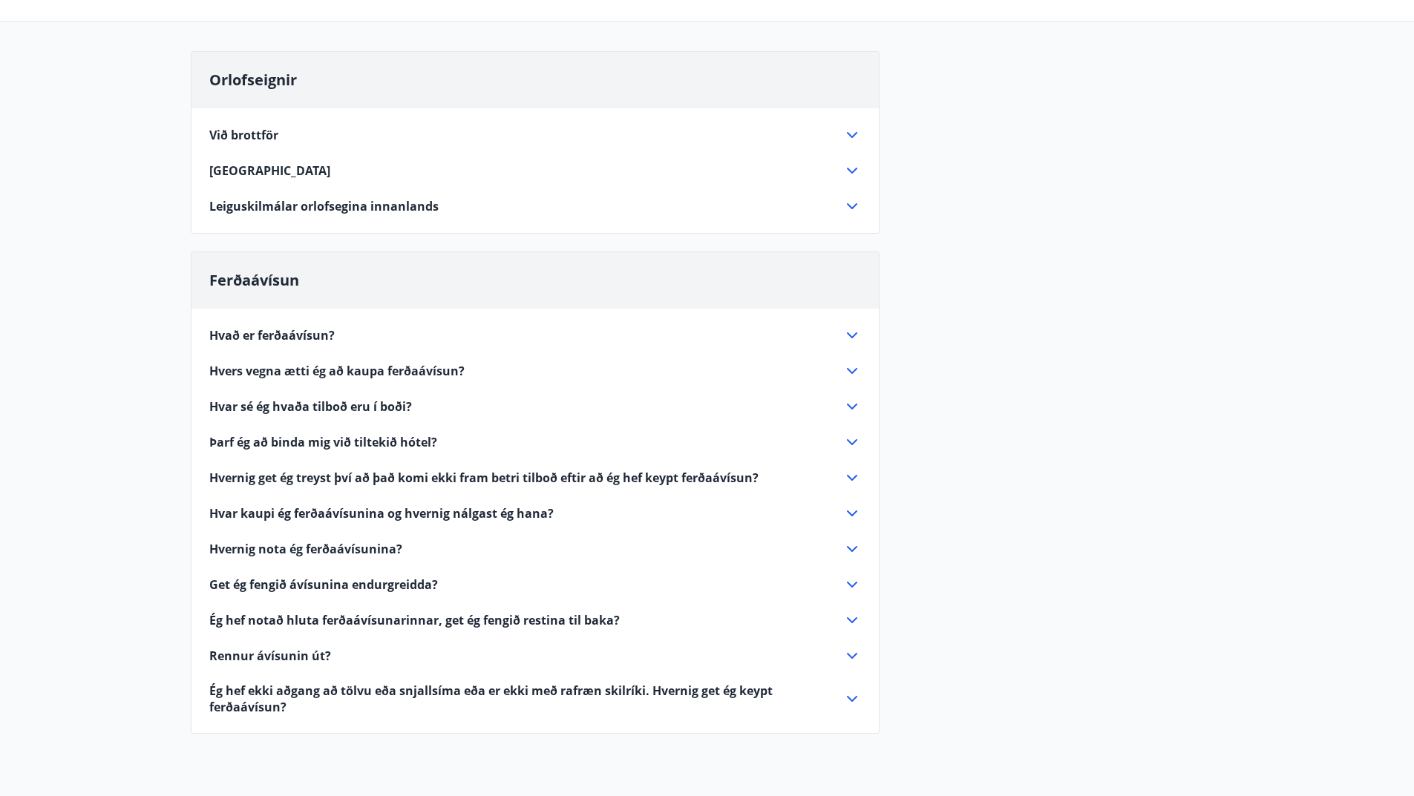
scroll to position [148, 0]
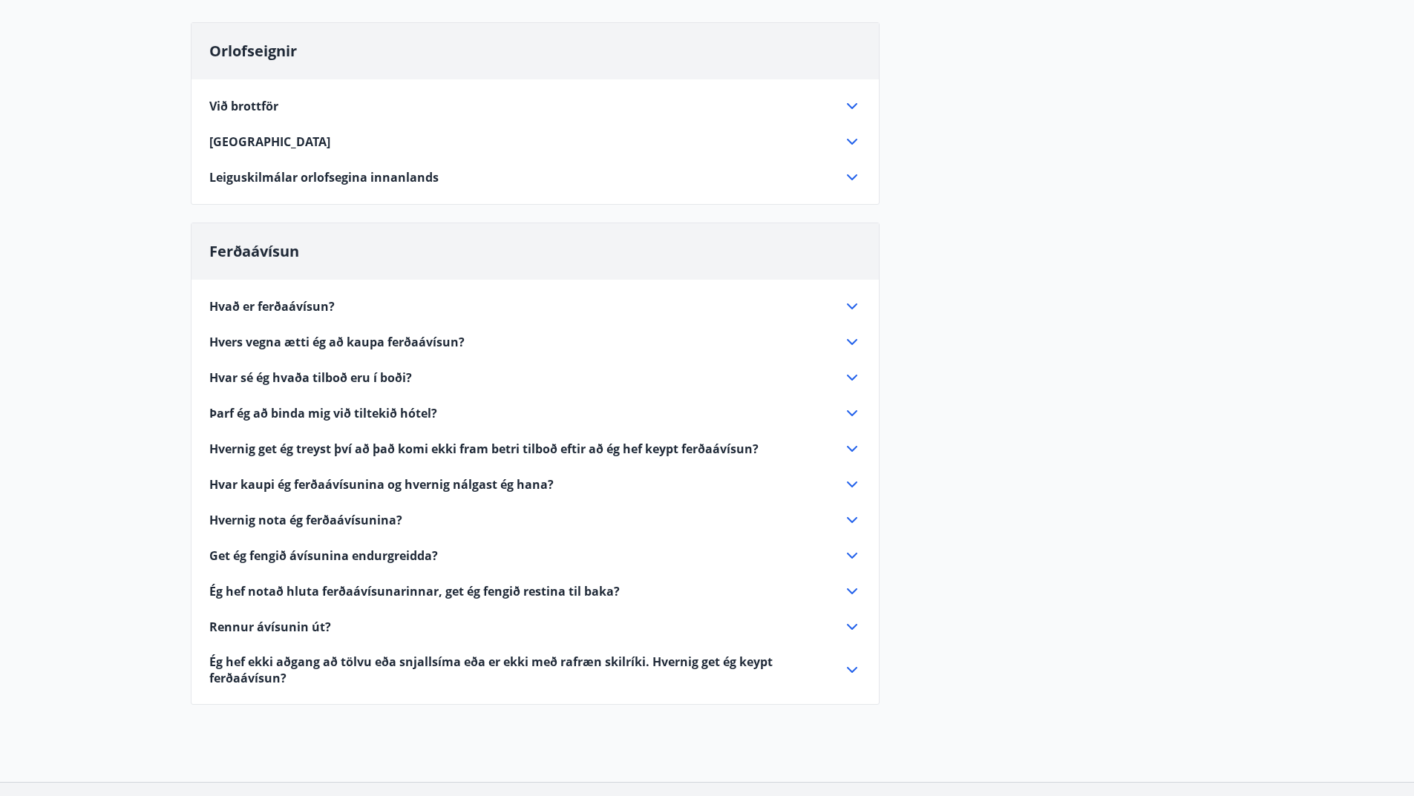
click at [278, 304] on span "Hvað er ferðaávísun?" at bounding box center [271, 306] width 125 height 16
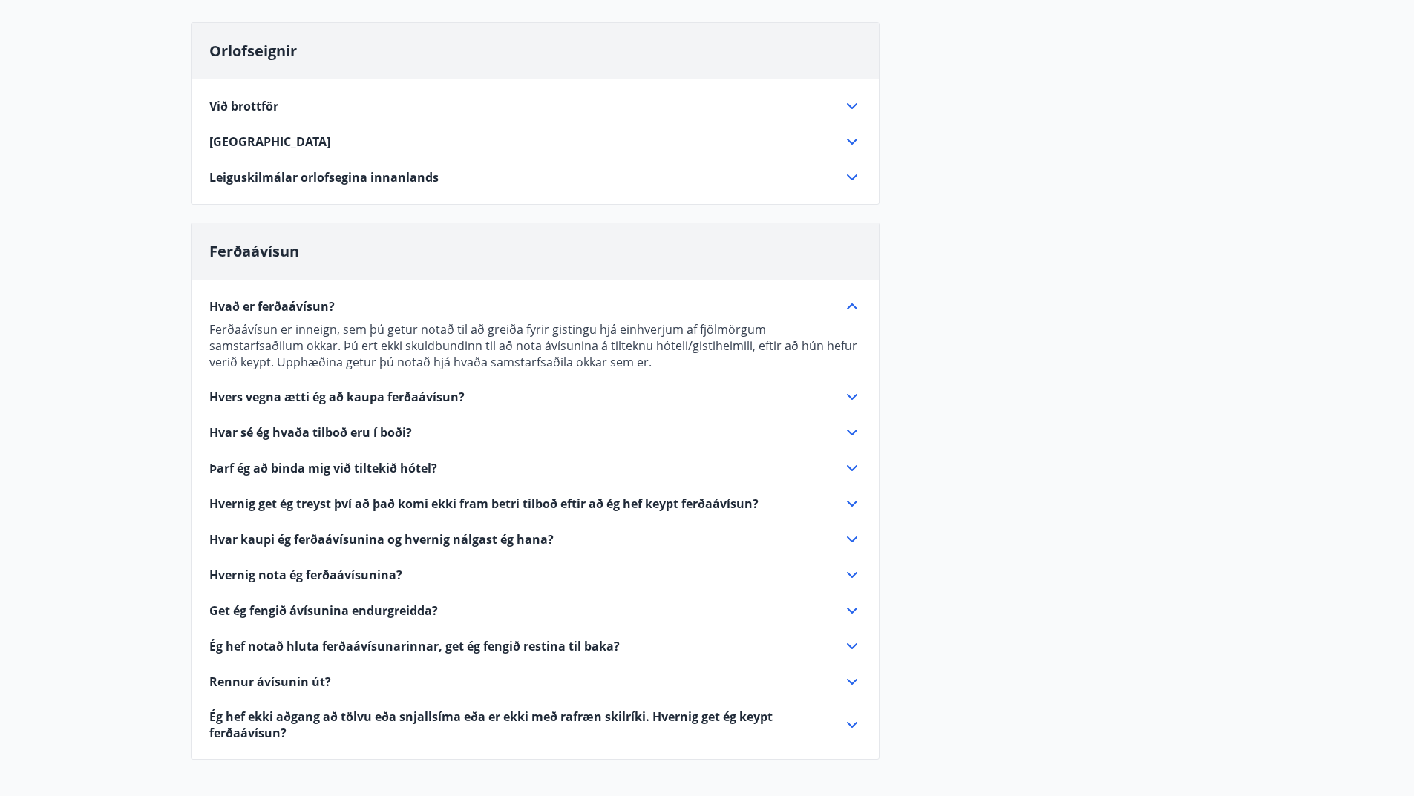
click at [295, 402] on span "Hvers vegna ætti ég að kaupa ferðaávísun?" at bounding box center [336, 397] width 255 height 16
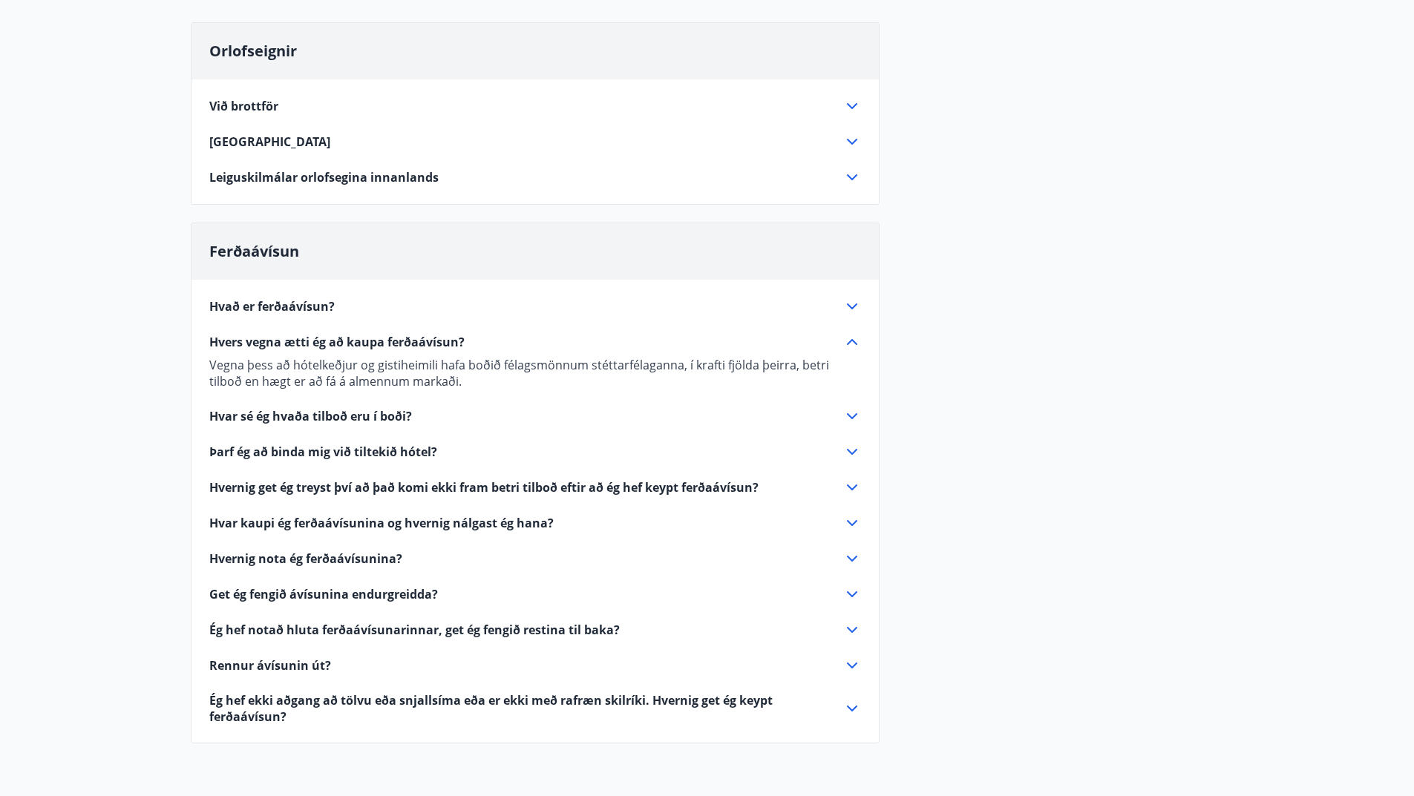
click at [372, 488] on span "Hvernig get ég treyst því að það komi ekki fram betri tilboð eftir að ég hef ke…" at bounding box center [483, 487] width 549 height 16
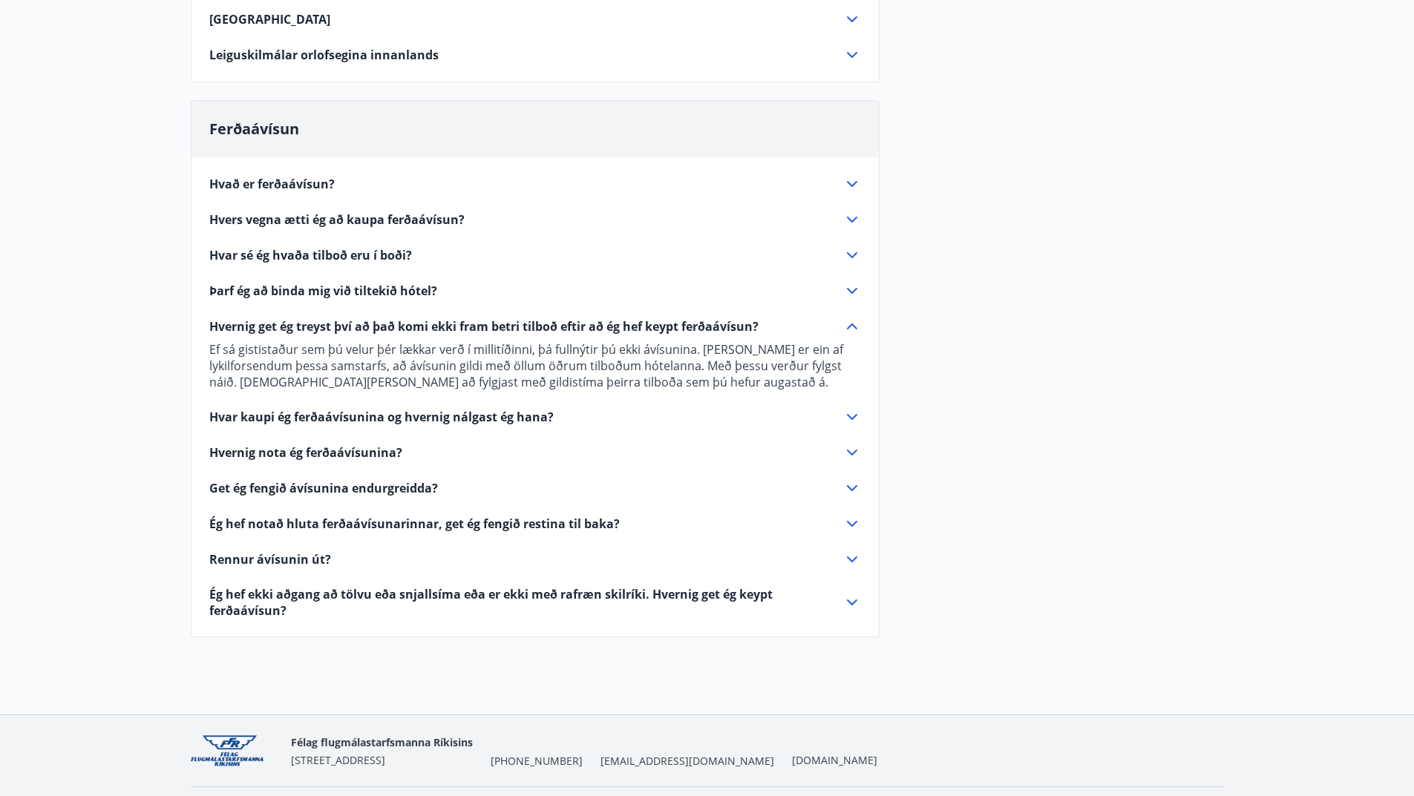
scroll to position [297, 0]
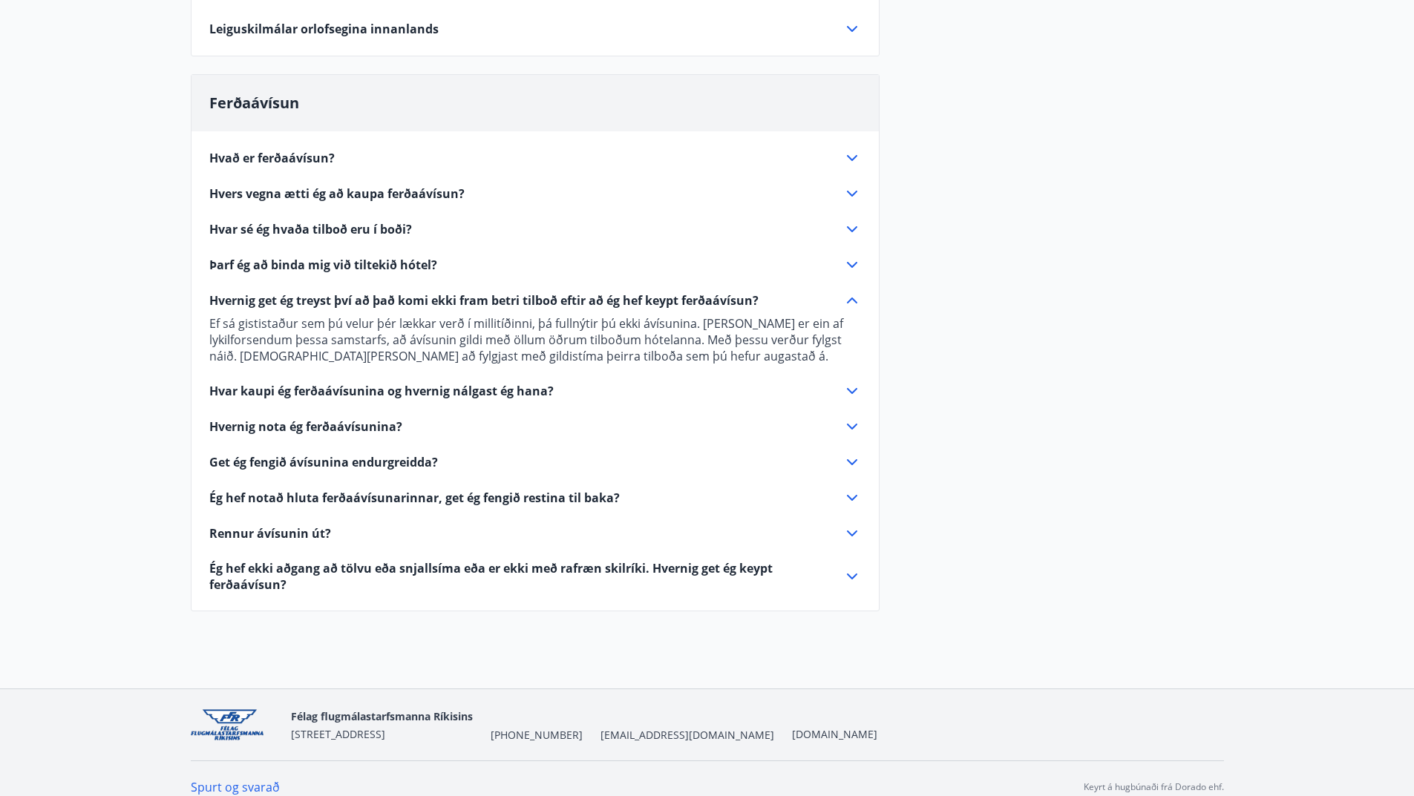
click at [336, 390] on span "Hvar kaupi ég ferðaávísunina og hvernig nálgast ég hana?" at bounding box center [381, 391] width 344 height 16
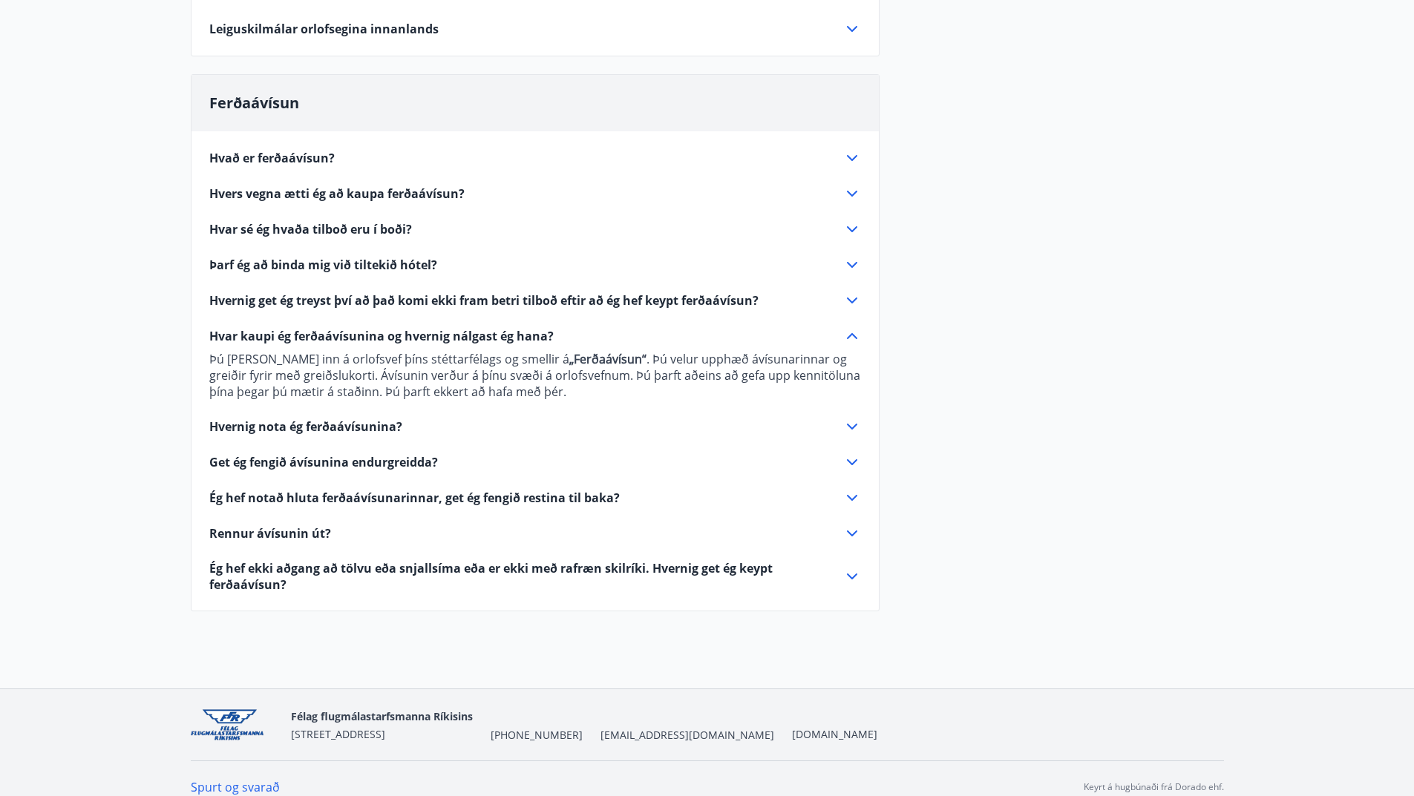
click at [327, 429] on span "Hvernig nota ég ferðaávísunina?" at bounding box center [305, 427] width 193 height 16
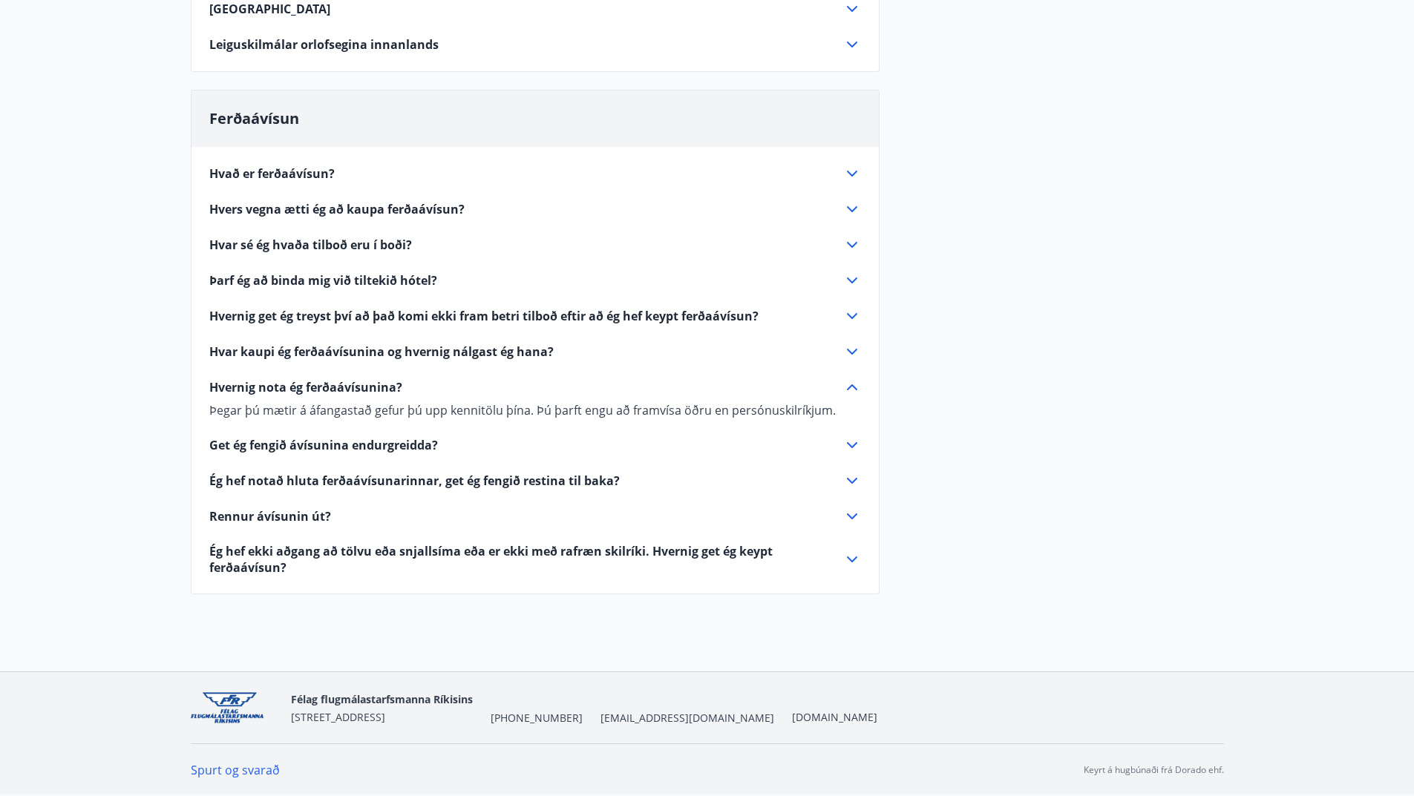
scroll to position [281, 0]
click at [340, 443] on span "Get ég fengið ávísunina endurgreidda?" at bounding box center [323, 445] width 229 height 16
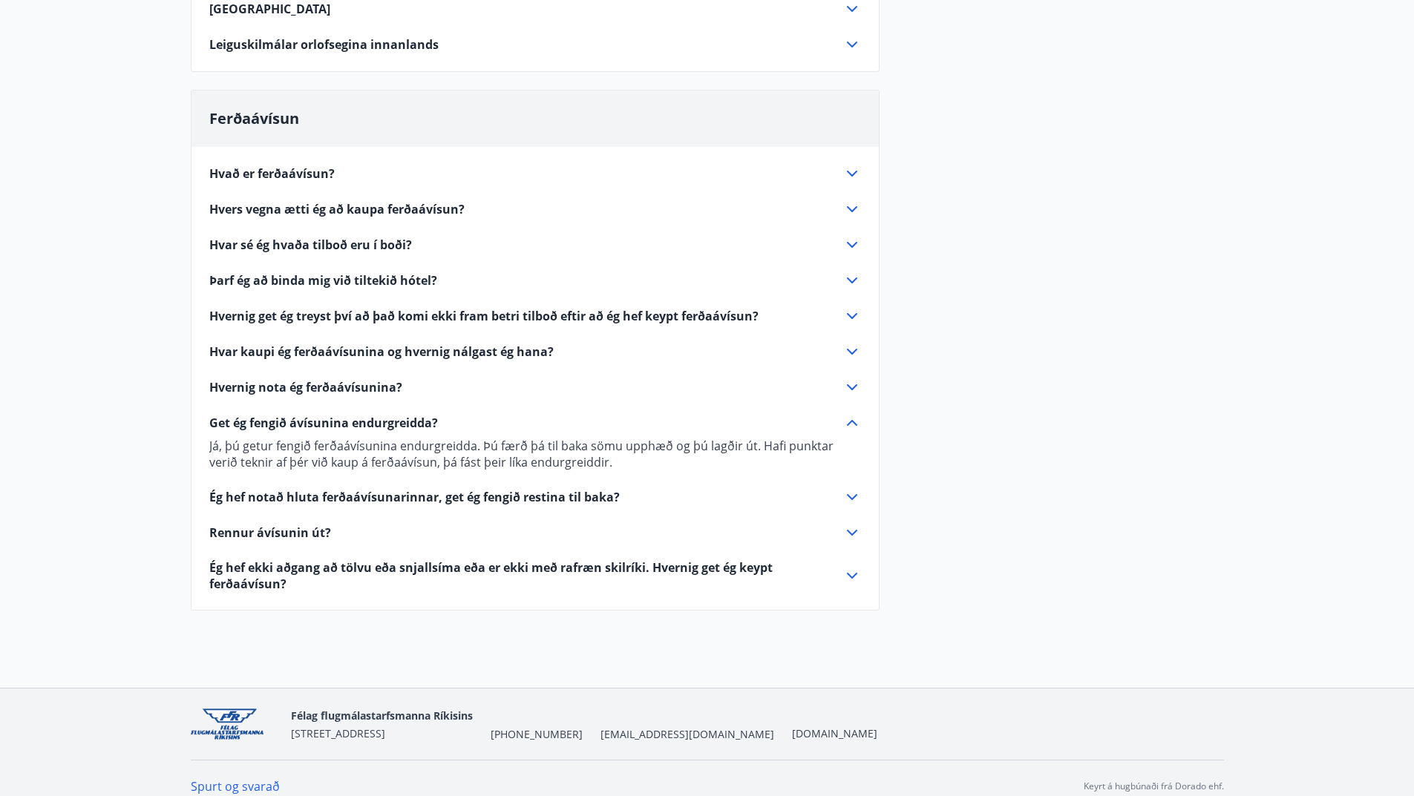
scroll to position [298, 0]
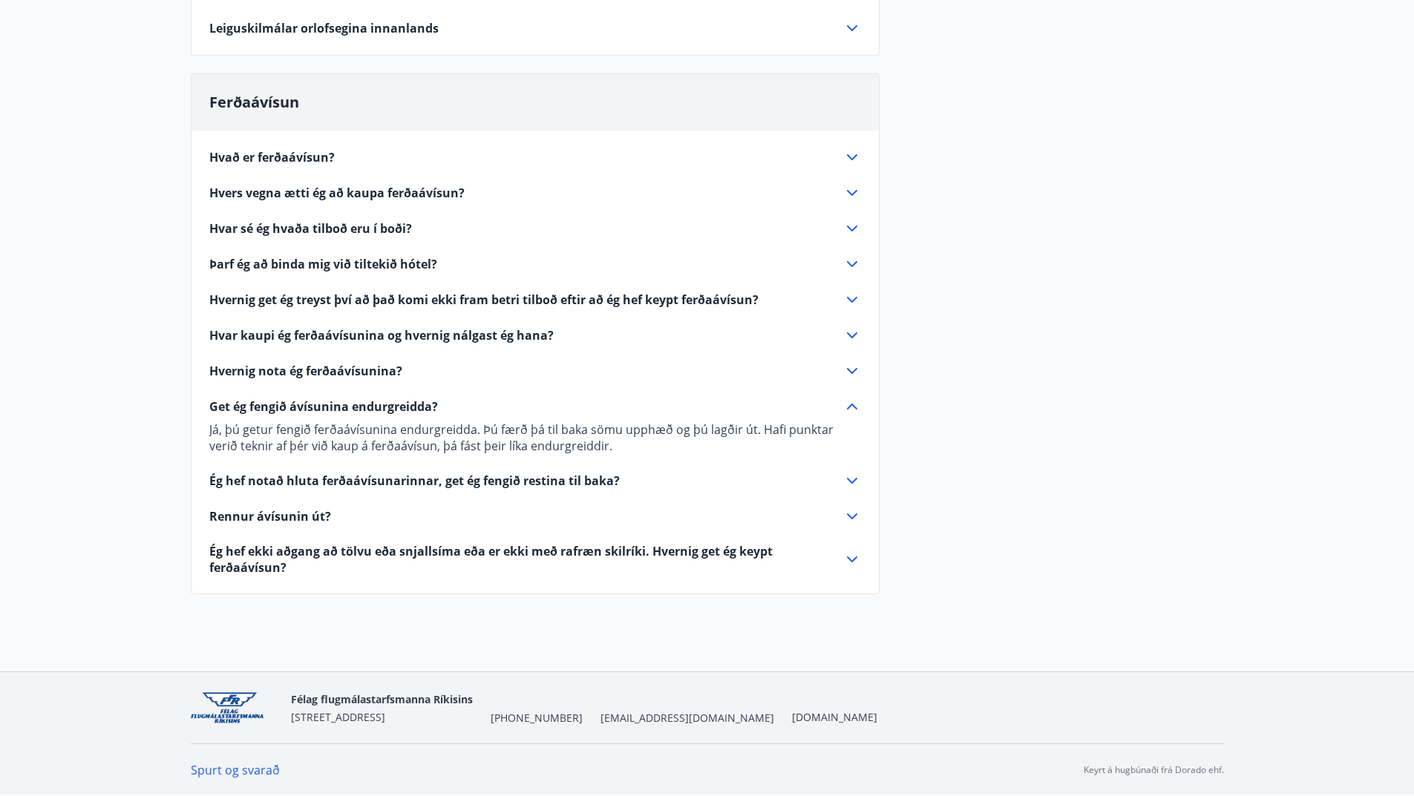
click at [392, 478] on span "Ég hef notað hluta ferðaávísunarinnar, get ég fengið restina til baka?" at bounding box center [414, 481] width 410 height 16
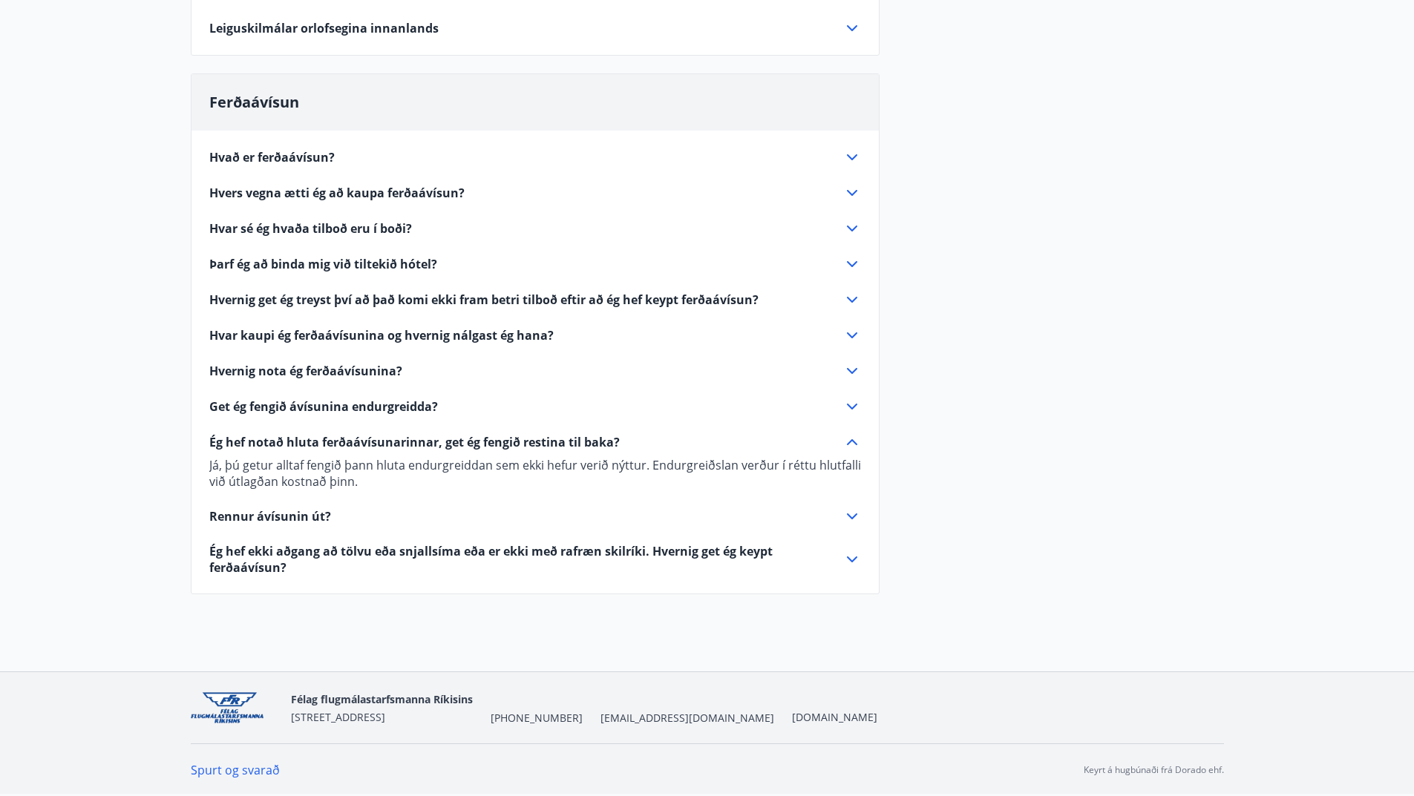
click at [266, 517] on span "Rennur ávísunin út?" at bounding box center [270, 516] width 122 height 16
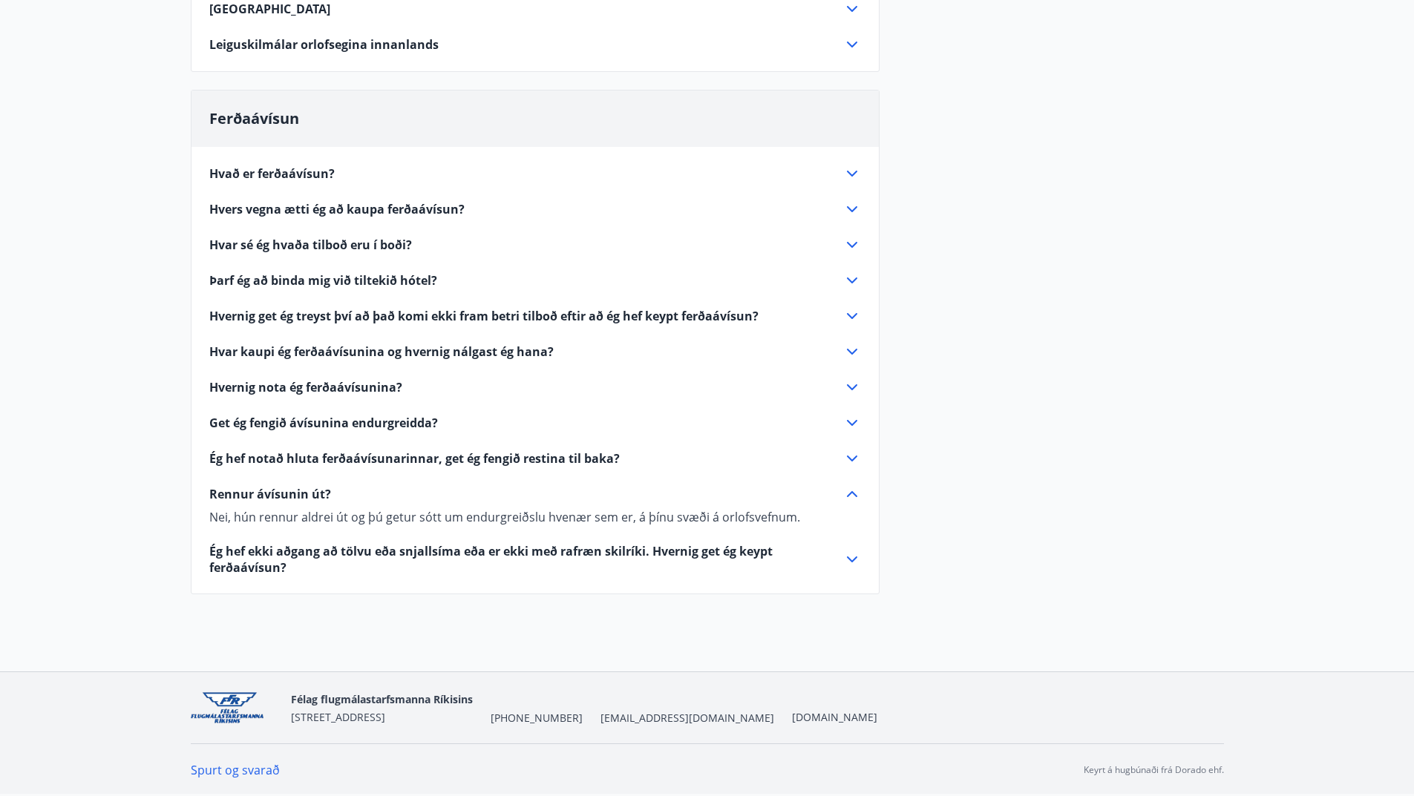
scroll to position [281, 0]
click at [451, 552] on span "Ég hef ekki aðgang að tölvu eða snjallsíma eða er ekki með rafræn skilríki. Hve…" at bounding box center [517, 559] width 616 height 33
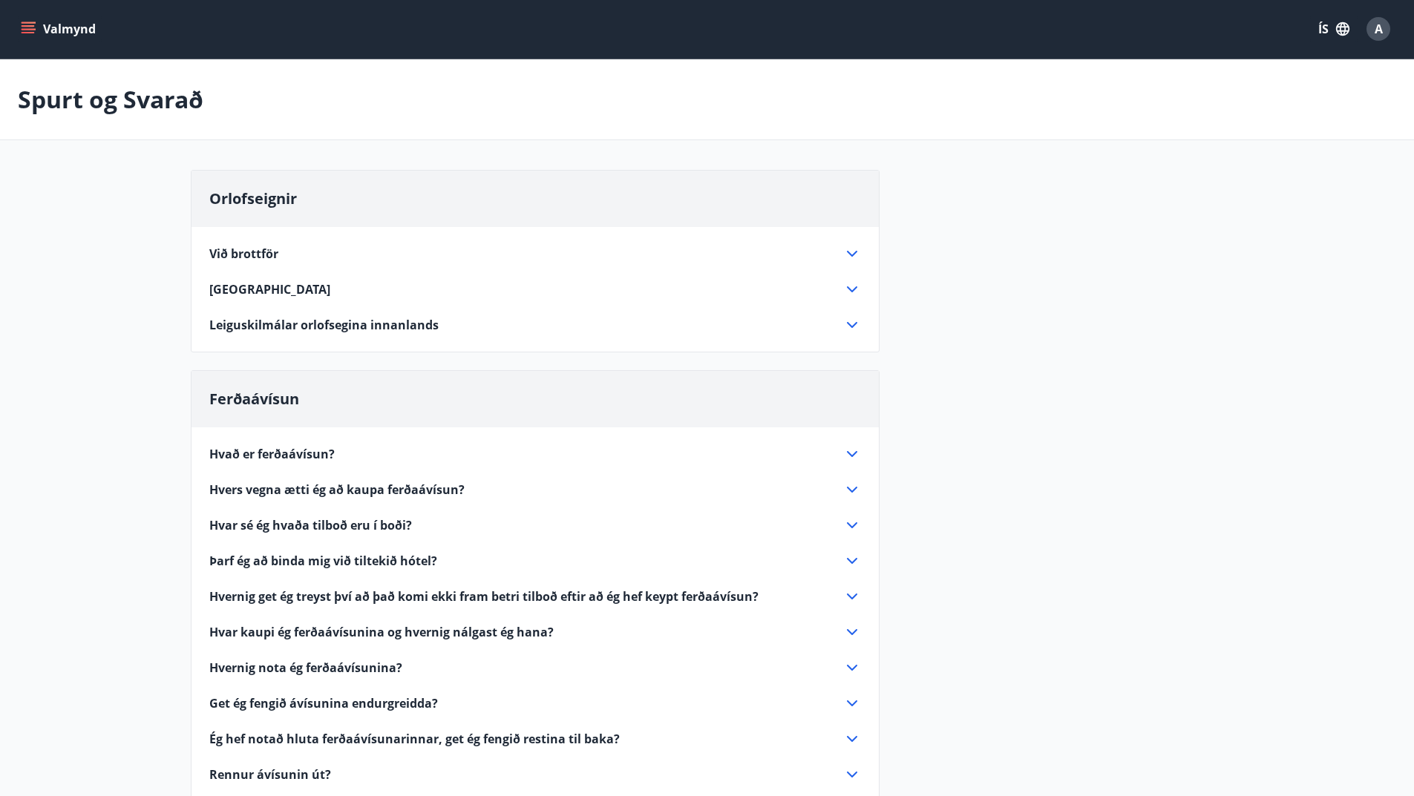
scroll to position [0, 0]
